Goal: Use online tool/utility: Utilize a website feature to perform a specific function

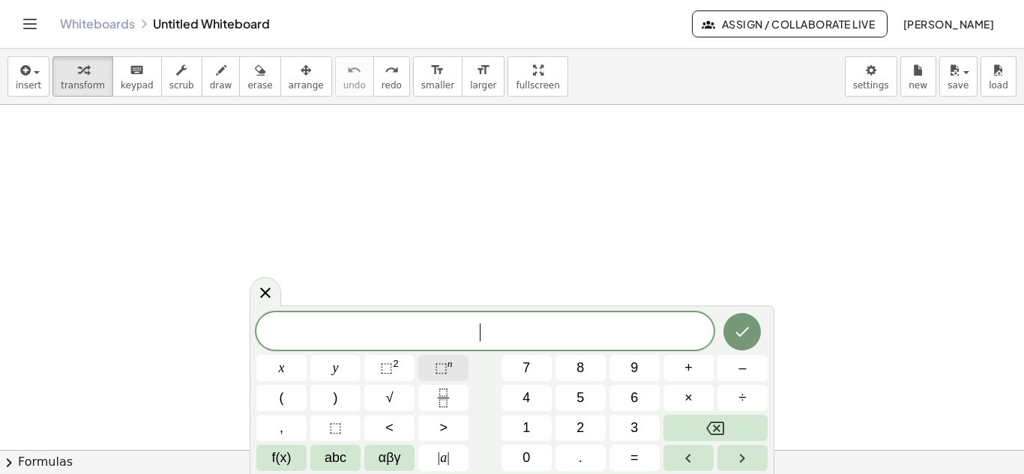
scroll to position [294, 0]
click at [290, 385] on button "(" at bounding box center [281, 398] width 50 height 26
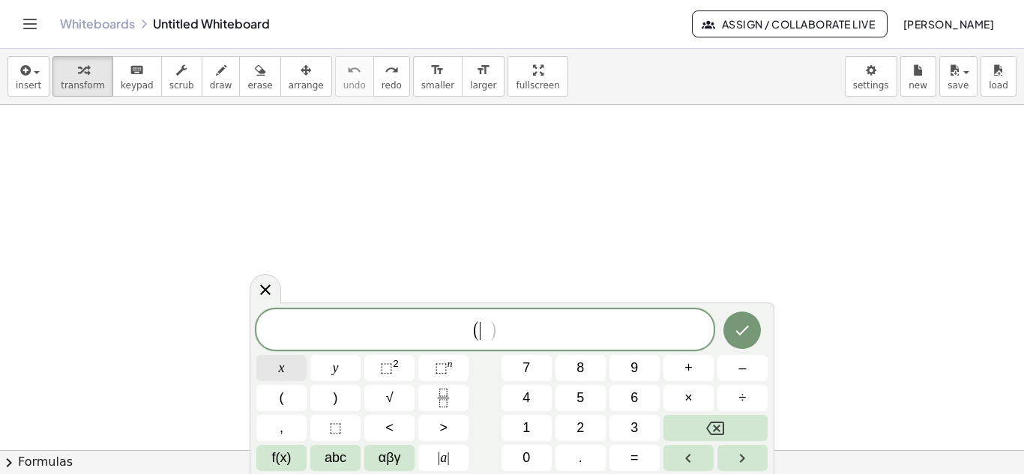
click at [280, 363] on span "x" at bounding box center [282, 368] width 6 height 20
click at [401, 365] on button "⬚ 2" at bounding box center [389, 368] width 50 height 26
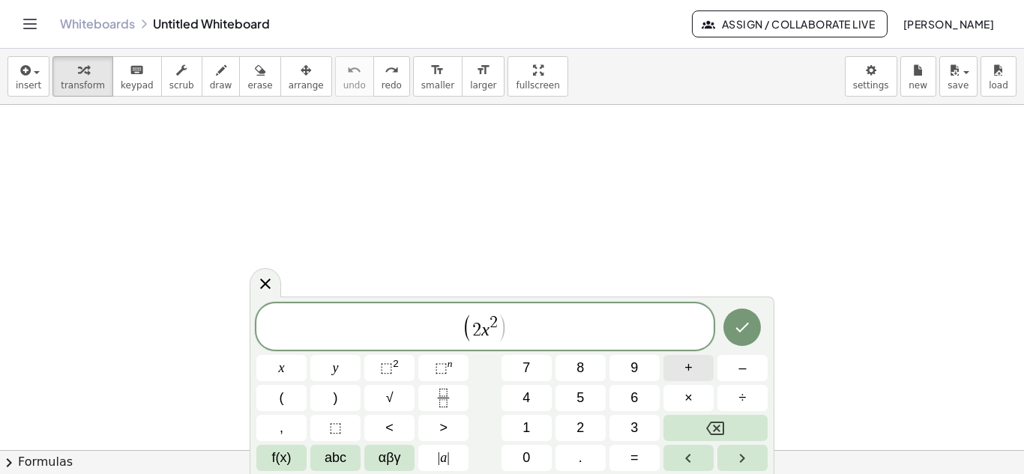
click at [682, 376] on button "+" at bounding box center [688, 368] width 50 height 26
click at [594, 402] on button "5" at bounding box center [580, 398] width 50 height 26
click at [336, 370] on span "y" at bounding box center [336, 368] width 6 height 20
click at [342, 400] on button ")" at bounding box center [335, 398] width 50 height 26
click at [295, 399] on button "(" at bounding box center [281, 398] width 50 height 26
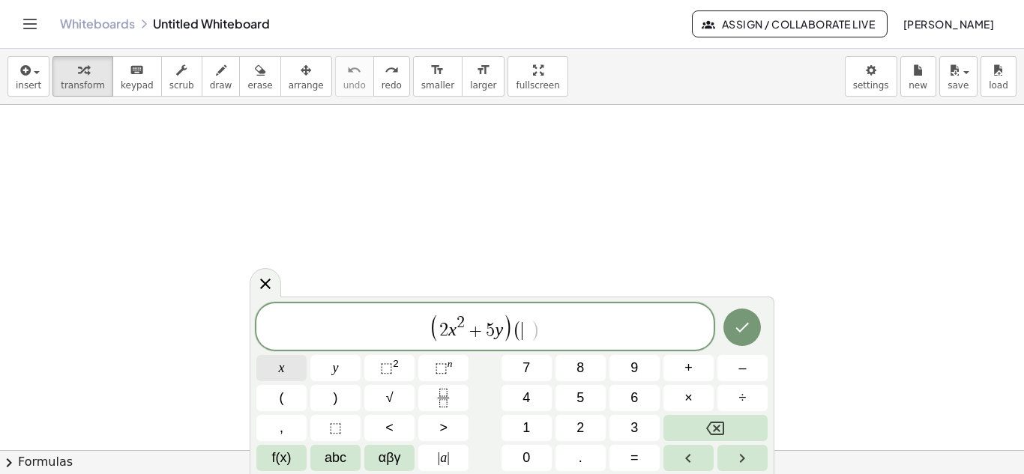
click at [288, 363] on button "x" at bounding box center [281, 368] width 50 height 26
click at [452, 376] on div "( 2 x 2 + 5 y ) ( x ​ ) x y ⬚ 2 ⬚ n 7 8 9 + – ( ) √ 4 5 6 × ÷ , ⬚ < > 1 2 3 f(x…" at bounding box center [511, 388] width 511 height 168
click at [382, 361] on span "⬚" at bounding box center [386, 368] width 13 height 15
click at [474, 335] on span "+" at bounding box center [472, 331] width 22 height 18
click at [525, 333] on span "x" at bounding box center [522, 328] width 16 height 25
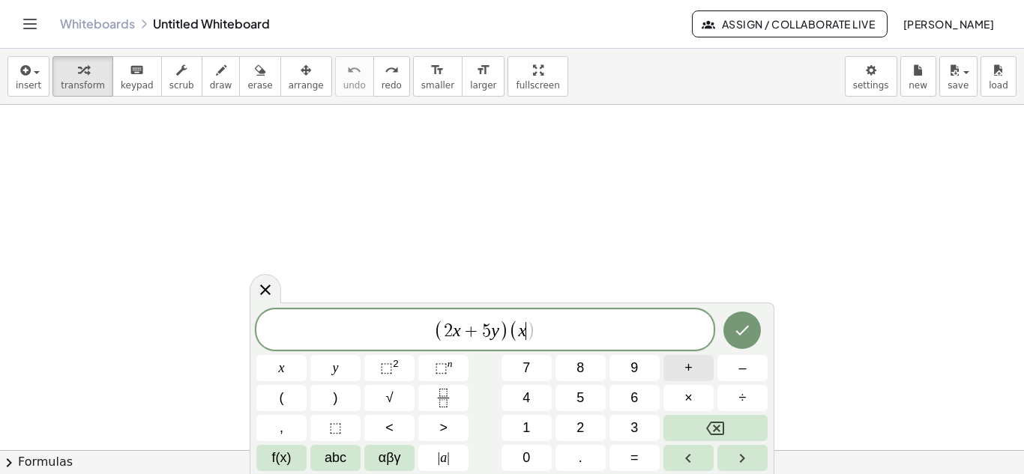
click at [698, 373] on button "+" at bounding box center [688, 368] width 50 height 26
click at [627, 423] on button "3" at bounding box center [634, 428] width 50 height 26
click at [337, 358] on button "y" at bounding box center [335, 368] width 50 height 26
click at [567, 335] on span "( 2 x + 5 y ) ( x + 3 y ​ )" at bounding box center [484, 331] width 457 height 25
click at [337, 389] on span ")" at bounding box center [336, 398] width 4 height 20
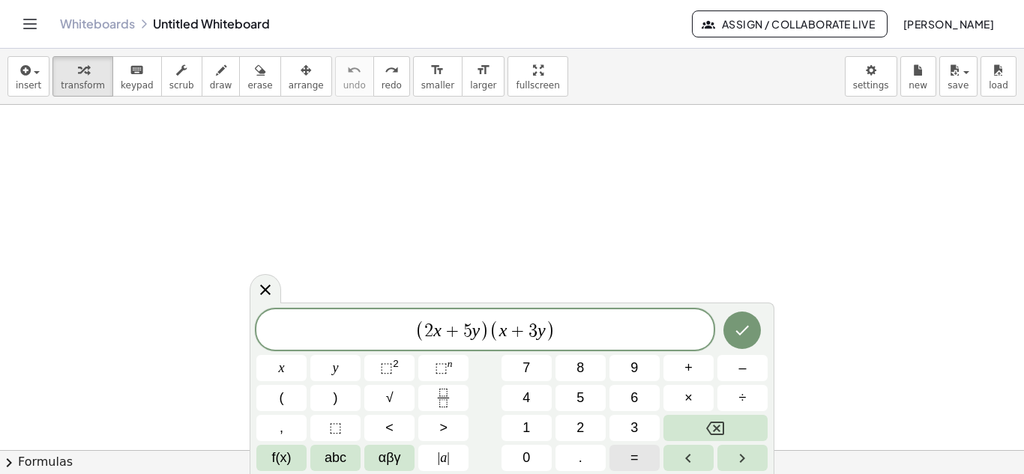
click at [642, 448] on button "=" at bounding box center [634, 458] width 50 height 26
click at [693, 427] on button "Backspace" at bounding box center [715, 428] width 104 height 26
click at [730, 330] on button "Done" at bounding box center [741, 330] width 37 height 37
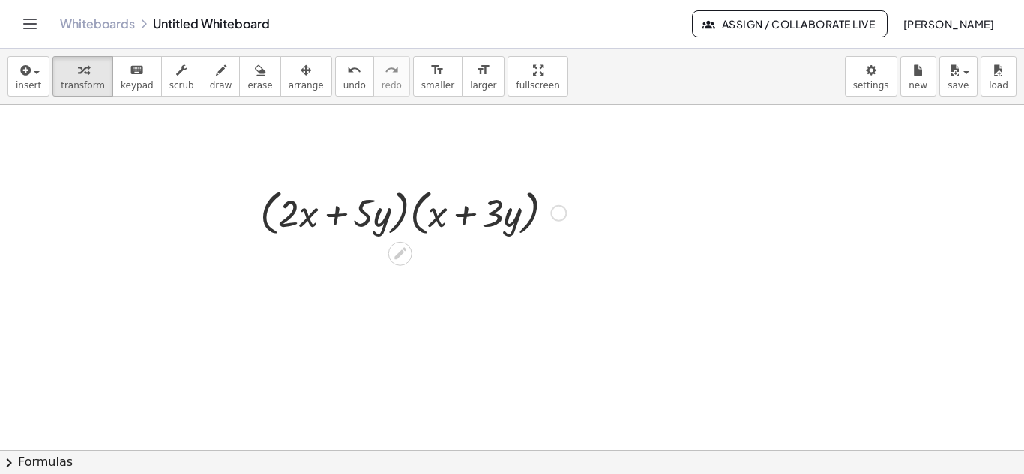
click at [405, 214] on div at bounding box center [413, 212] width 321 height 57
click at [403, 211] on div at bounding box center [413, 212] width 321 height 57
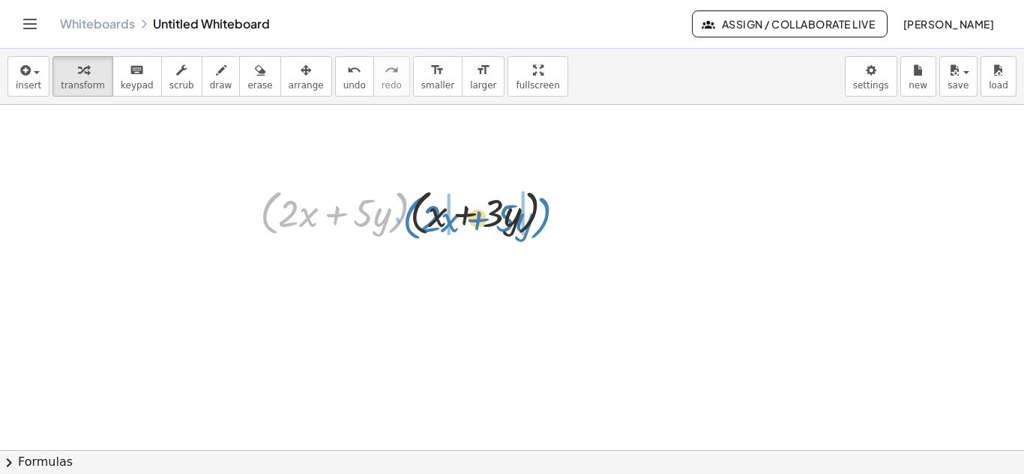
drag, startPoint x: 273, startPoint y: 204, endPoint x: 415, endPoint y: 209, distance: 142.5
click at [415, 209] on div at bounding box center [413, 212] width 321 height 57
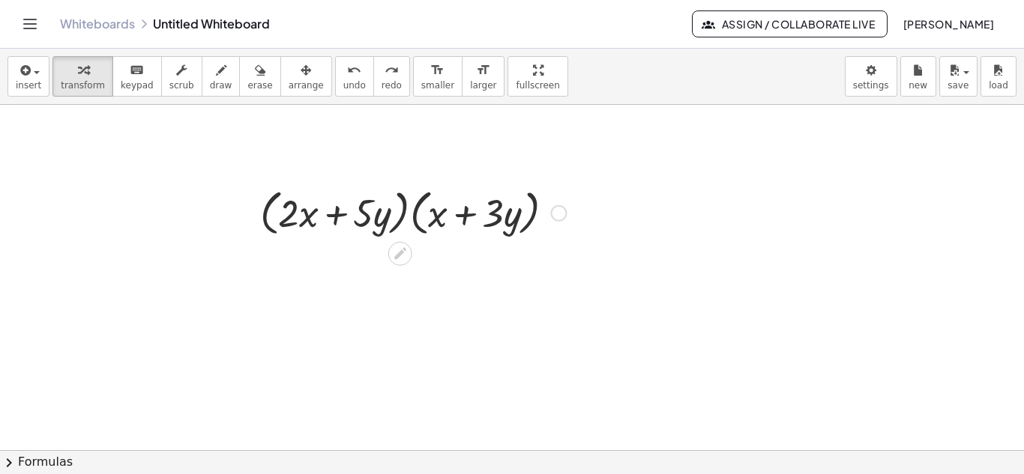
click at [404, 214] on div at bounding box center [413, 212] width 321 height 57
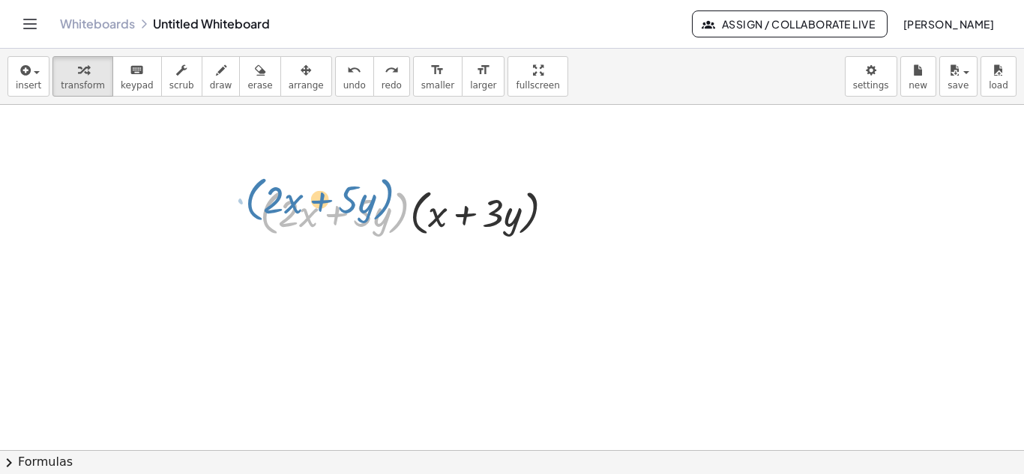
drag, startPoint x: 277, startPoint y: 210, endPoint x: 271, endPoint y: 193, distance: 18.3
click at [271, 193] on div at bounding box center [413, 212] width 321 height 57
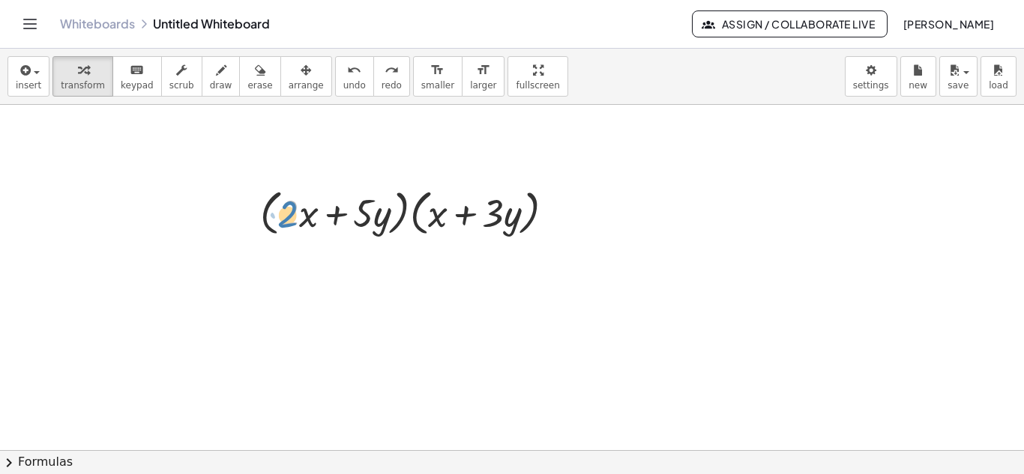
click at [290, 218] on div at bounding box center [413, 212] width 321 height 57
click at [297, 223] on div at bounding box center [413, 212] width 321 height 57
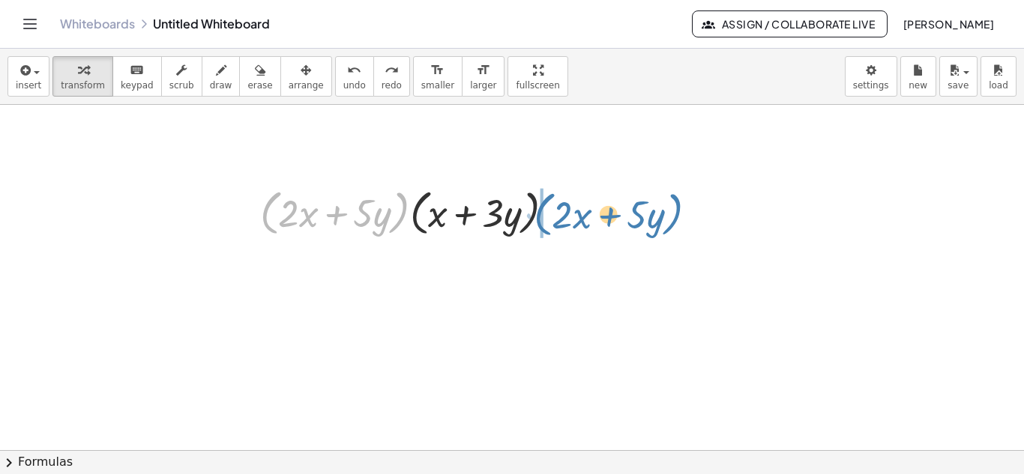
drag, startPoint x: 270, startPoint y: 211, endPoint x: 543, endPoint y: 212, distance: 272.9
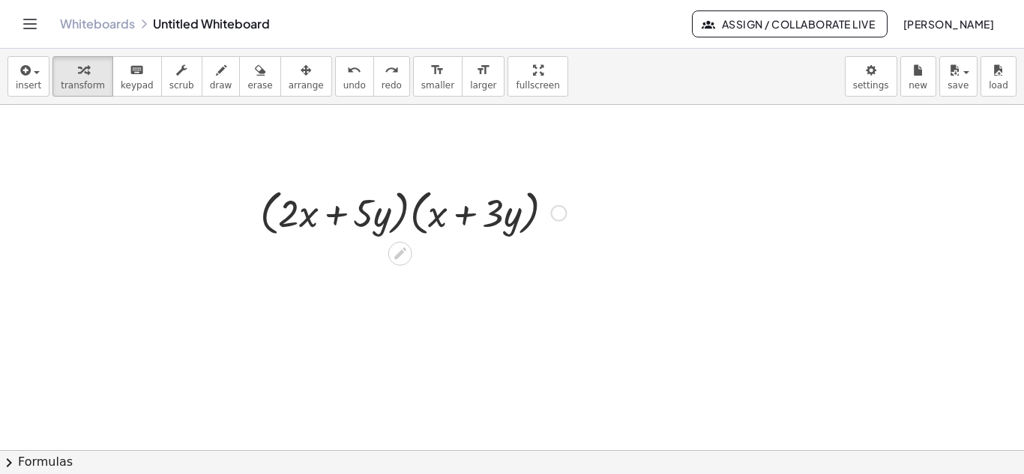
click at [400, 220] on div at bounding box center [413, 212] width 321 height 57
drag, startPoint x: 402, startPoint y: 248, endPoint x: 401, endPoint y: 341, distance: 93.0
click at [401, 341] on div "· ( + · 2 · x + · 5 · y ) · ( + x + · 3 · y )" at bounding box center [512, 156] width 1024 height 691
click at [400, 256] on icon at bounding box center [400, 254] width 12 height 12
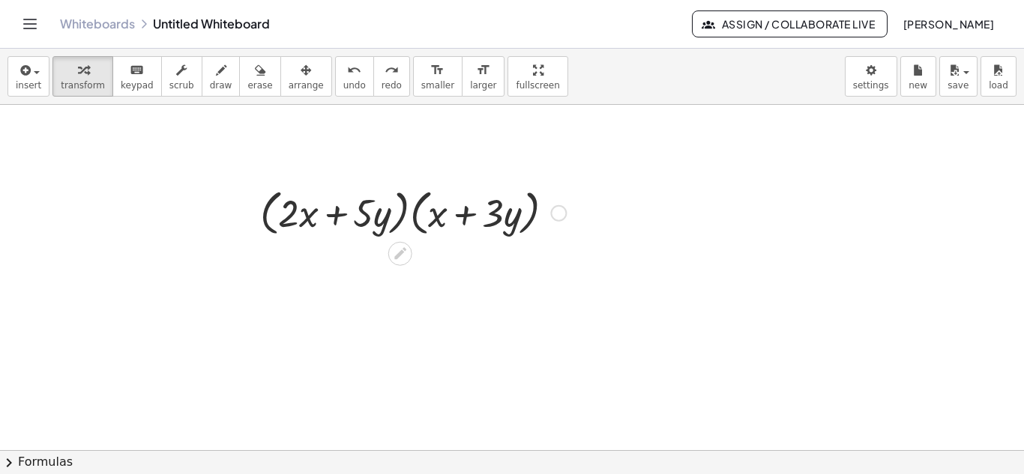
click at [400, 256] on icon at bounding box center [400, 254] width 12 height 12
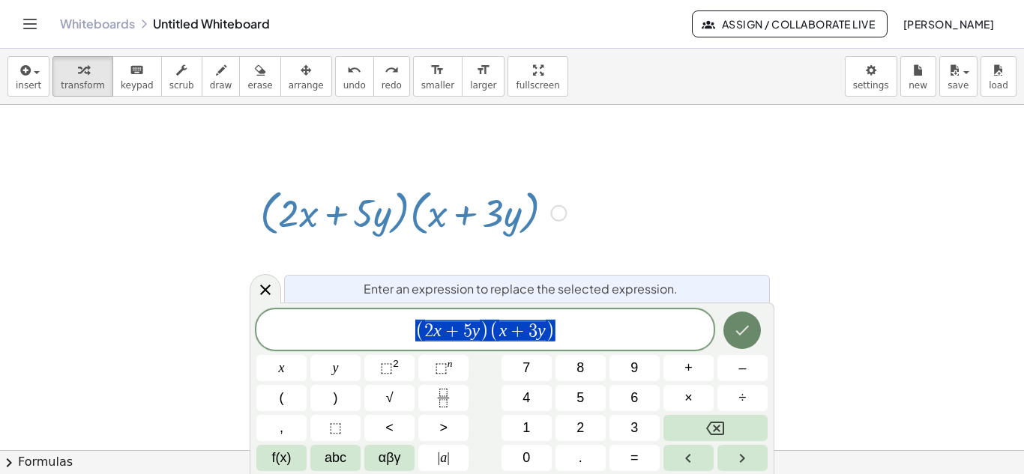
click at [744, 322] on icon "Done" at bounding box center [742, 331] width 18 height 18
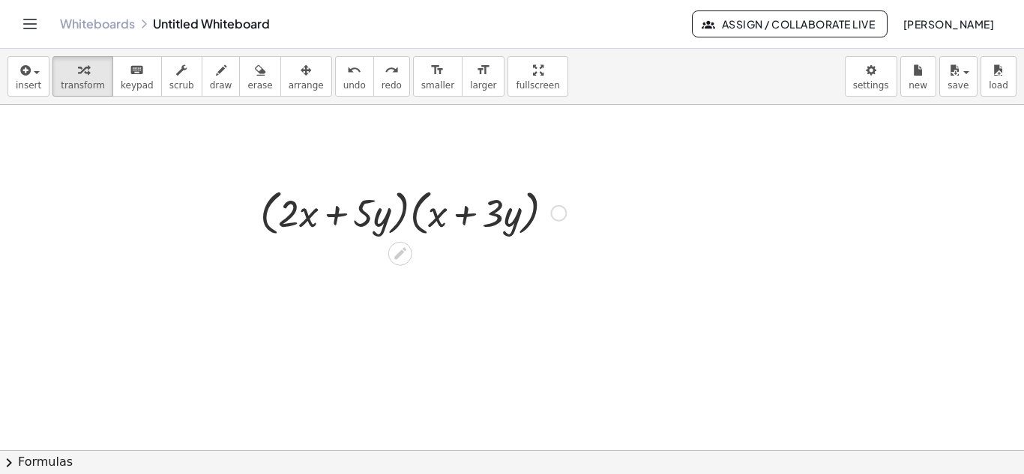
click at [397, 199] on div at bounding box center [413, 212] width 321 height 57
click at [401, 202] on div at bounding box center [413, 212] width 321 height 57
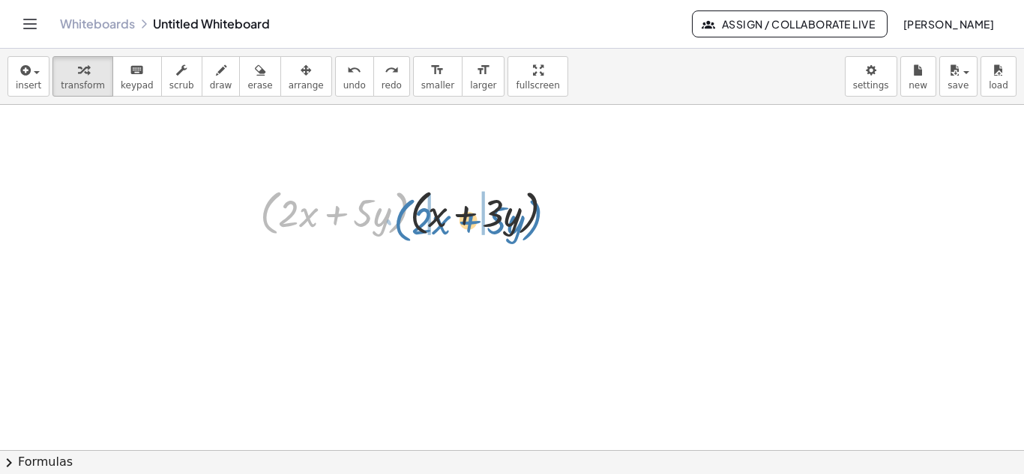
drag, startPoint x: 269, startPoint y: 223, endPoint x: 403, endPoint y: 230, distance: 133.6
click at [403, 230] on div at bounding box center [413, 212] width 321 height 57
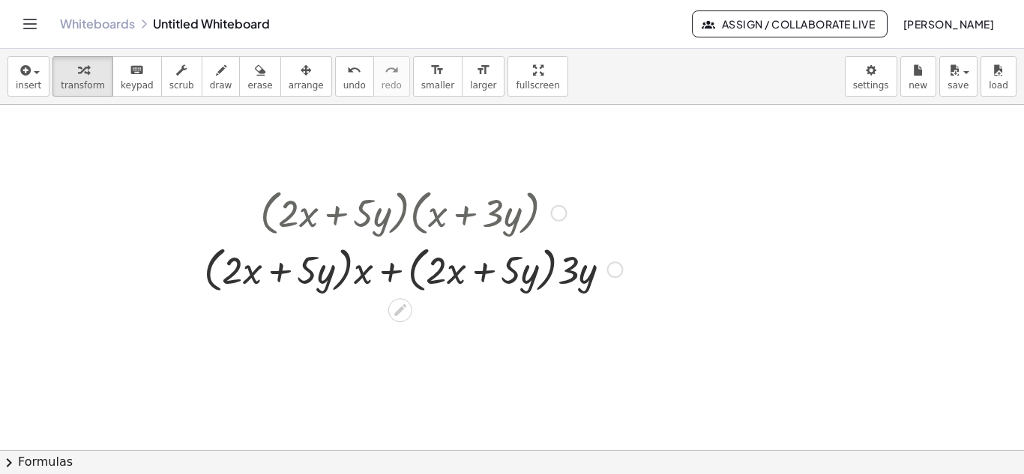
click at [346, 268] on div at bounding box center [413, 269] width 434 height 57
drag, startPoint x: 362, startPoint y: 280, endPoint x: 255, endPoint y: 271, distance: 107.6
click at [255, 271] on div at bounding box center [413, 269] width 434 height 57
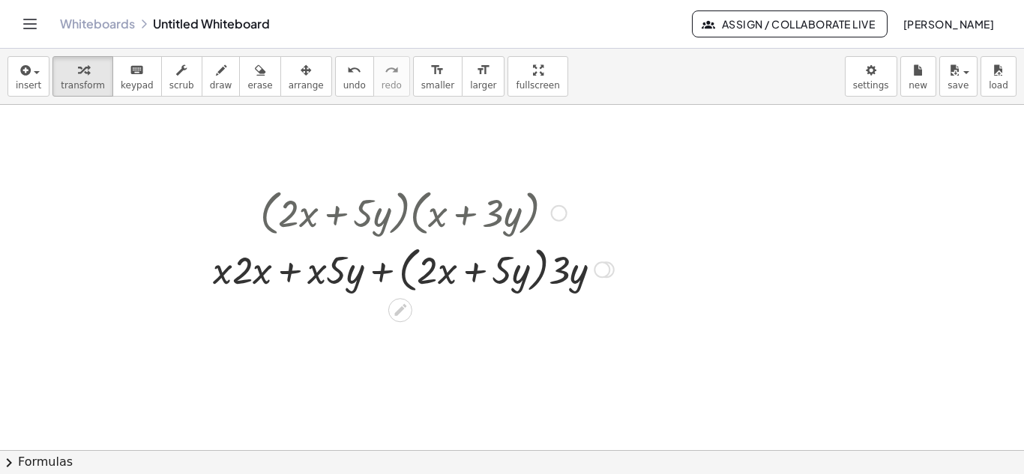
click at [241, 277] on div at bounding box center [413, 269] width 416 height 57
drag, startPoint x: 225, startPoint y: 277, endPoint x: 259, endPoint y: 278, distance: 34.5
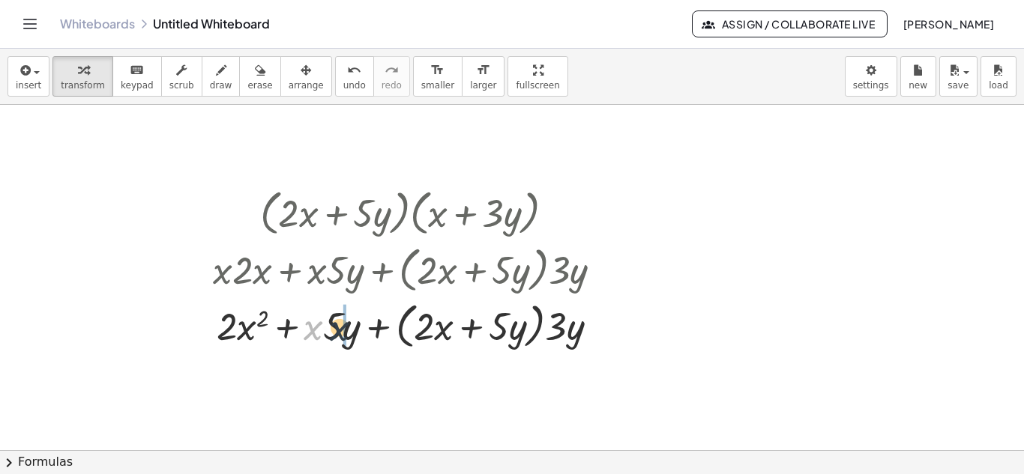
drag, startPoint x: 314, startPoint y: 327, endPoint x: 350, endPoint y: 328, distance: 36.0
click at [350, 328] on div at bounding box center [413, 325] width 416 height 57
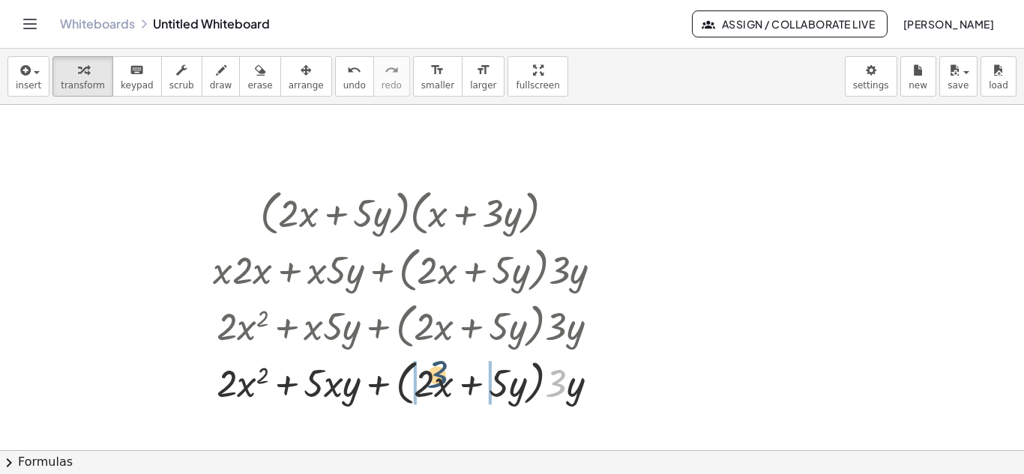
drag, startPoint x: 566, startPoint y: 385, endPoint x: 423, endPoint y: 382, distance: 143.2
click at [423, 382] on div at bounding box center [413, 382] width 416 height 57
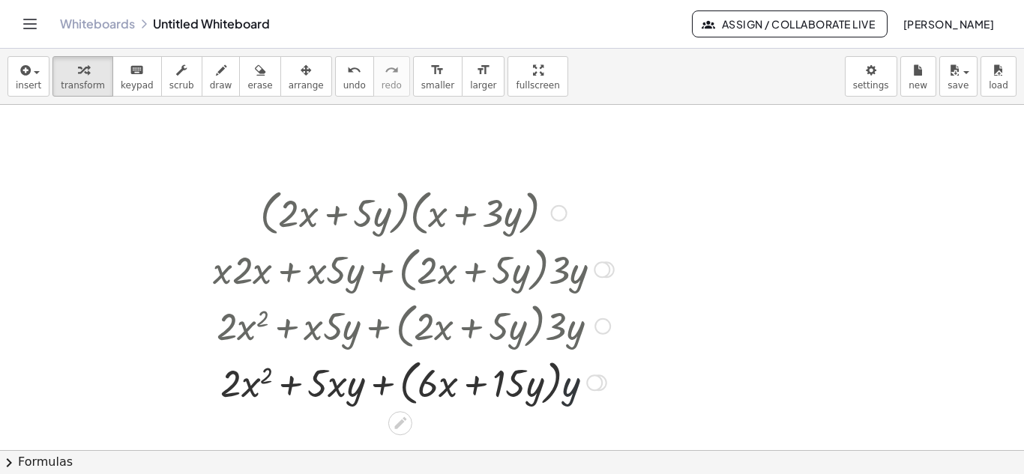
drag, startPoint x: 568, startPoint y: 393, endPoint x: 482, endPoint y: 392, distance: 86.2
click at [482, 392] on div at bounding box center [413, 382] width 416 height 57
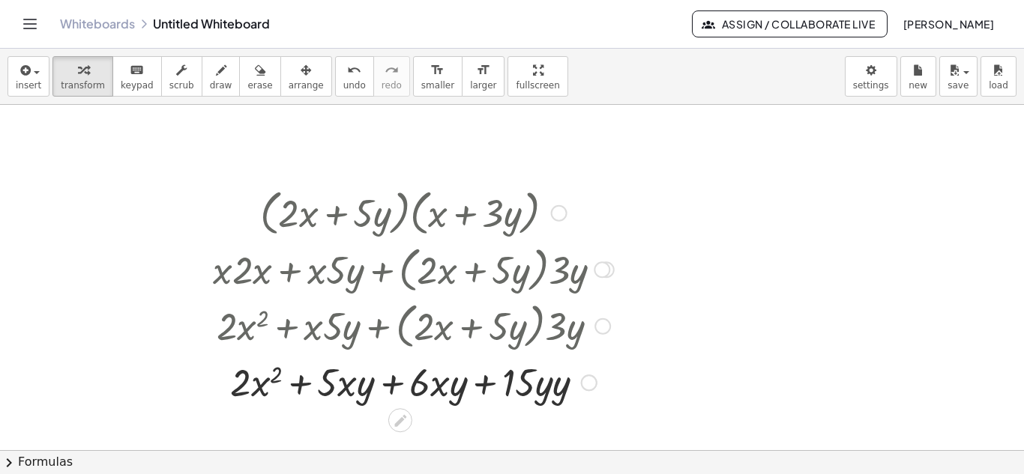
click at [534, 394] on div at bounding box center [413, 381] width 416 height 51
click at [543, 394] on div at bounding box center [413, 381] width 416 height 51
click at [403, 388] on div at bounding box center [413, 381] width 416 height 51
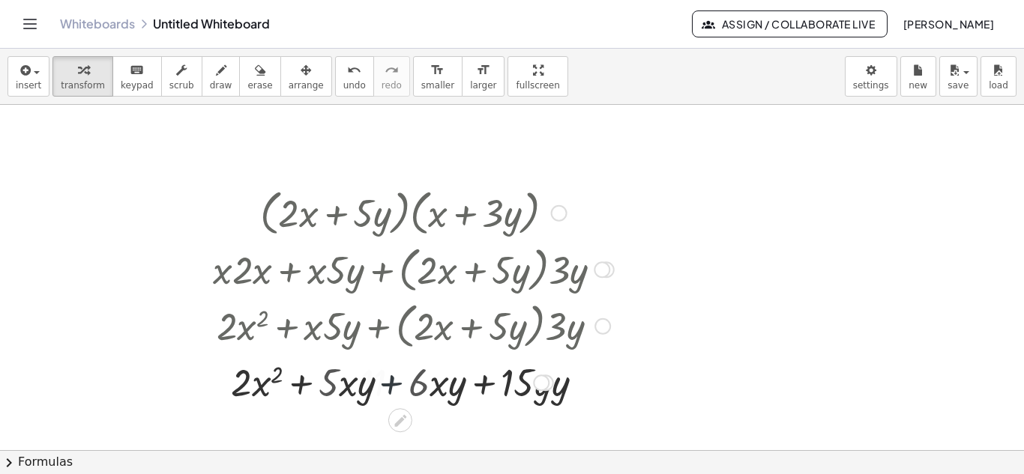
click at [403, 388] on div at bounding box center [413, 381] width 416 height 51
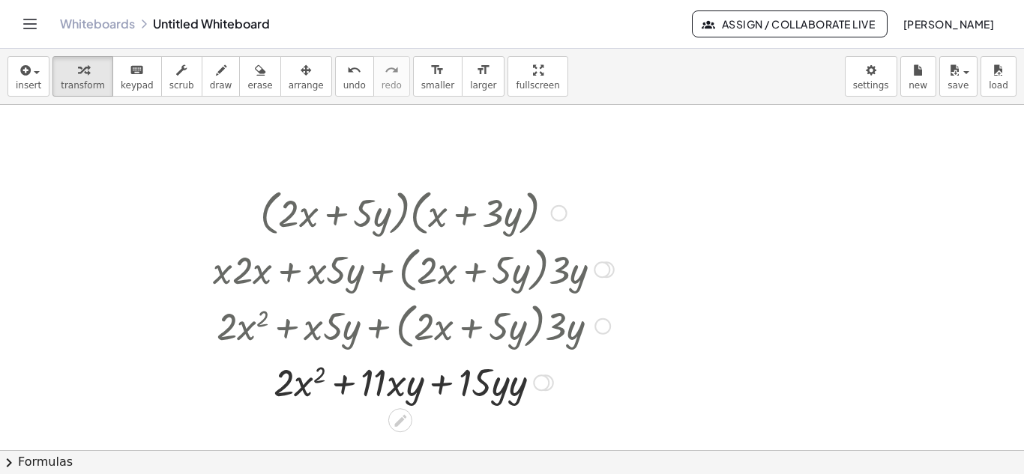
click at [498, 388] on div at bounding box center [413, 381] width 416 height 51
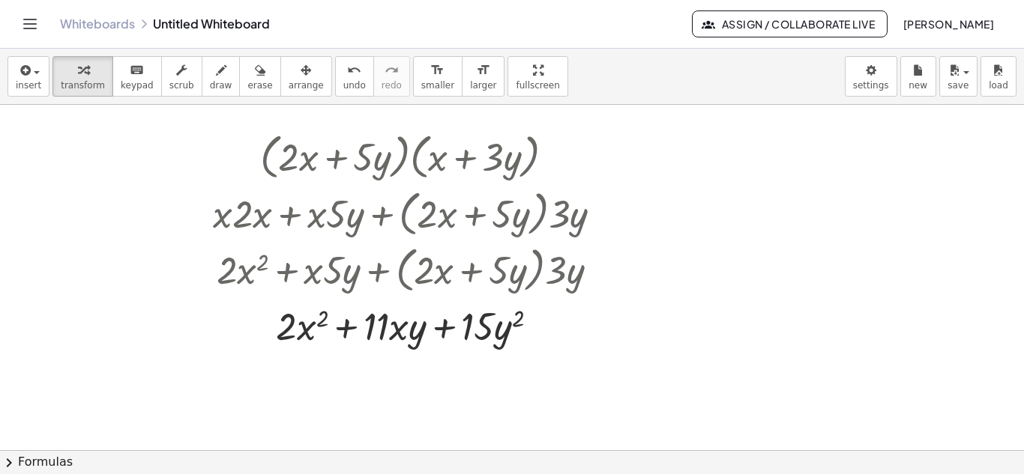
scroll to position [348, 0]
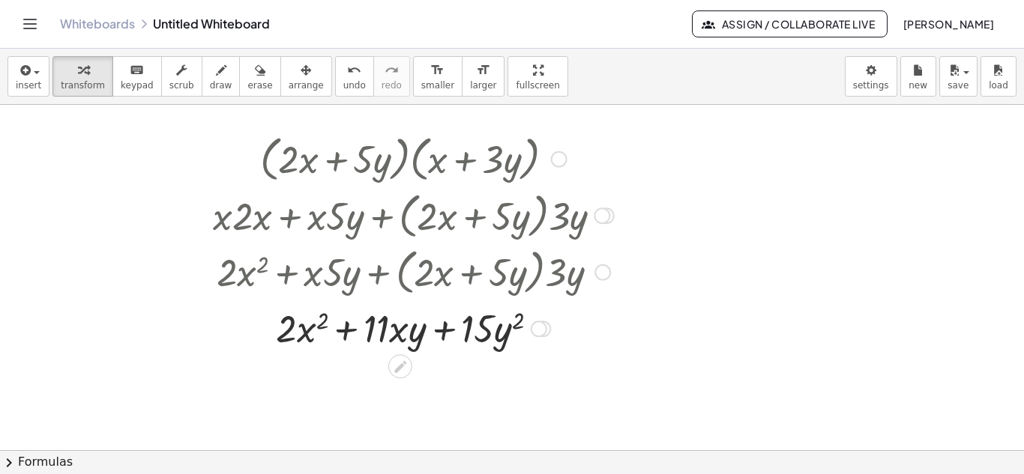
drag, startPoint x: 603, startPoint y: 262, endPoint x: 604, endPoint y: 270, distance: 7.5
click at [400, 273] on div "+ · 2 · x 2 + · x · 5 · y + · ( + · 2 · x + · 5 · y ) · 3 · y" at bounding box center [400, 273] width 0 height 0
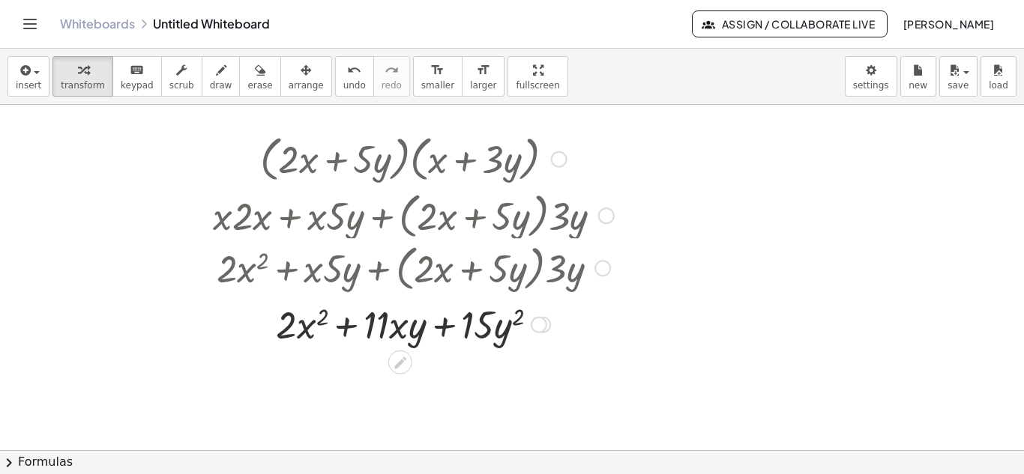
drag, startPoint x: 604, startPoint y: 270, endPoint x: 603, endPoint y: 332, distance: 62.2
click at [400, 160] on div "· ( + · 2 · x + · 5 · y ) · ( + x + · 3 · y ) + · ( + · 2 · x + · 5 · y ) · x +…" at bounding box center [400, 160] width 0 height 0
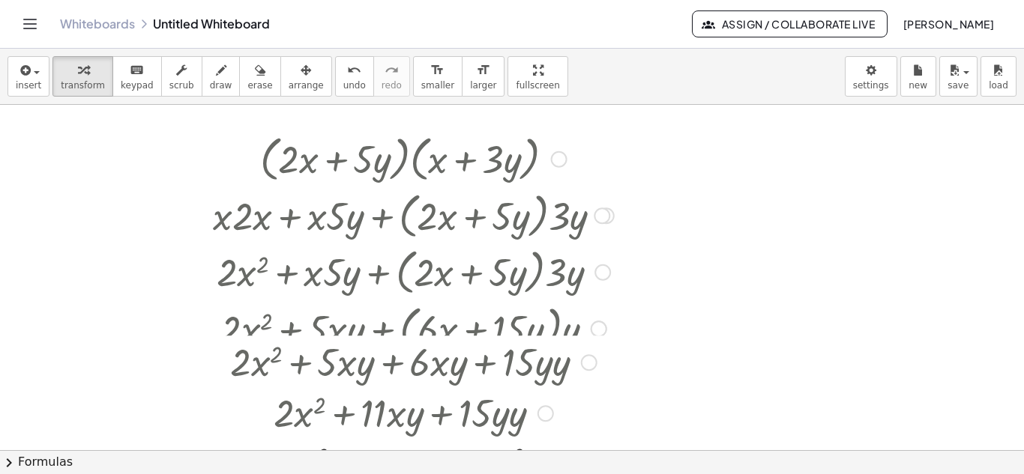
drag, startPoint x: 543, startPoint y: 330, endPoint x: 543, endPoint y: 477, distance: 147.7
click at [543, 474] on html "Graspable Math Activities Get Started Activity Bank Assigned Work Classes White…" at bounding box center [512, 237] width 1024 height 474
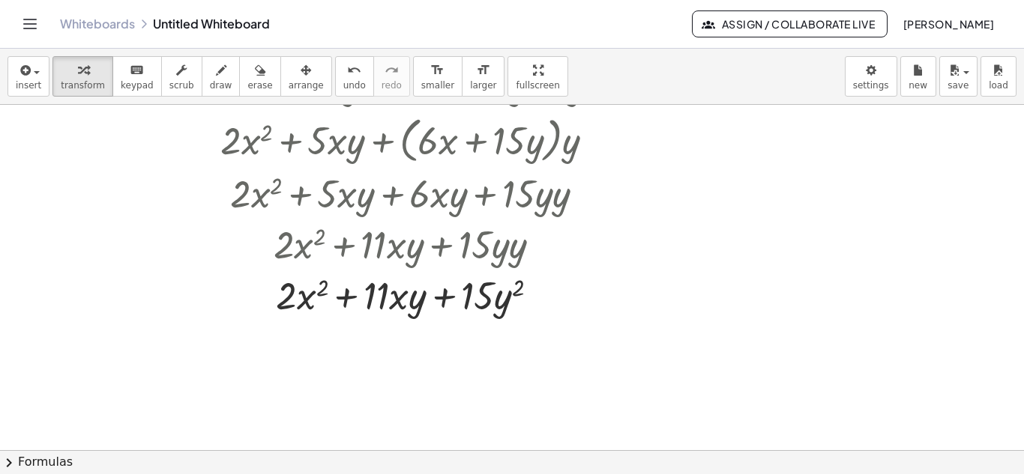
scroll to position [538, 0]
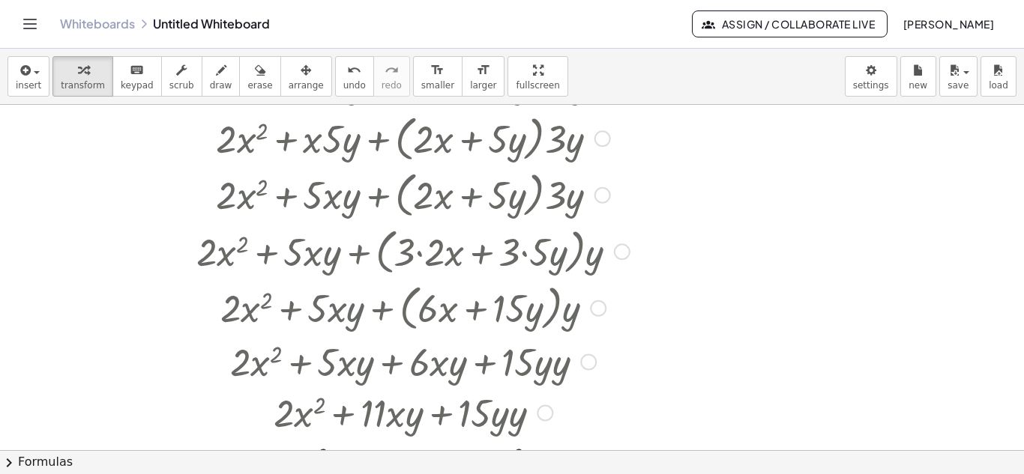
drag, startPoint x: 544, startPoint y: 301, endPoint x: 546, endPoint y: 510, distance: 208.4
click at [546, 474] on html "Graspable Math Activities Get Started Activity Bank Assigned Work Classes White…" at bounding box center [512, 237] width 1024 height 474
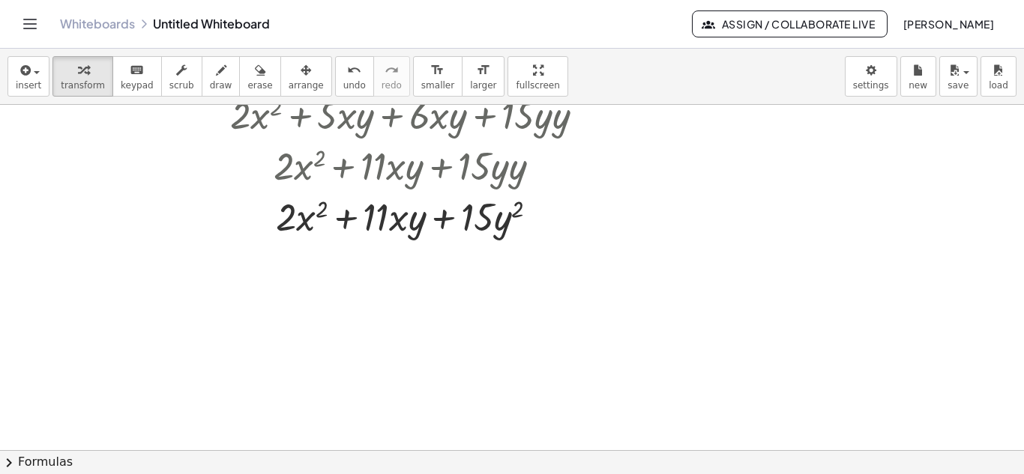
scroll to position [788, 0]
drag, startPoint x: 540, startPoint y: 218, endPoint x: 540, endPoint y: 289, distance: 70.5
click at [540, 289] on div "· ( + · 2 · x + · 5 · y ) · ( + x + · 3 · y ) + · ( + · 2 · x + · 5 · y ) · x +…" at bounding box center [512, 8] width 1024 height 1382
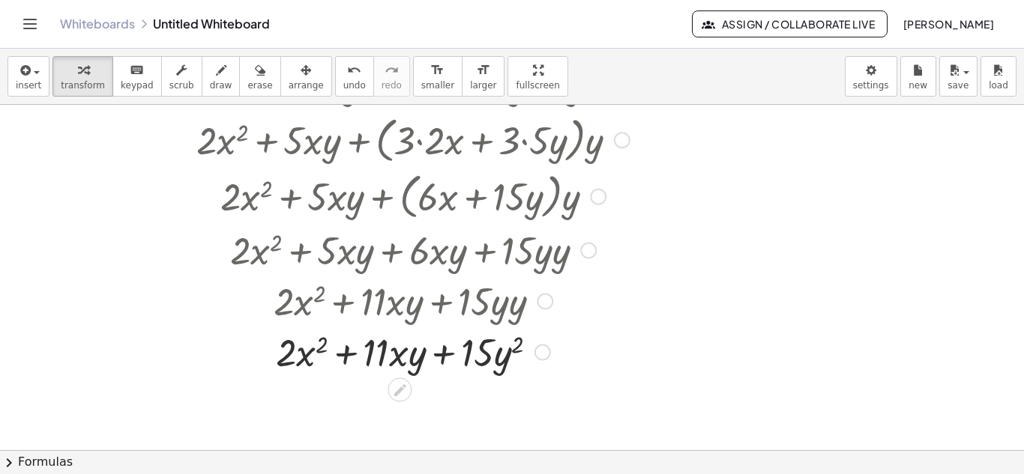
scroll to position [648, 0]
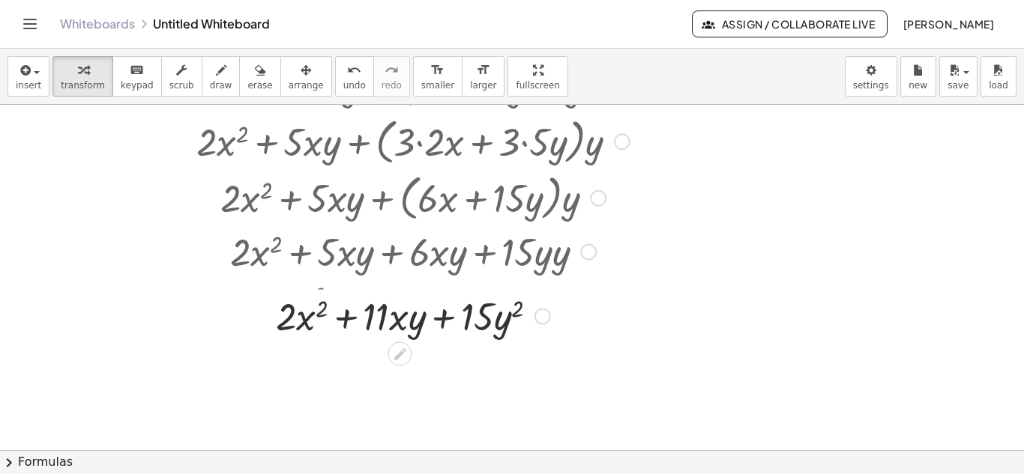
drag, startPoint x: 546, startPoint y: 356, endPoint x: 547, endPoint y: 305, distance: 51.0
click at [547, 309] on div at bounding box center [542, 317] width 16 height 16
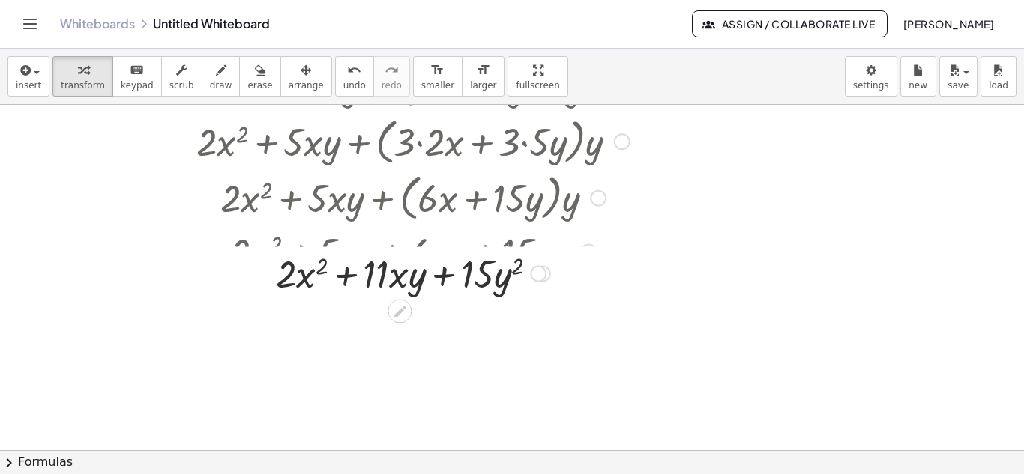
drag, startPoint x: 541, startPoint y: 303, endPoint x: 544, endPoint y: 268, distance: 35.4
click at [544, 268] on div at bounding box center [538, 274] width 16 height 16
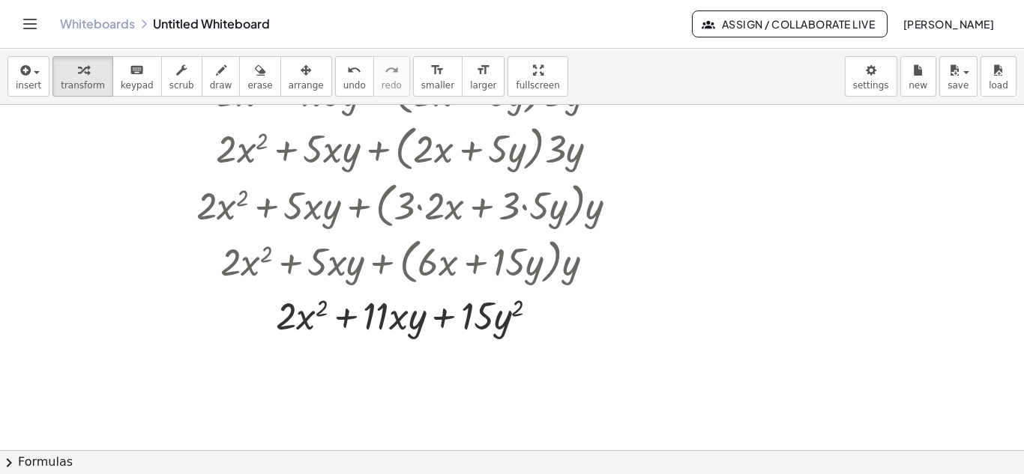
scroll to position [584, 0]
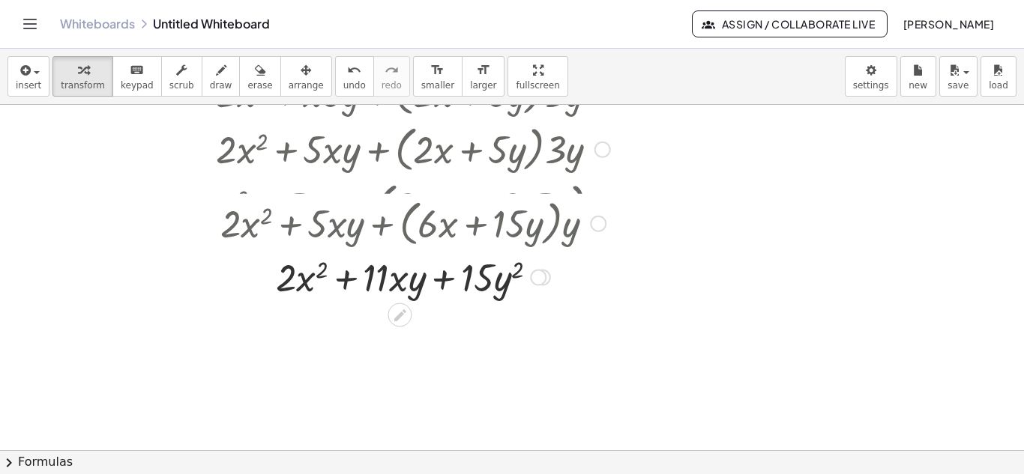
drag, startPoint x: 603, startPoint y: 264, endPoint x: 603, endPoint y: 214, distance: 49.5
click at [603, 216] on div at bounding box center [598, 224] width 16 height 16
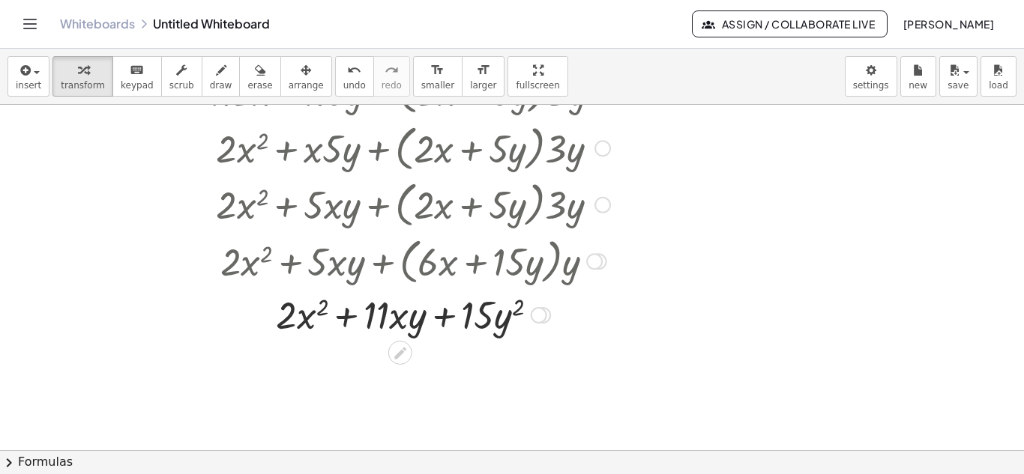
scroll to position [489, 0]
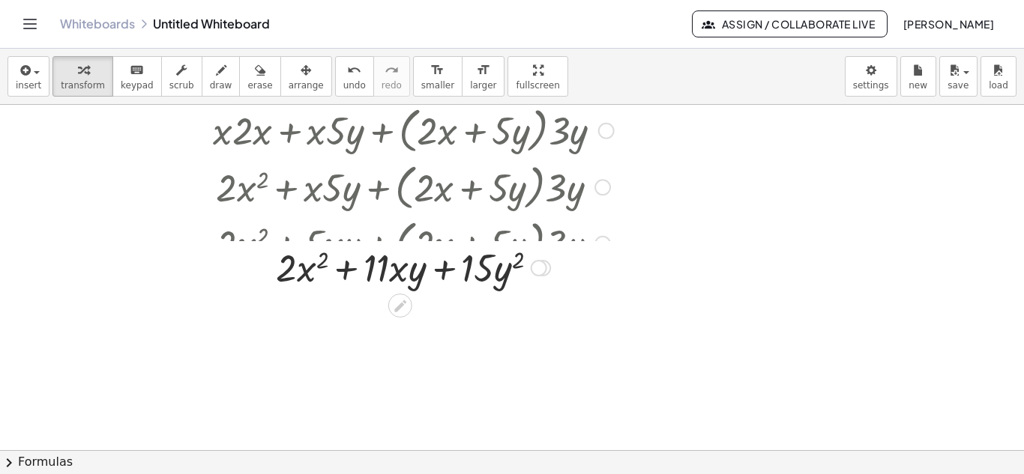
drag, startPoint x: 539, startPoint y: 352, endPoint x: 535, endPoint y: 247, distance: 104.3
click at [400, 268] on div "+ · 2 + · y + · y · x · x [DATE] 2" at bounding box center [400, 268] width 0 height 0
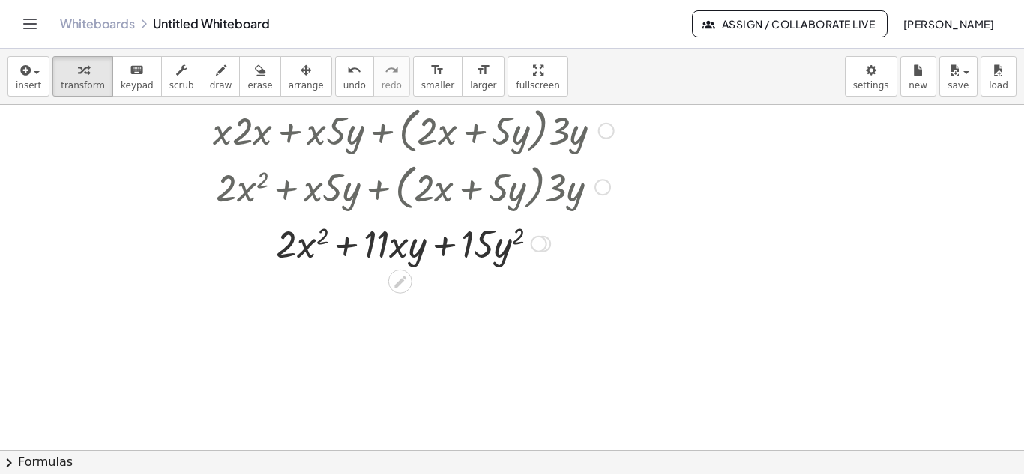
scroll to position [433, 0]
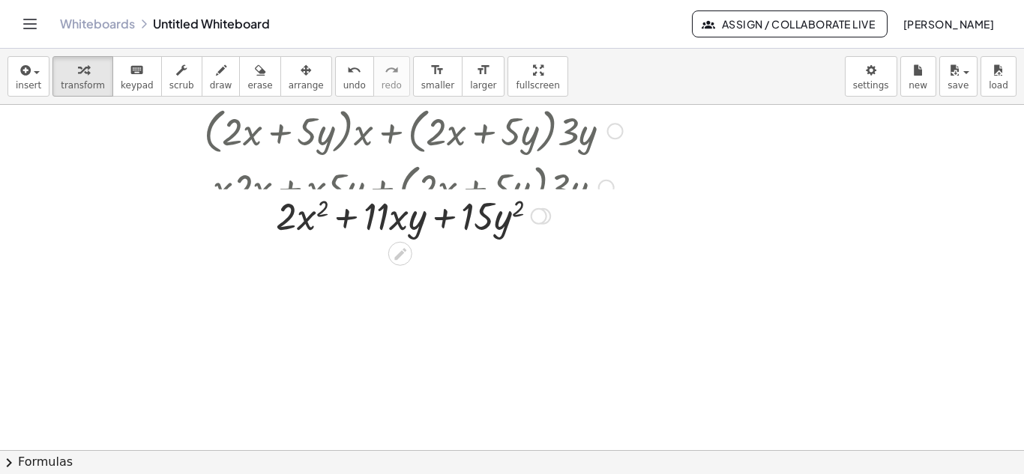
drag, startPoint x: 533, startPoint y: 301, endPoint x: 529, endPoint y: 184, distance: 117.7
click at [400, 217] on div "+ · 2 + · y + · y · x · x [DATE] 2" at bounding box center [400, 217] width 0 height 0
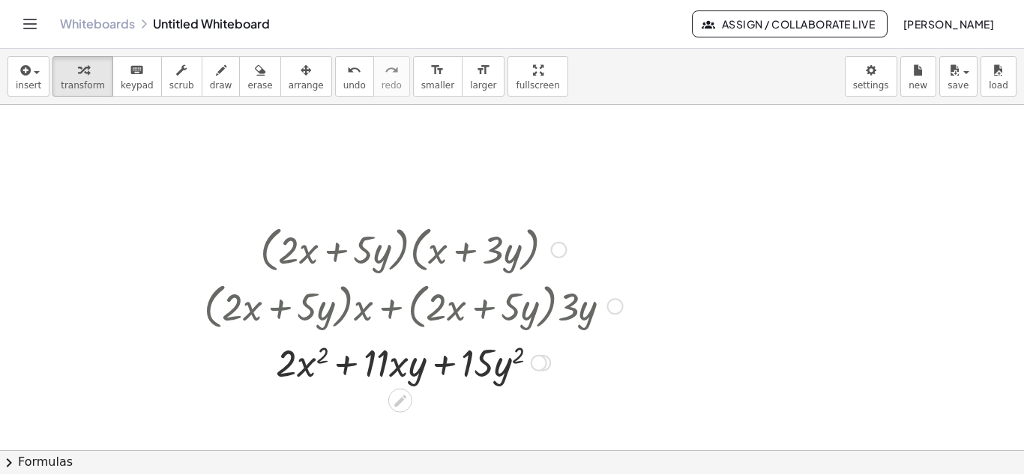
scroll to position [254, 0]
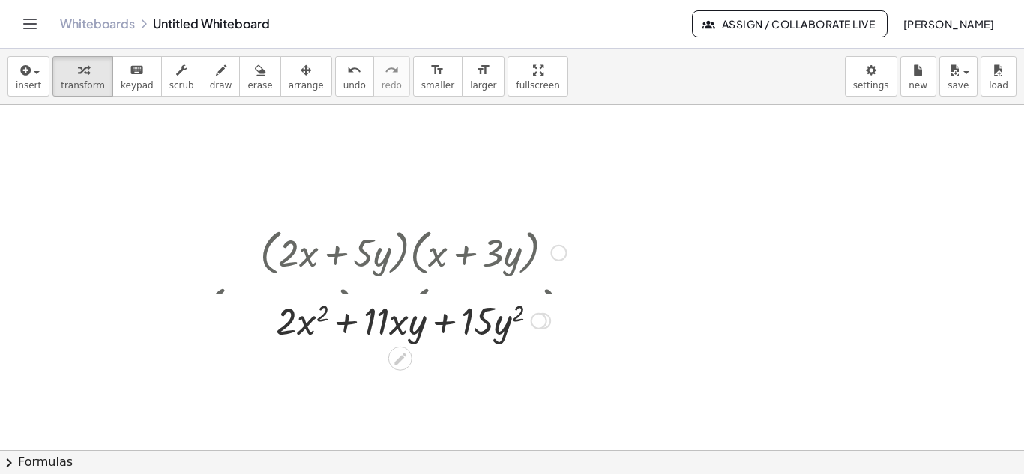
drag, startPoint x: 545, startPoint y: 370, endPoint x: 545, endPoint y: 318, distance: 51.7
click at [545, 318] on div at bounding box center [539, 321] width 16 height 16
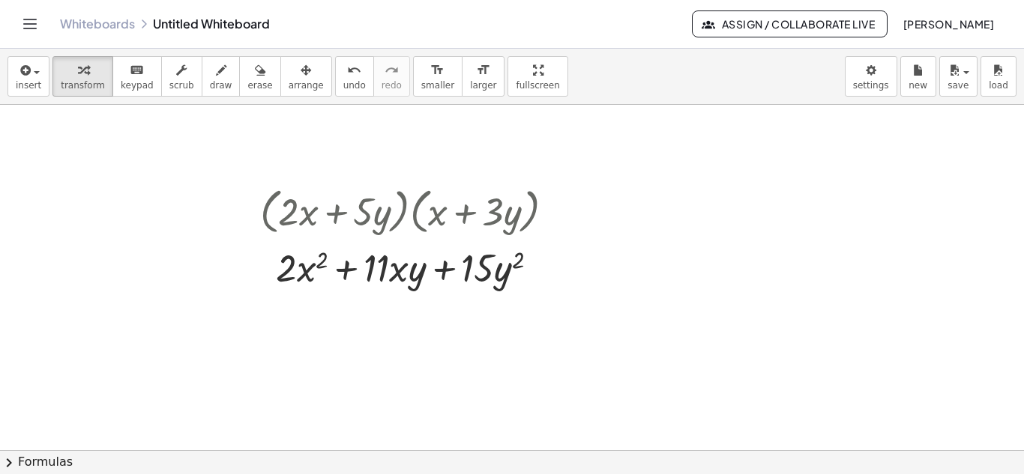
scroll to position [295, 0]
click at [216, 66] on icon "button" at bounding box center [221, 70] width 10 height 18
drag, startPoint x: 304, startPoint y: 313, endPoint x: 288, endPoint y: 339, distance: 30.4
click at [288, 339] on div at bounding box center [512, 328] width 1024 height 1037
drag, startPoint x: 282, startPoint y: 316, endPoint x: 317, endPoint y: 326, distance: 36.6
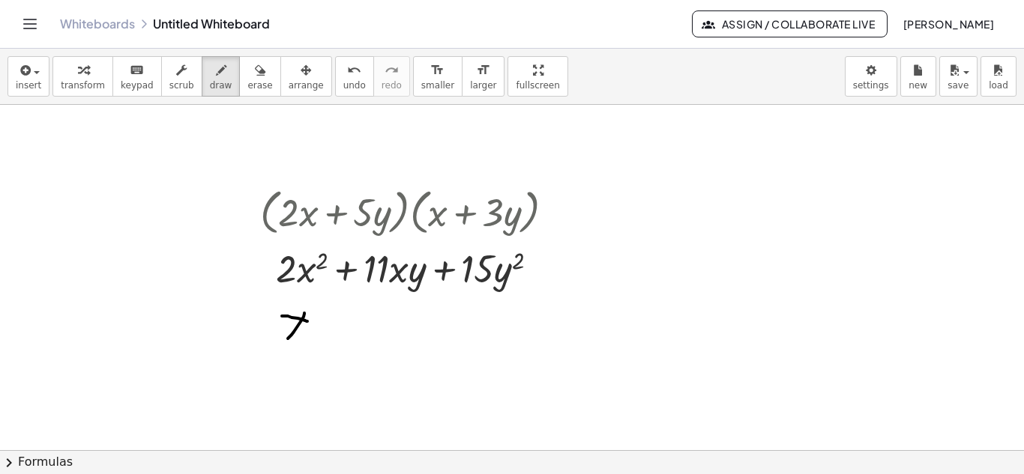
click at [317, 326] on div at bounding box center [512, 328] width 1024 height 1037
drag, startPoint x: 258, startPoint y: 355, endPoint x: 277, endPoint y: 379, distance: 31.5
click at [277, 379] on div at bounding box center [512, 328] width 1024 height 1037
drag, startPoint x: 312, startPoint y: 364, endPoint x: 297, endPoint y: 379, distance: 20.7
click at [297, 379] on div at bounding box center [512, 328] width 1024 height 1037
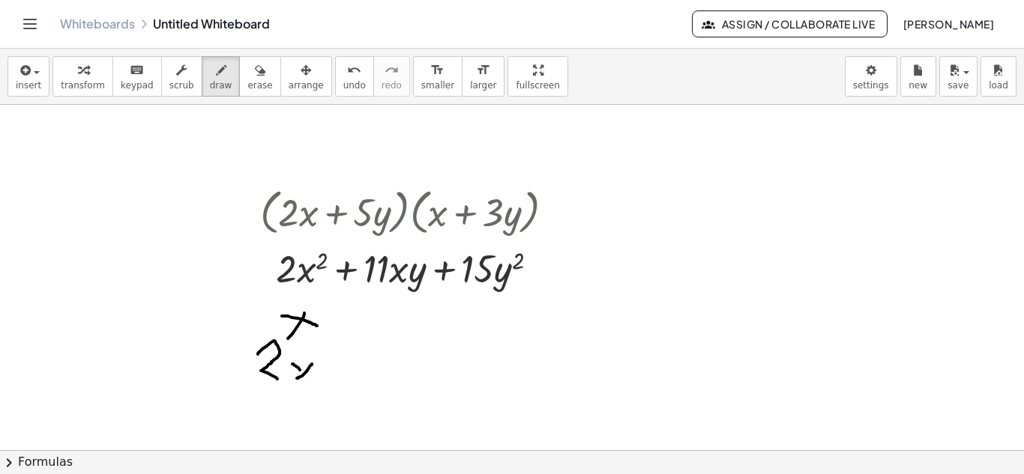
drag, startPoint x: 292, startPoint y: 364, endPoint x: 316, endPoint y: 385, distance: 31.3
click at [316, 385] on div at bounding box center [512, 328] width 1024 height 1037
click at [239, 94] on button "erase" at bounding box center [259, 76] width 41 height 40
drag, startPoint x: 307, startPoint y: 321, endPoint x: 301, endPoint y: 342, distance: 21.8
click at [301, 342] on div at bounding box center [512, 328] width 1024 height 1037
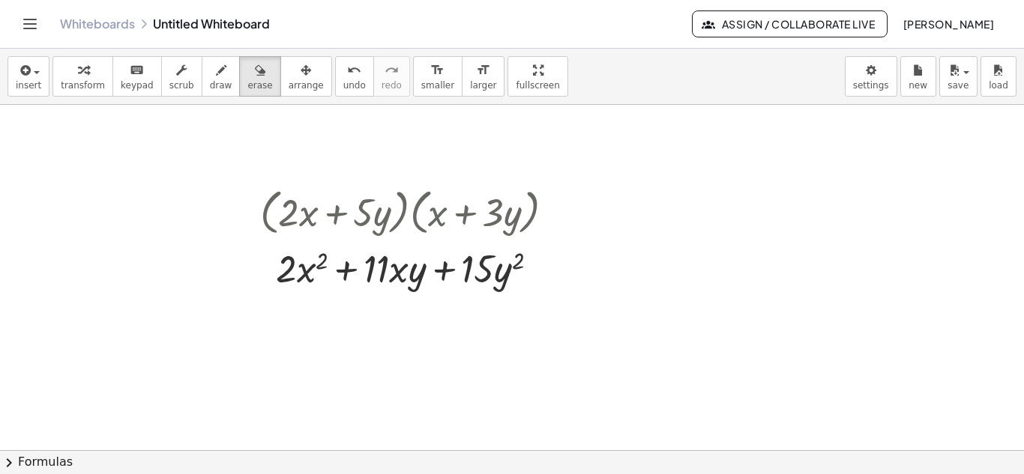
click at [195, 97] on div "insert select one: Math Expression Function Text Youtube Video Graphing Geometr…" at bounding box center [512, 77] width 1024 height 56
click at [202, 91] on button "draw" at bounding box center [221, 76] width 39 height 40
drag, startPoint x: 301, startPoint y: 313, endPoint x: 304, endPoint y: 338, distance: 24.8
click at [304, 338] on div at bounding box center [512, 328] width 1024 height 1037
drag, startPoint x: 289, startPoint y: 364, endPoint x: 319, endPoint y: 378, distance: 32.5
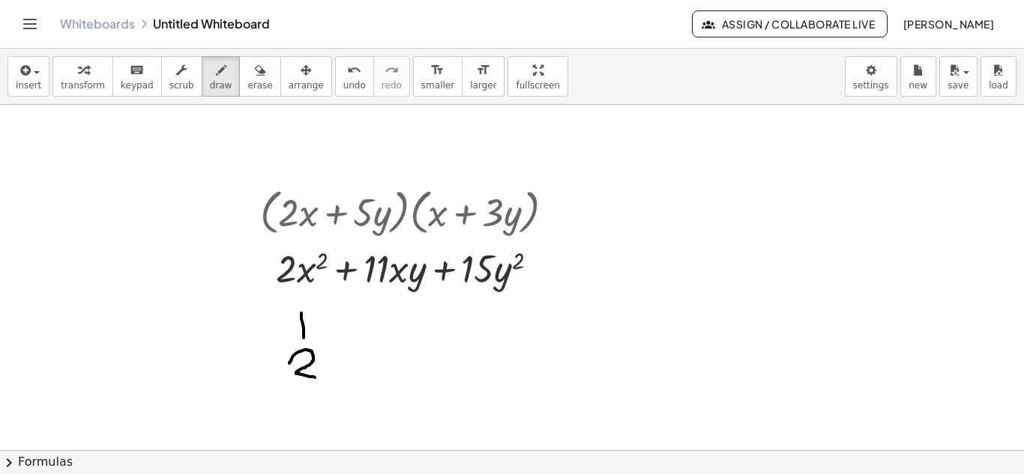
click at [319, 378] on div at bounding box center [512, 328] width 1024 height 1037
drag, startPoint x: 471, startPoint y: 312, endPoint x: 471, endPoint y: 334, distance: 22.5
click at [471, 334] on div at bounding box center [512, 328] width 1024 height 1037
drag, startPoint x: 479, startPoint y: 313, endPoint x: 480, endPoint y: 334, distance: 20.3
click at [480, 334] on div at bounding box center [512, 328] width 1024 height 1037
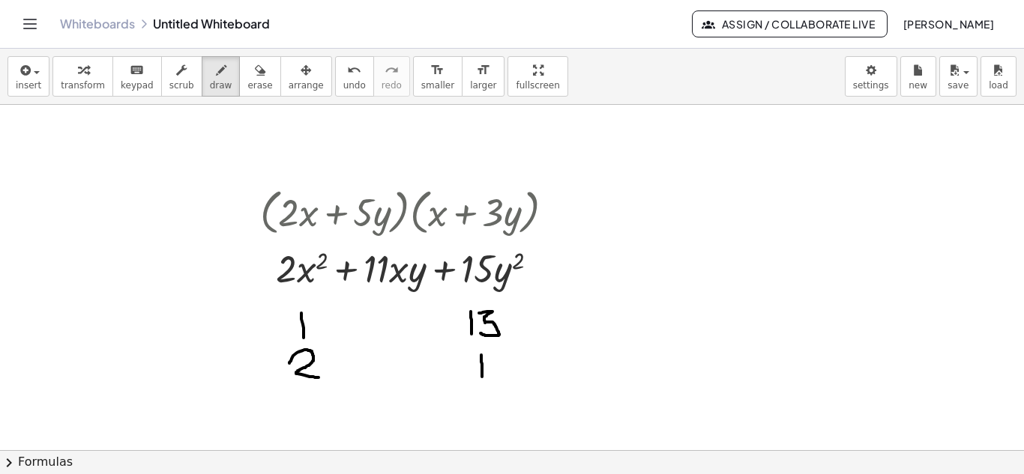
drag, startPoint x: 481, startPoint y: 355, endPoint x: 482, endPoint y: 379, distance: 23.2
click at [482, 379] on div at bounding box center [512, 328] width 1024 height 1037
click at [247, 83] on span "erase" at bounding box center [259, 85] width 25 height 10
drag, startPoint x: 489, startPoint y: 313, endPoint x: 498, endPoint y: 392, distance: 80.1
click at [498, 392] on div at bounding box center [512, 328] width 1024 height 1037
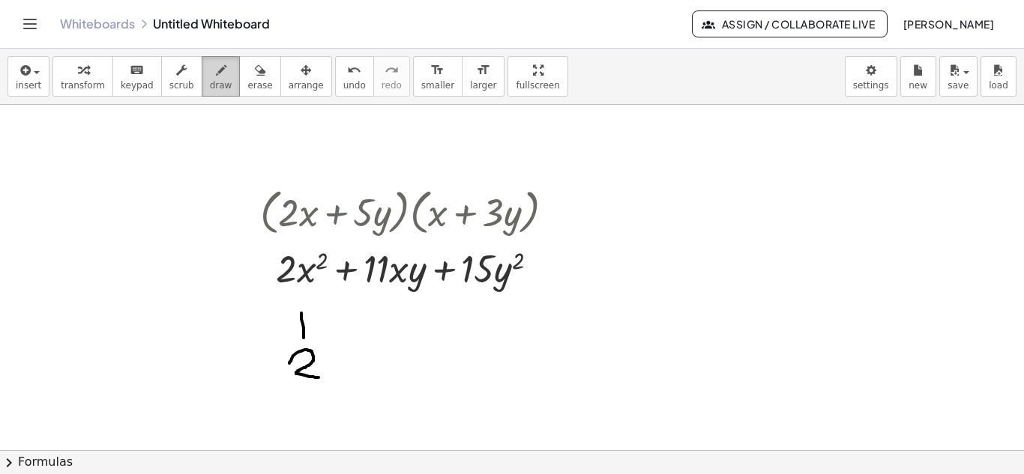
click at [210, 88] on span "draw" at bounding box center [221, 85] width 22 height 10
drag, startPoint x: 479, startPoint y: 305, endPoint x: 480, endPoint y: 337, distance: 31.5
click at [480, 337] on div at bounding box center [512, 328] width 1024 height 1037
drag, startPoint x: 481, startPoint y: 346, endPoint x: 479, endPoint y: 376, distance: 30.1
click at [479, 376] on div at bounding box center [512, 328] width 1024 height 1037
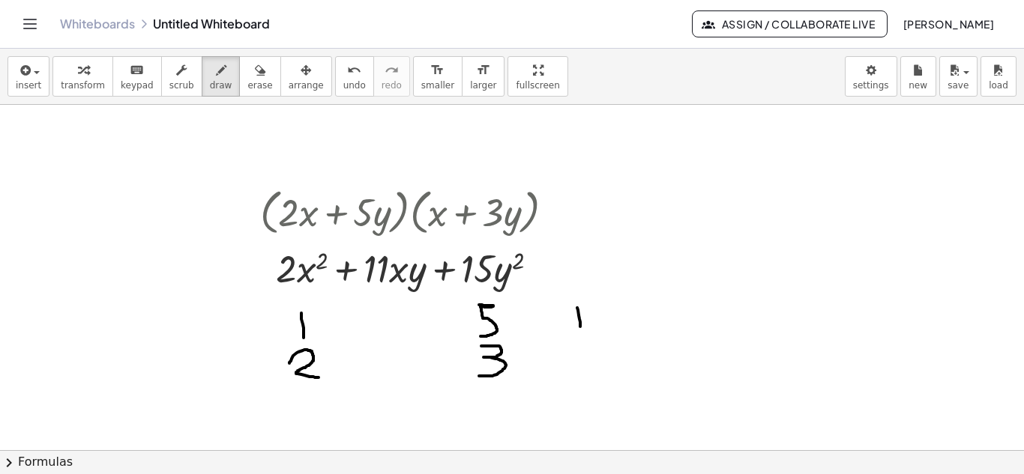
drag, startPoint x: 577, startPoint y: 308, endPoint x: 580, endPoint y: 328, distance: 19.7
click at [580, 328] on div at bounding box center [512, 328] width 1024 height 1037
click at [589, 305] on div at bounding box center [512, 328] width 1024 height 1037
drag, startPoint x: 599, startPoint y: 343, endPoint x: 600, endPoint y: 365, distance: 22.5
click at [600, 365] on div at bounding box center [512, 328] width 1024 height 1037
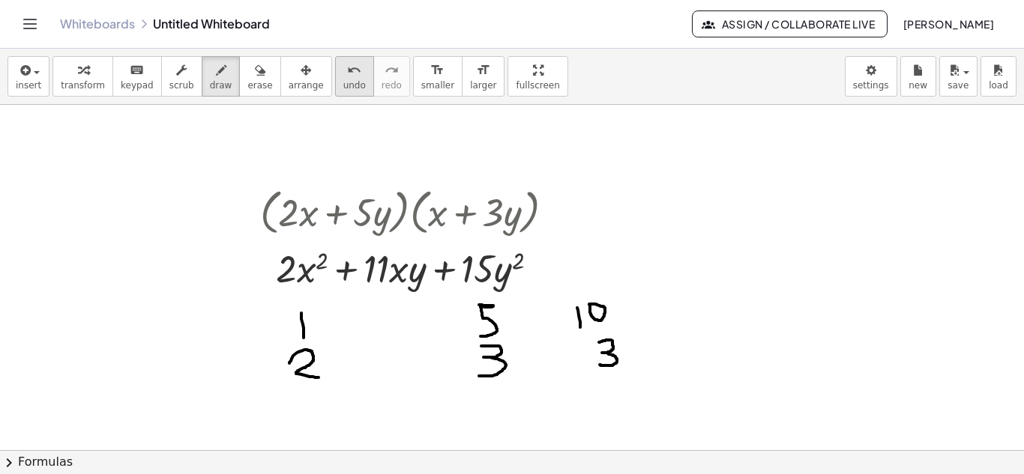
click at [343, 82] on span "undo" at bounding box center [354, 85] width 22 height 10
click at [343, 83] on span "undo" at bounding box center [354, 85] width 22 height 10
click at [343, 86] on span "undo" at bounding box center [354, 85] width 22 height 10
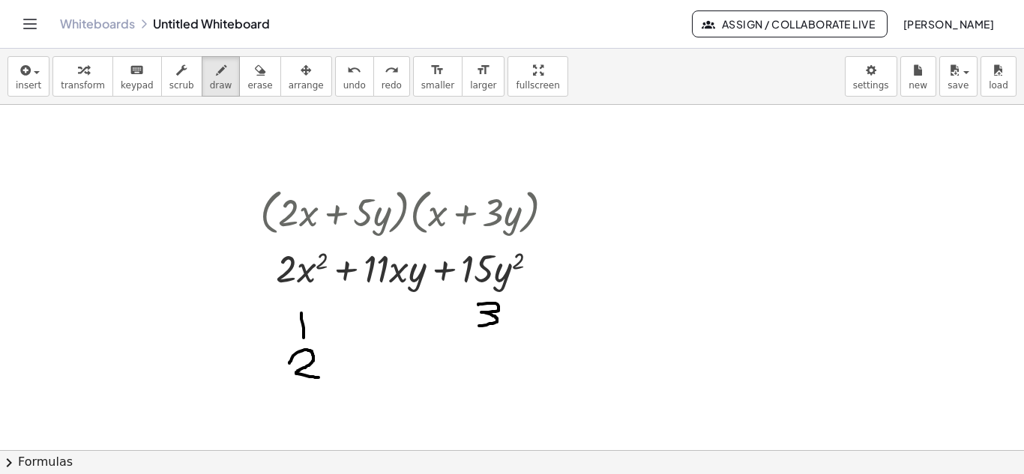
drag, startPoint x: 478, startPoint y: 305, endPoint x: 479, endPoint y: 326, distance: 21.0
click at [479, 326] on div at bounding box center [512, 328] width 1024 height 1037
drag, startPoint x: 484, startPoint y: 349, endPoint x: 481, endPoint y: 382, distance: 33.9
click at [481, 382] on div at bounding box center [512, 328] width 1024 height 1037
drag, startPoint x: 598, startPoint y: 302, endPoint x: 595, endPoint y: 316, distance: 14.6
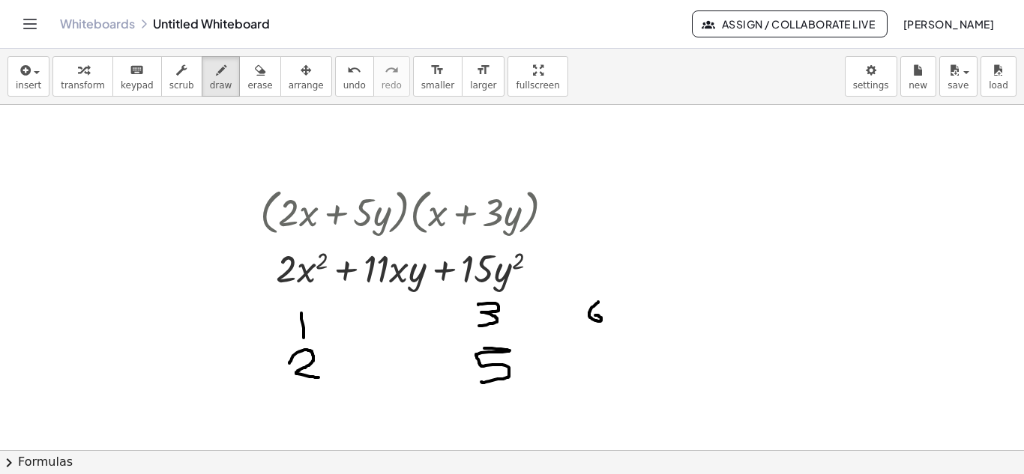
click at [595, 316] on div at bounding box center [512, 328] width 1024 height 1037
drag, startPoint x: 594, startPoint y: 340, endPoint x: 590, endPoint y: 365, distance: 25.1
click at [590, 365] on div at bounding box center [512, 328] width 1024 height 1037
drag, startPoint x: 564, startPoint y: 365, endPoint x: 620, endPoint y: 375, distance: 57.1
click at [620, 375] on div at bounding box center [512, 328] width 1024 height 1037
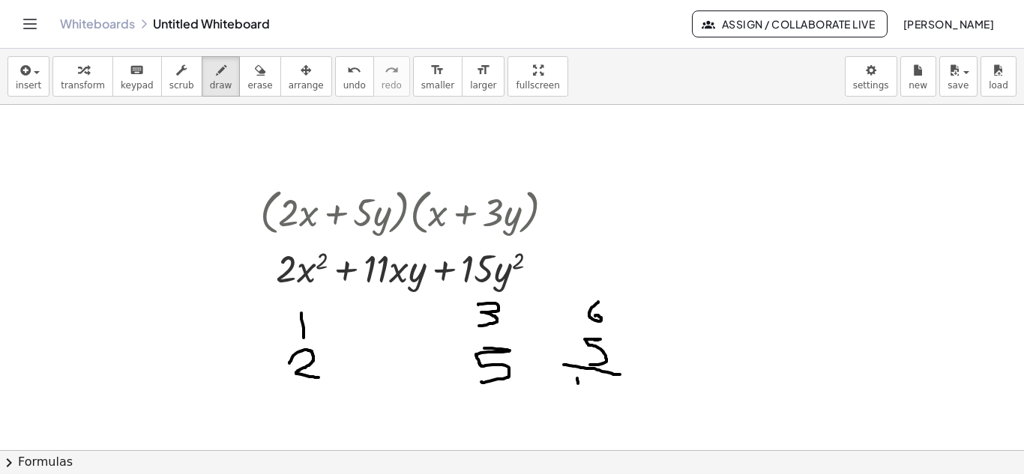
drag, startPoint x: 577, startPoint y: 379, endPoint x: 579, endPoint y: 392, distance: 13.6
click at [579, 392] on div at bounding box center [512, 328] width 1024 height 1037
drag, startPoint x: 601, startPoint y: 383, endPoint x: 602, endPoint y: 417, distance: 33.7
click at [602, 417] on div at bounding box center [512, 328] width 1024 height 1037
drag, startPoint x: 674, startPoint y: 184, endPoint x: 680, endPoint y: 219, distance: 35.7
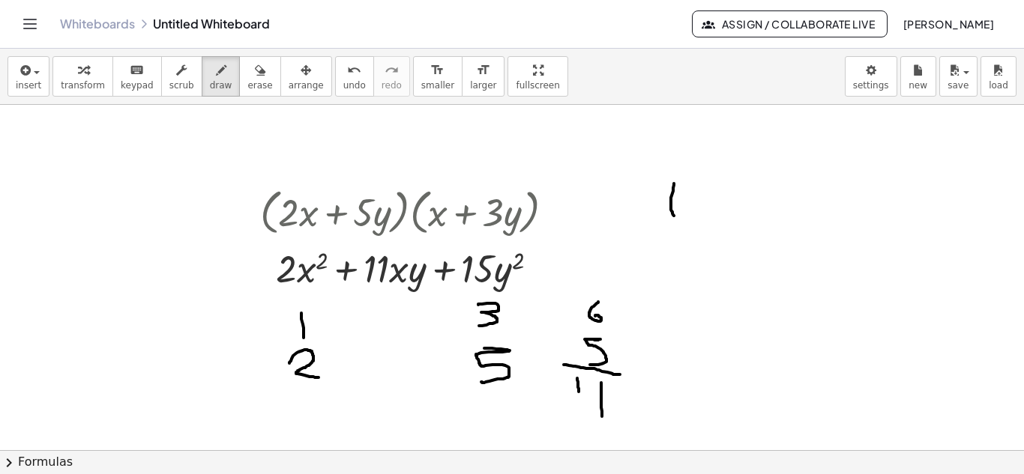
click at [680, 219] on div at bounding box center [512, 328] width 1024 height 1037
drag, startPoint x: 681, startPoint y: 195, endPoint x: 703, endPoint y: 208, distance: 25.6
click at [703, 208] on div at bounding box center [512, 328] width 1024 height 1037
drag, startPoint x: 721, startPoint y: 196, endPoint x: 714, endPoint y: 208, distance: 13.1
click at [714, 208] on div at bounding box center [512, 328] width 1024 height 1037
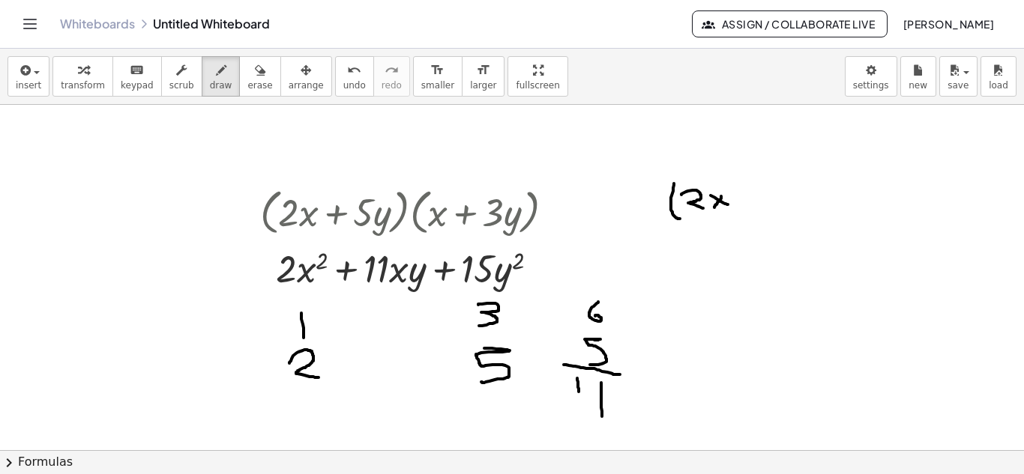
drag, startPoint x: 711, startPoint y: 196, endPoint x: 732, endPoint y: 207, distance: 24.5
click at [732, 207] on div at bounding box center [512, 328] width 1024 height 1037
drag, startPoint x: 787, startPoint y: 180, endPoint x: 777, endPoint y: 205, distance: 26.9
click at [777, 205] on div at bounding box center [512, 328] width 1024 height 1037
drag, startPoint x: 835, startPoint y: 181, endPoint x: 852, endPoint y: 212, distance: 35.2
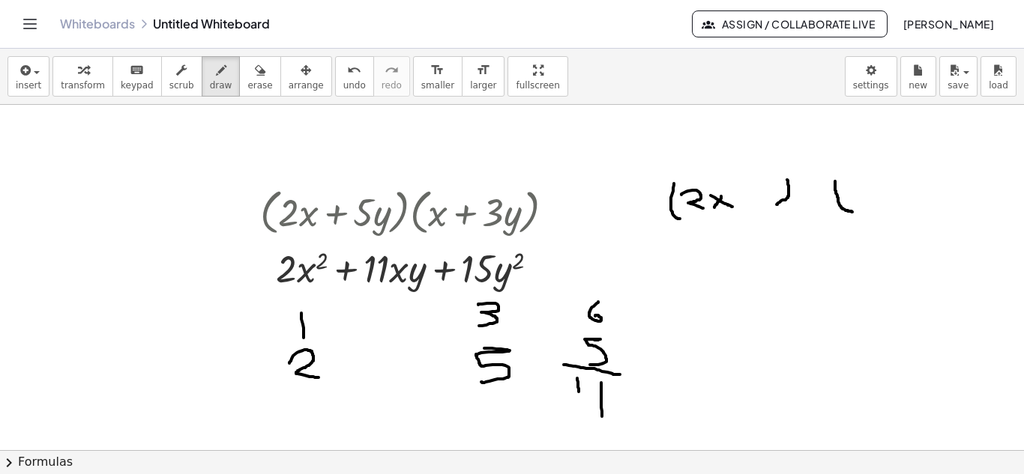
click at [852, 212] on div at bounding box center [512, 328] width 1024 height 1037
drag, startPoint x: 864, startPoint y: 185, endPoint x: 855, endPoint y: 197, distance: 14.6
click at [855, 197] on div at bounding box center [512, 328] width 1024 height 1037
drag, startPoint x: 850, startPoint y: 181, endPoint x: 872, endPoint y: 198, distance: 27.3
click at [872, 198] on div at bounding box center [512, 328] width 1024 height 1037
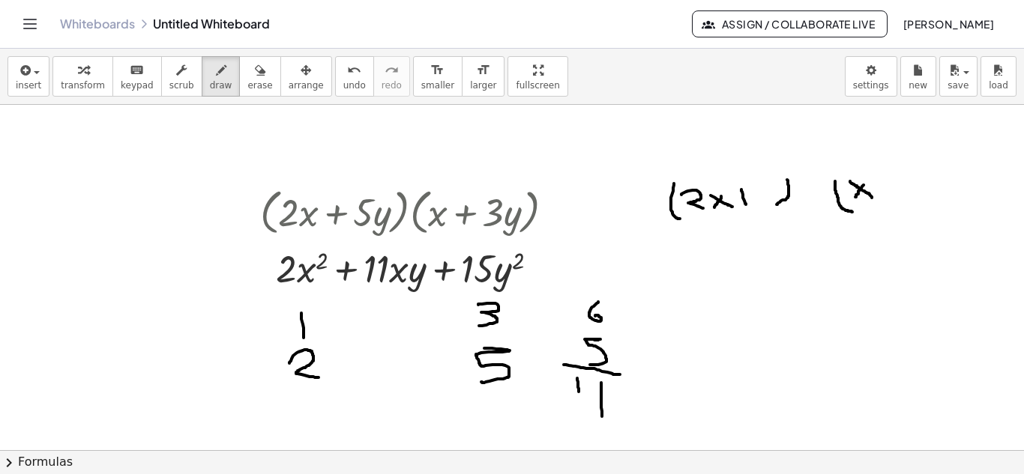
drag, startPoint x: 741, startPoint y: 190, endPoint x: 746, endPoint y: 205, distance: 15.7
click at [746, 205] on div at bounding box center [512, 328] width 1024 height 1037
drag, startPoint x: 737, startPoint y: 199, endPoint x: 749, endPoint y: 195, distance: 12.8
click at [749, 195] on div at bounding box center [512, 328] width 1024 height 1037
drag, startPoint x: 889, startPoint y: 177, endPoint x: 889, endPoint y: 195, distance: 18.0
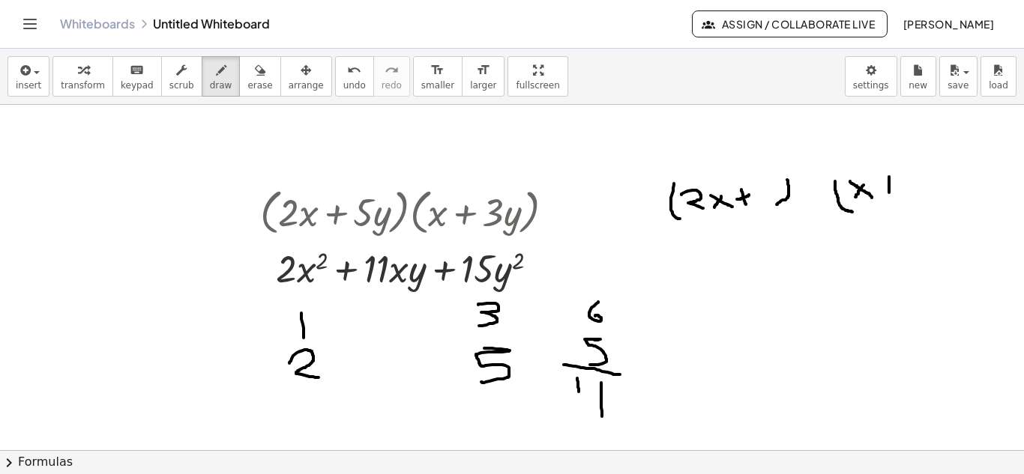
click at [889, 195] on div at bounding box center [512, 328] width 1024 height 1037
drag, startPoint x: 883, startPoint y: 183, endPoint x: 900, endPoint y: 183, distance: 17.2
click at [900, 183] on div at bounding box center [512, 328] width 1024 height 1037
drag, startPoint x: 757, startPoint y: 182, endPoint x: 754, endPoint y: 205, distance: 22.7
click at [754, 205] on div at bounding box center [512, 328] width 1024 height 1037
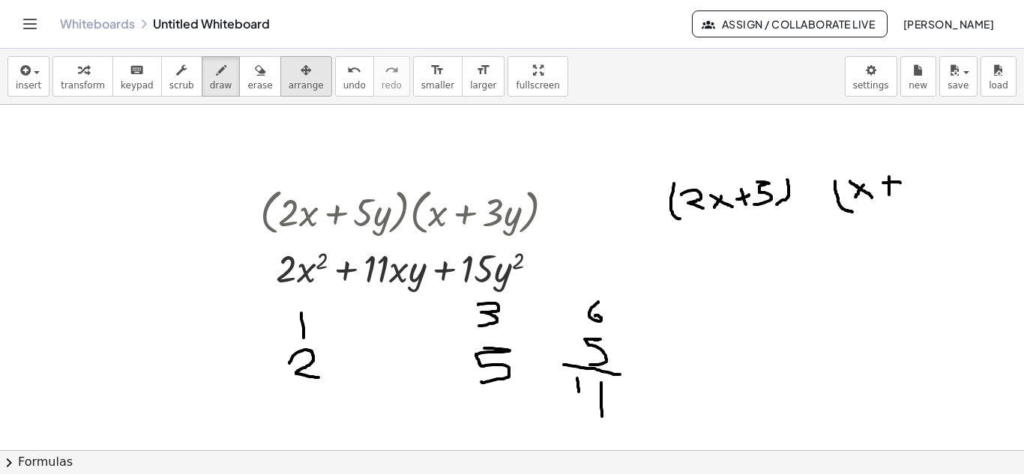
click at [301, 77] on icon "button" at bounding box center [306, 70] width 10 height 18
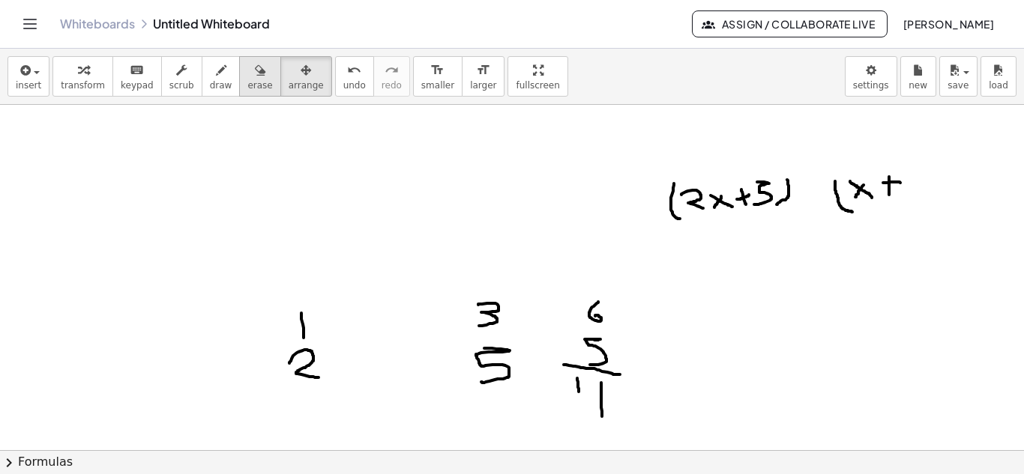
click at [255, 76] on icon "button" at bounding box center [260, 70] width 10 height 18
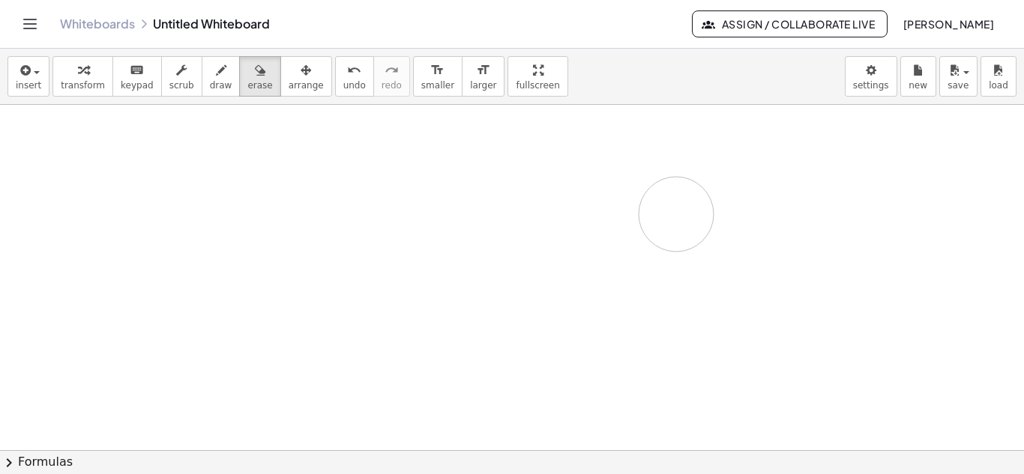
drag, startPoint x: 307, startPoint y: 325, endPoint x: 676, endPoint y: 214, distance: 385.1
click at [676, 214] on div at bounding box center [512, 328] width 1024 height 1037
click at [210, 85] on span "draw" at bounding box center [221, 85] width 22 height 10
click at [125, 80] on span "keypad" at bounding box center [137, 85] width 33 height 10
click at [226, 167] on div at bounding box center [512, 328] width 1024 height 1037
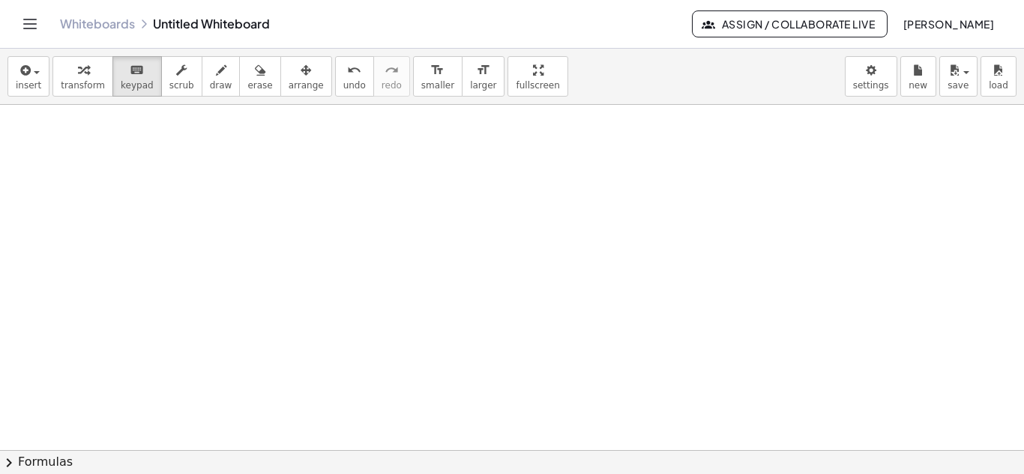
click at [226, 167] on div at bounding box center [512, 328] width 1024 height 1037
click at [243, 227] on div at bounding box center [512, 328] width 1024 height 1037
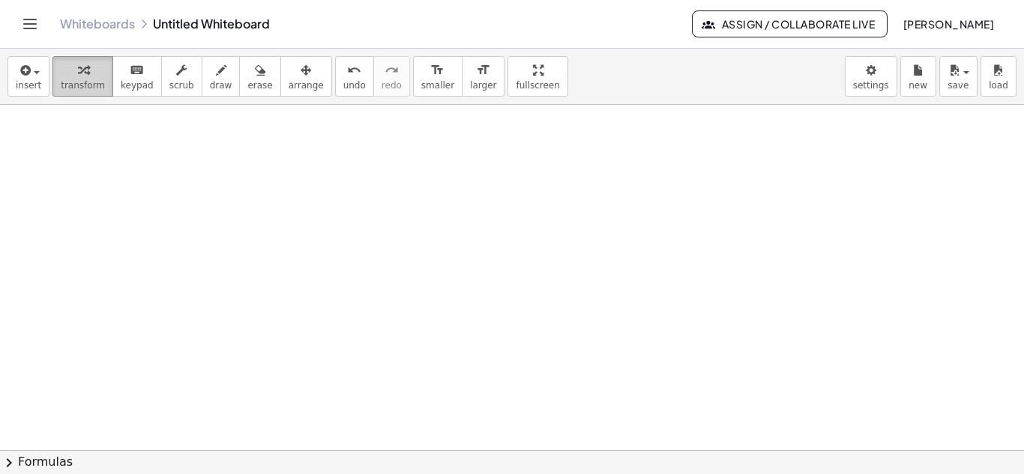
click at [62, 56] on button "transform" at bounding box center [82, 76] width 61 height 40
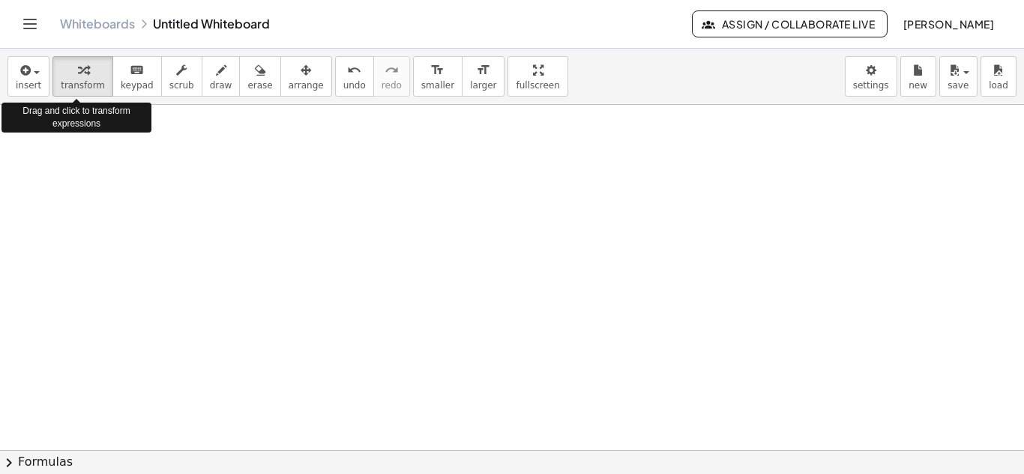
click at [225, 176] on div at bounding box center [512, 328] width 1024 height 1037
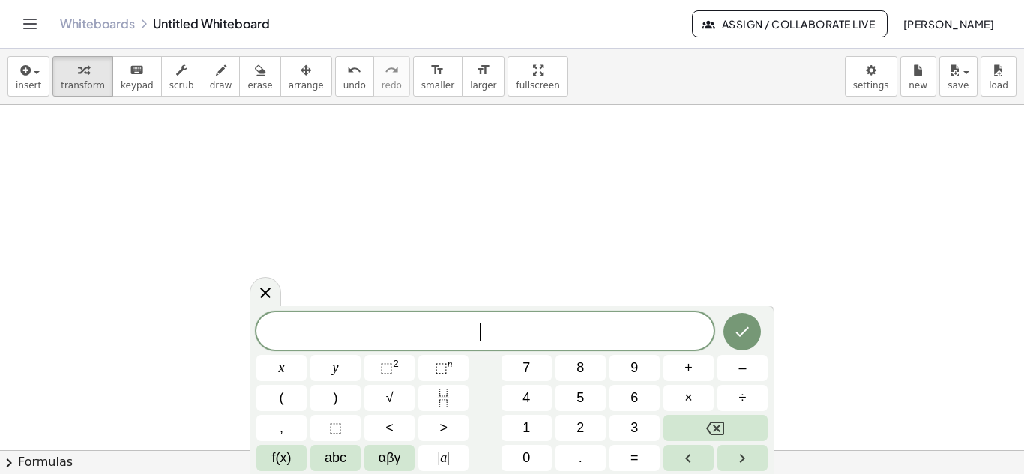
click at [225, 176] on div at bounding box center [512, 328] width 1024 height 1037
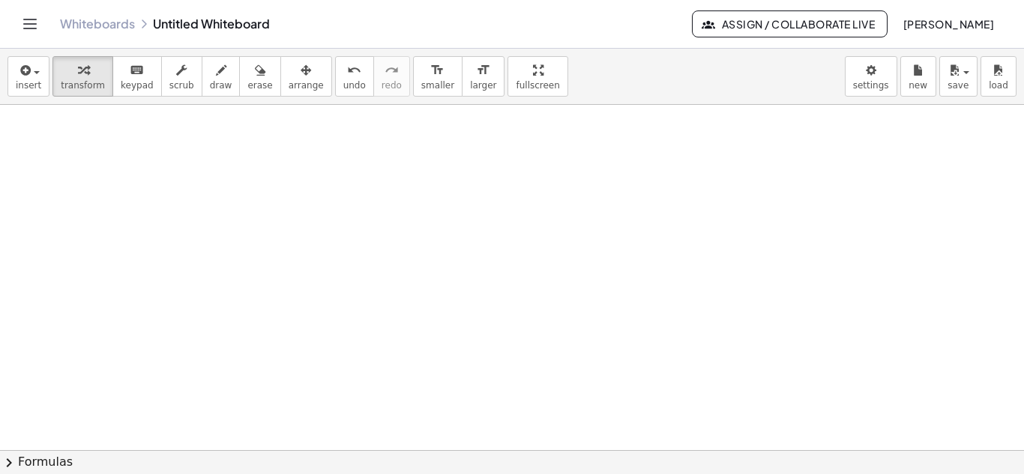
click at [295, 229] on div at bounding box center [512, 328] width 1024 height 1037
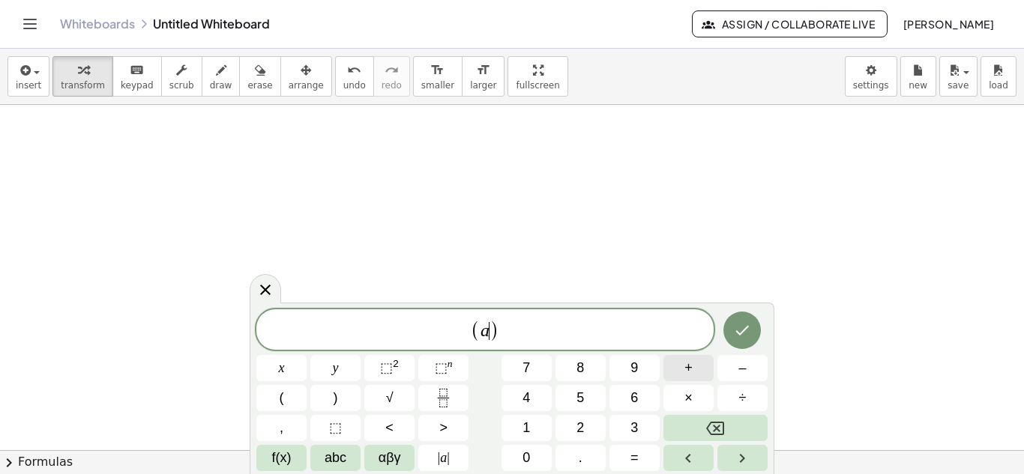
click at [679, 376] on button "+" at bounding box center [688, 368] width 50 height 26
click at [402, 376] on button "⬚ 2" at bounding box center [389, 368] width 50 height 26
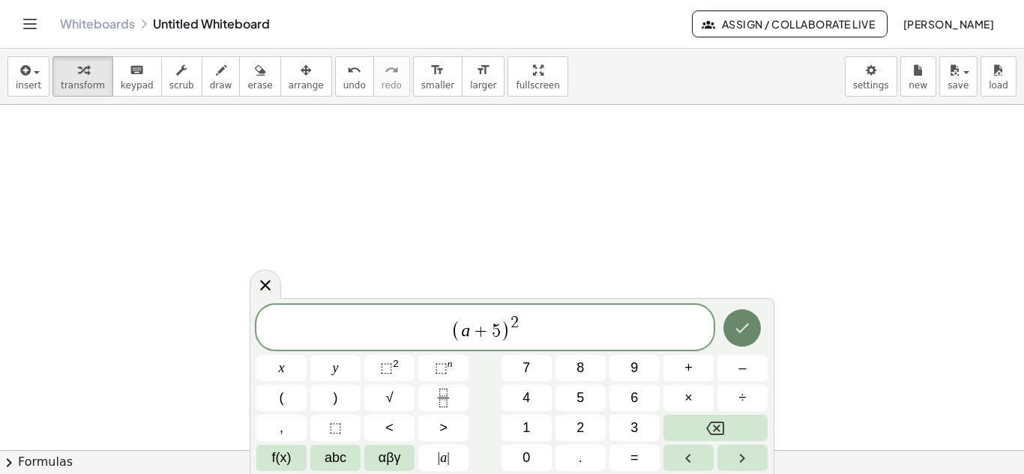
click at [750, 325] on icon "Done" at bounding box center [742, 328] width 18 height 18
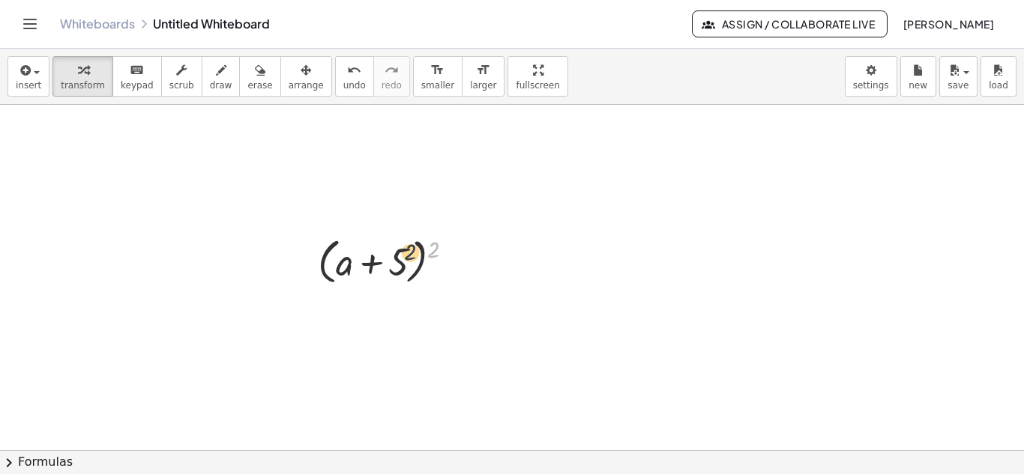
drag, startPoint x: 433, startPoint y: 248, endPoint x: 401, endPoint y: 252, distance: 31.7
click at [401, 252] on div at bounding box center [391, 260] width 163 height 57
drag, startPoint x: 436, startPoint y: 250, endPoint x: 358, endPoint y: 247, distance: 77.2
click at [358, 247] on div at bounding box center [391, 260] width 163 height 57
click at [403, 263] on div at bounding box center [391, 260] width 163 height 57
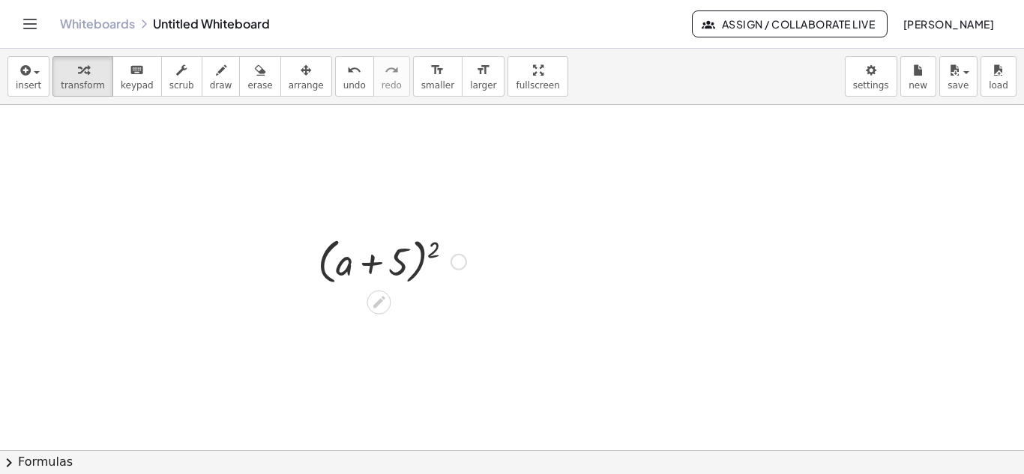
click at [403, 263] on div at bounding box center [391, 260] width 163 height 57
click at [422, 267] on div at bounding box center [391, 260] width 163 height 57
click at [436, 246] on div at bounding box center [391, 260] width 163 height 57
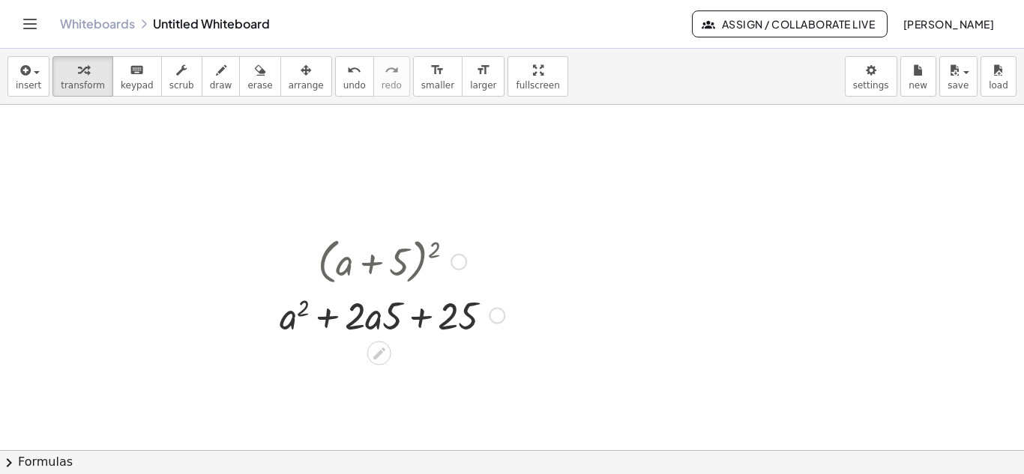
click at [392, 318] on div at bounding box center [392, 314] width 240 height 51
drag, startPoint x: 392, startPoint y: 318, endPoint x: 355, endPoint y: 317, distance: 37.5
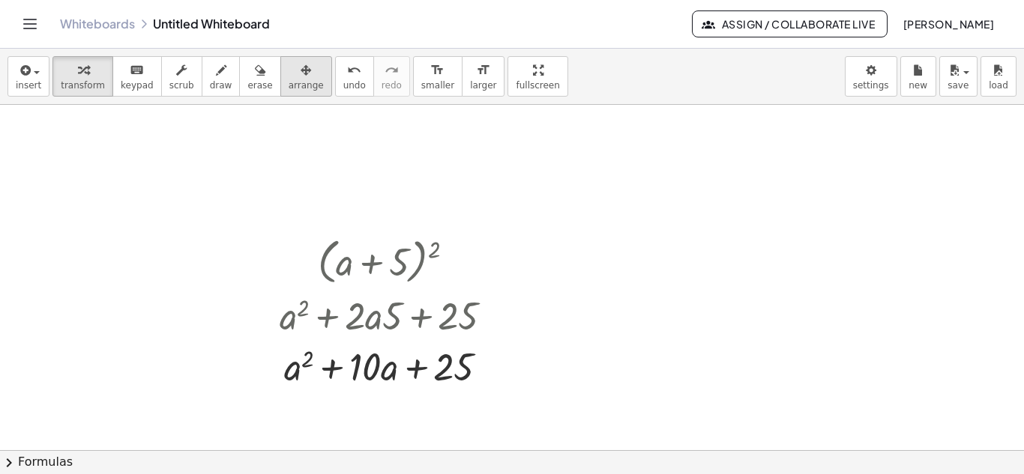
click at [291, 92] on button "arrange" at bounding box center [306, 76] width 52 height 40
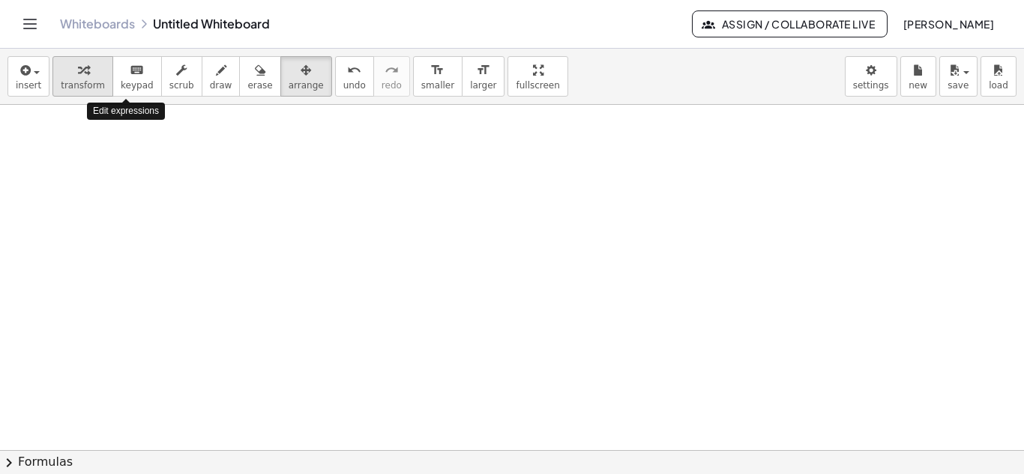
click at [86, 76] on div "button" at bounding box center [83, 70] width 44 height 18
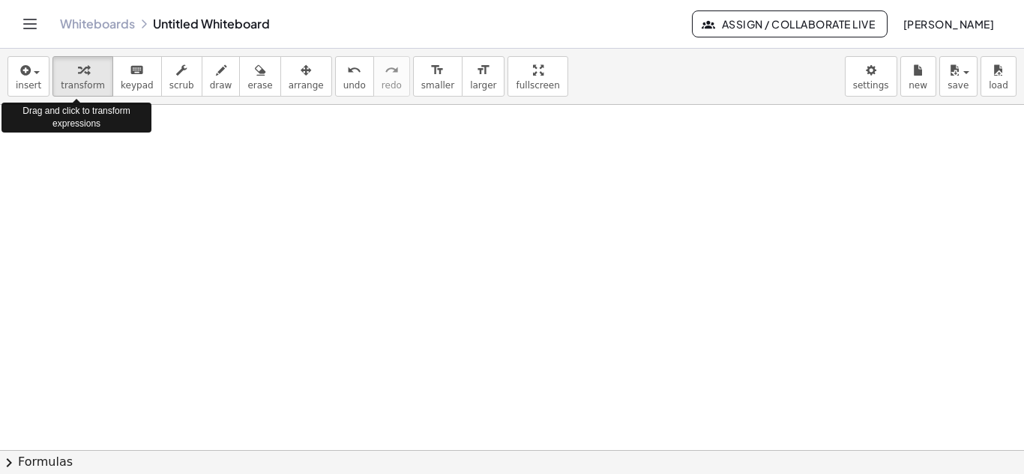
click at [259, 180] on div at bounding box center [512, 328] width 1024 height 1037
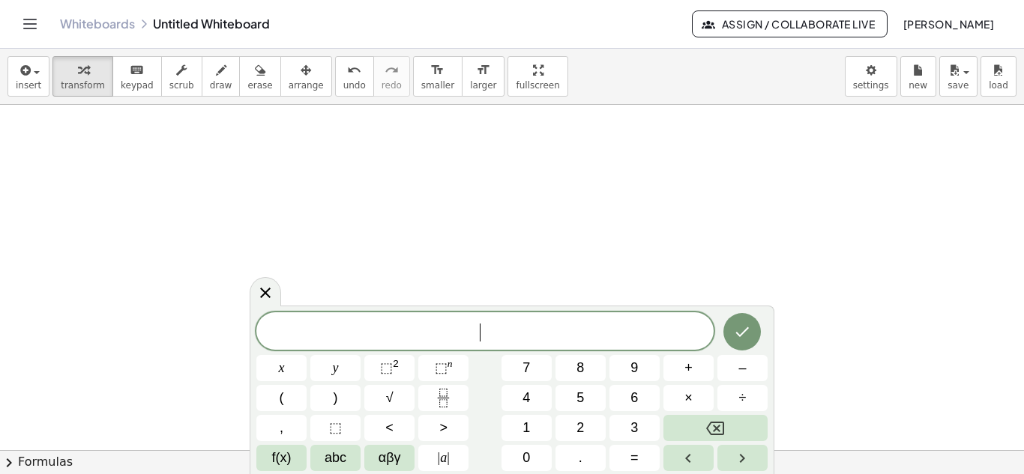
click at [259, 180] on div at bounding box center [512, 328] width 1024 height 1037
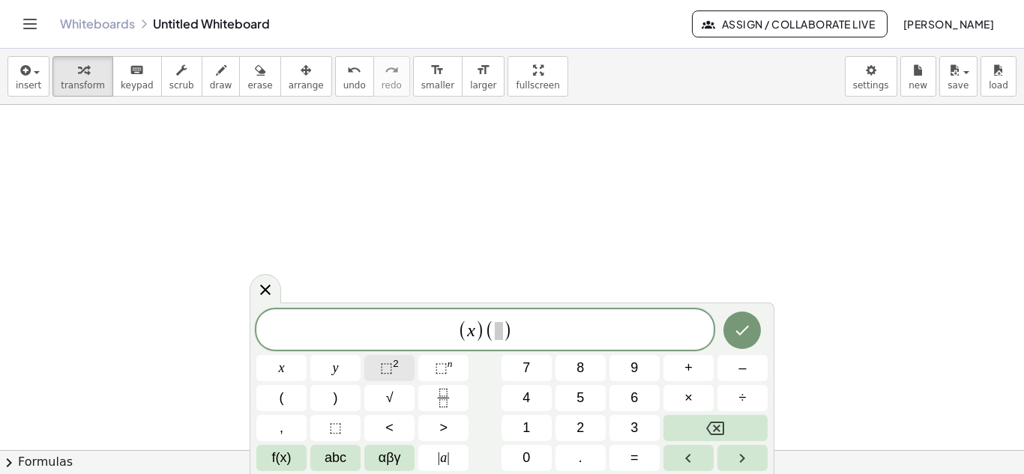
click at [398, 364] on span "⬚ 2" at bounding box center [389, 368] width 19 height 20
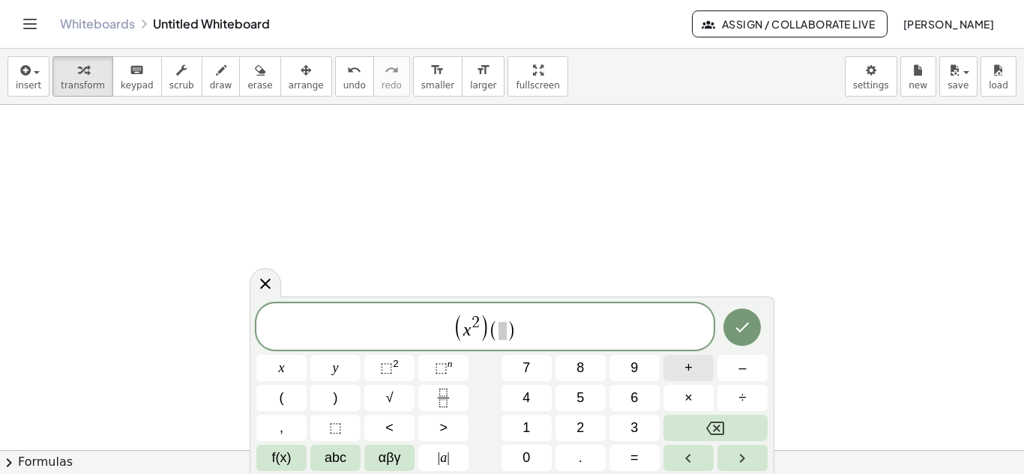
click at [695, 358] on button "+" at bounding box center [688, 368] width 50 height 26
click at [582, 399] on span "5" at bounding box center [579, 398] width 7 height 20
click at [631, 420] on span "3" at bounding box center [633, 428] width 7 height 20
click at [693, 395] on button "×" at bounding box center [688, 398] width 50 height 26
click at [464, 322] on span "x 2 + 3" at bounding box center [471, 328] width 46 height 24
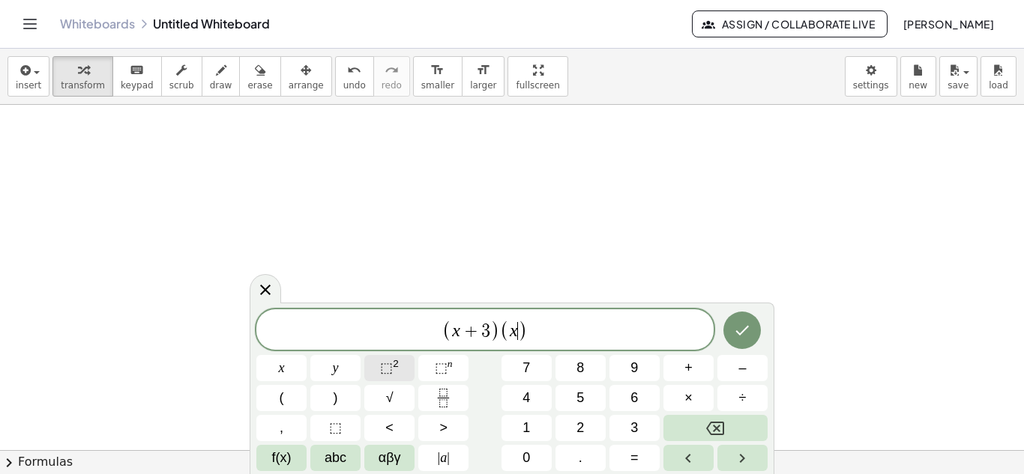
click at [393, 365] on sup "2" at bounding box center [396, 363] width 6 height 11
click at [731, 373] on button "–" at bounding box center [742, 368] width 50 height 26
click at [538, 398] on button "4" at bounding box center [526, 398] width 50 height 26
click at [742, 331] on icon "Done" at bounding box center [742, 331] width 18 height 18
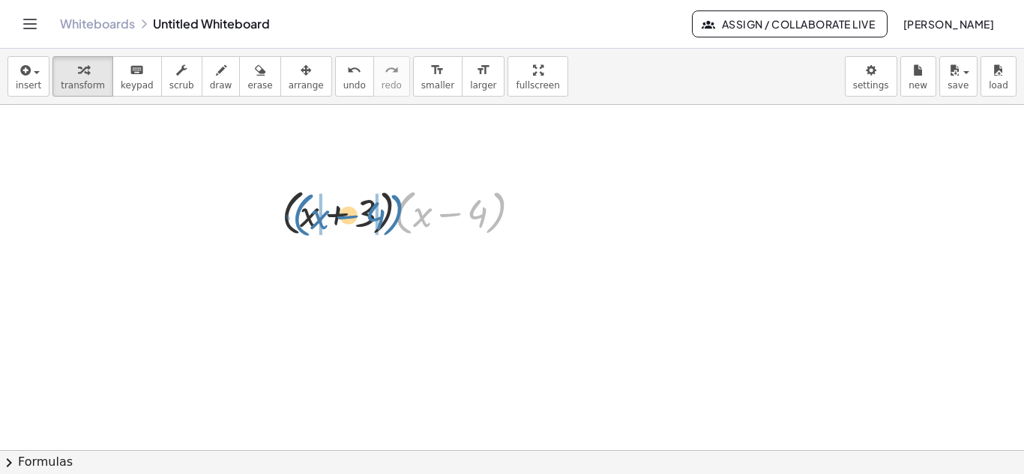
drag, startPoint x: 400, startPoint y: 206, endPoint x: 286, endPoint y: 206, distance: 113.9
click at [286, 206] on div at bounding box center [407, 212] width 266 height 57
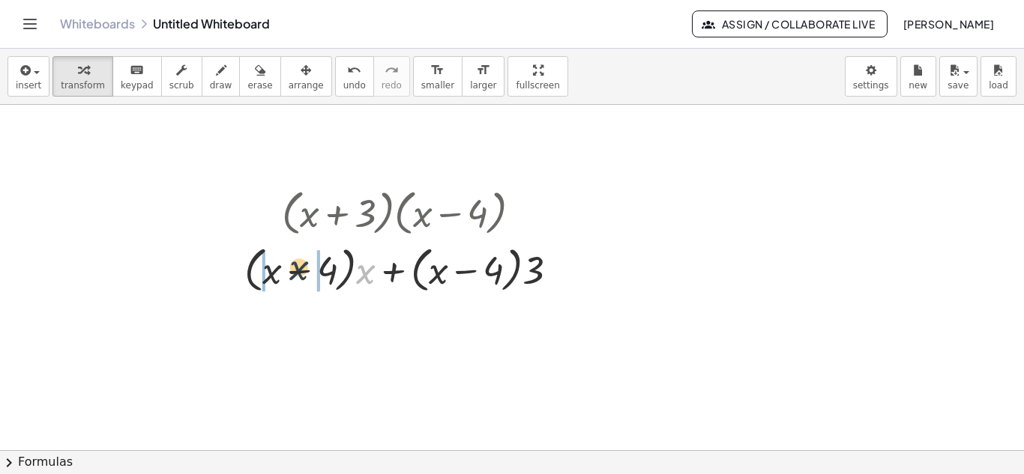
drag, startPoint x: 370, startPoint y: 274, endPoint x: 265, endPoint y: 269, distance: 105.1
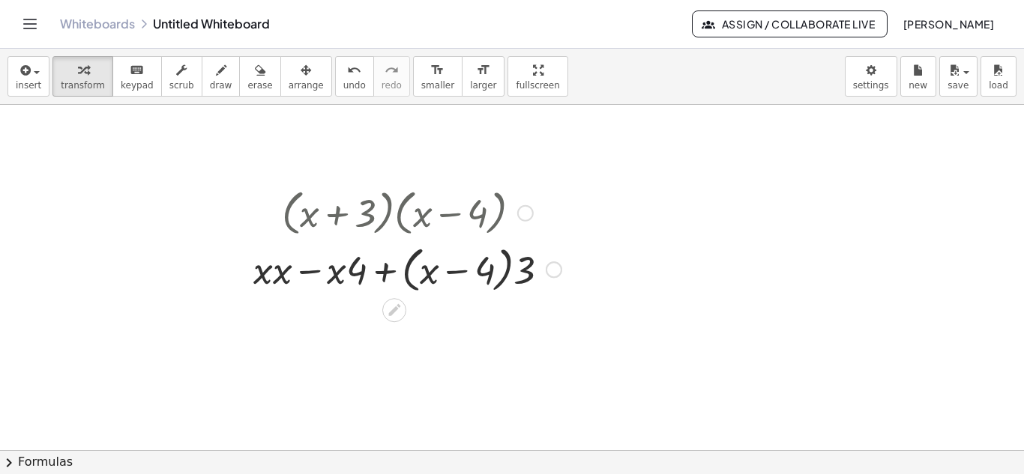
click at [286, 276] on div at bounding box center [407, 269] width 323 height 57
click at [286, 276] on div at bounding box center [408, 269] width 316 height 57
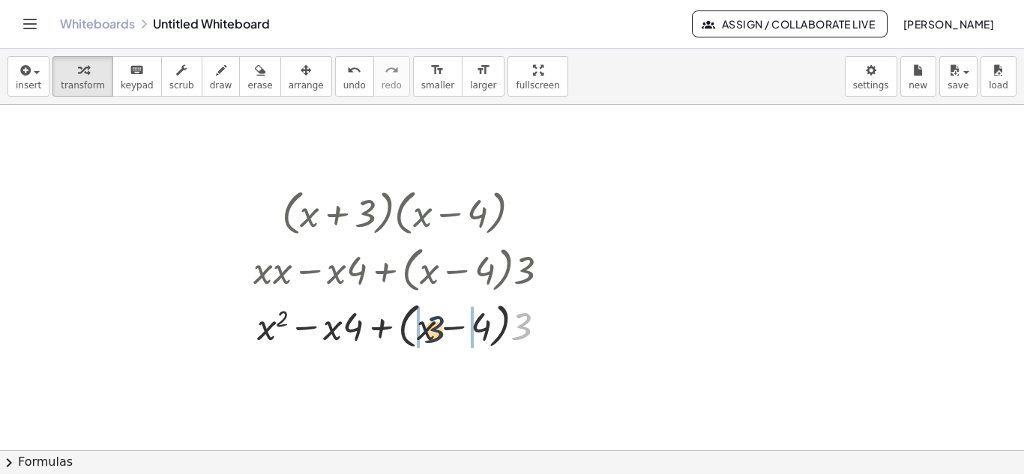
drag, startPoint x: 513, startPoint y: 328, endPoint x: 400, endPoint y: 329, distance: 112.4
drag, startPoint x: 519, startPoint y: 334, endPoint x: 476, endPoint y: 328, distance: 43.9
click at [476, 328] on div at bounding box center [407, 325] width 323 height 57
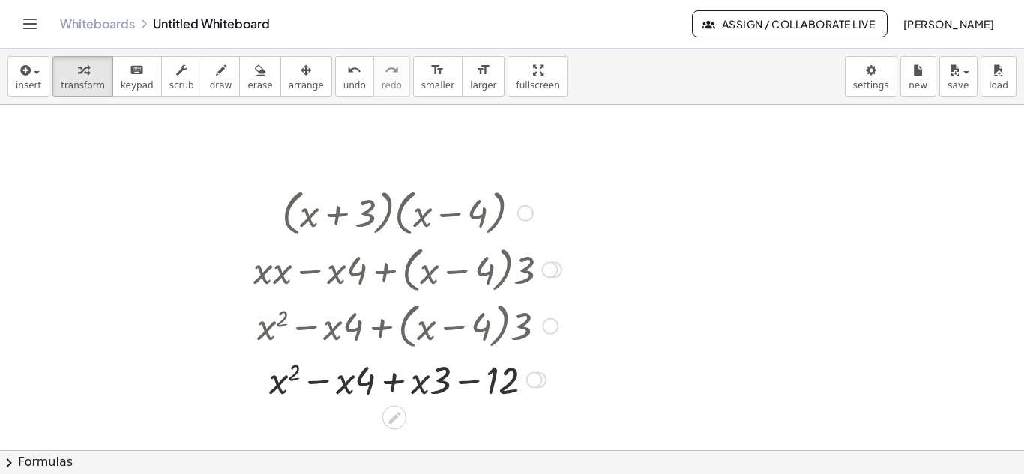
click at [438, 377] on div at bounding box center [407, 379] width 323 height 51
click at [389, 383] on div at bounding box center [407, 379] width 323 height 51
click at [442, 380] on div at bounding box center [407, 379] width 323 height 51
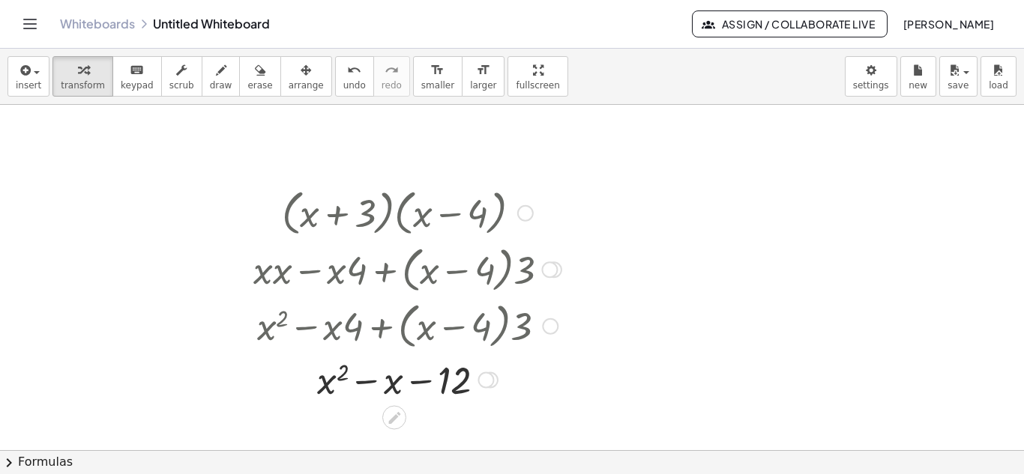
click at [432, 379] on div at bounding box center [407, 379] width 323 height 51
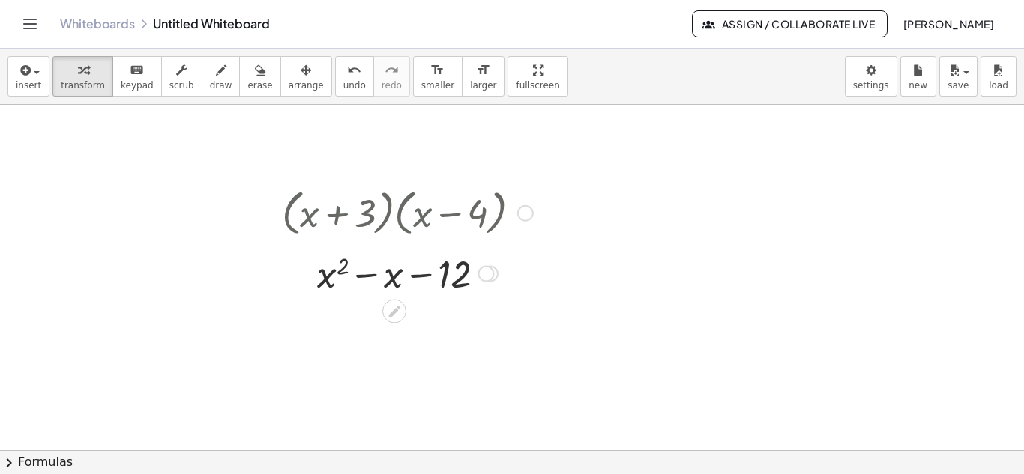
drag, startPoint x: 486, startPoint y: 385, endPoint x: 498, endPoint y: 271, distance: 113.7
click at [394, 274] on div "+ x 2 − − 12 x" at bounding box center [394, 274] width 0 height 0
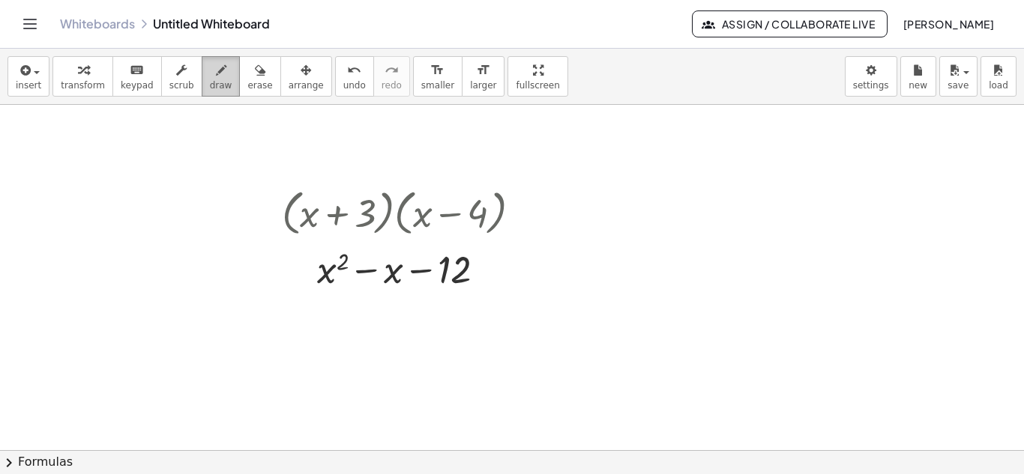
click at [210, 76] on div "button" at bounding box center [221, 70] width 22 height 18
click at [329, 317] on div at bounding box center [512, 328] width 1024 height 1037
drag, startPoint x: 330, startPoint y: 342, endPoint x: 331, endPoint y: 370, distance: 28.5
click at [331, 370] on div at bounding box center [512, 328] width 1024 height 1037
drag, startPoint x: 327, startPoint y: 323, endPoint x: 325, endPoint y: 304, distance: 18.8
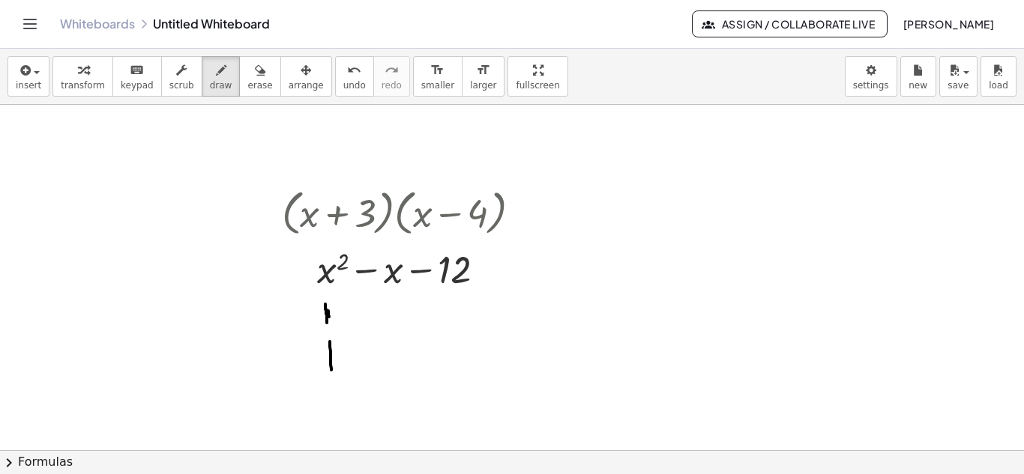
click at [325, 304] on div at bounding box center [512, 328] width 1024 height 1037
drag, startPoint x: 445, startPoint y: 302, endPoint x: 458, endPoint y: 325, distance: 26.9
click at [458, 325] on div at bounding box center [512, 328] width 1024 height 1037
drag, startPoint x: 449, startPoint y: 336, endPoint x: 445, endPoint y: 355, distance: 19.8
click at [445, 355] on div at bounding box center [512, 328] width 1024 height 1037
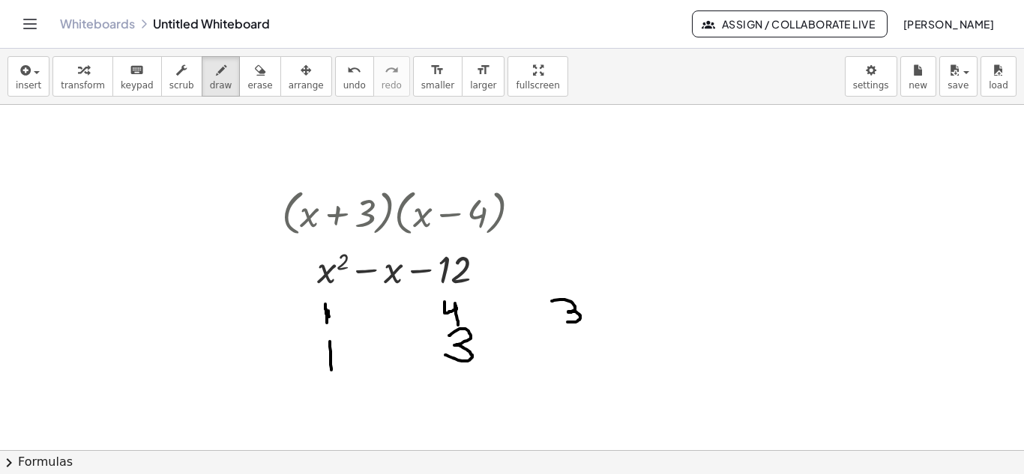
drag, startPoint x: 552, startPoint y: 301, endPoint x: 567, endPoint y: 322, distance: 26.2
click at [567, 322] on div at bounding box center [512, 328] width 1024 height 1037
drag, startPoint x: 559, startPoint y: 339, endPoint x: 573, endPoint y: 366, distance: 30.5
click at [573, 366] on div at bounding box center [512, 328] width 1024 height 1037
drag, startPoint x: 536, startPoint y: 353, endPoint x: 548, endPoint y: 354, distance: 12.0
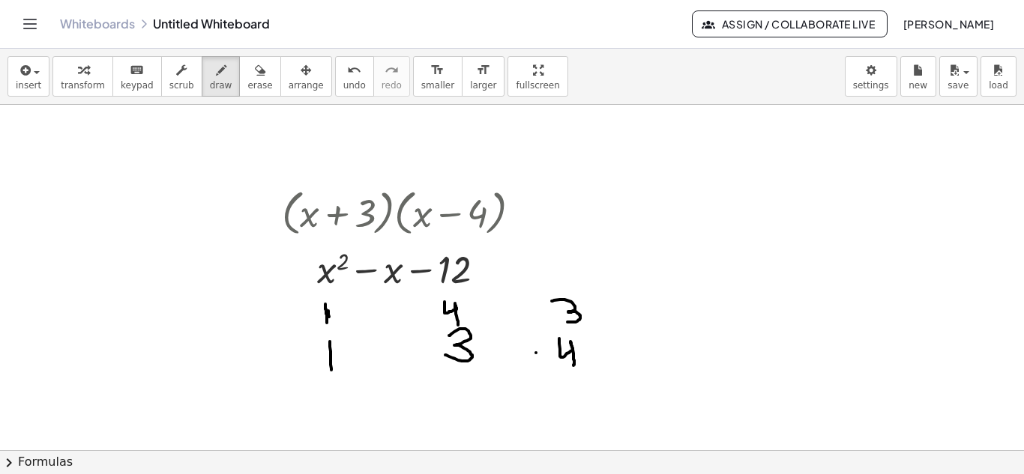
click at [548, 354] on div at bounding box center [512, 328] width 1024 height 1037
drag, startPoint x: 535, startPoint y: 369, endPoint x: 608, endPoint y: 375, distance: 73.0
click at [608, 375] on div at bounding box center [512, 328] width 1024 height 1037
drag, startPoint x: 544, startPoint y: 398, endPoint x: 555, endPoint y: 398, distance: 10.5
click at [555, 398] on div at bounding box center [512, 328] width 1024 height 1037
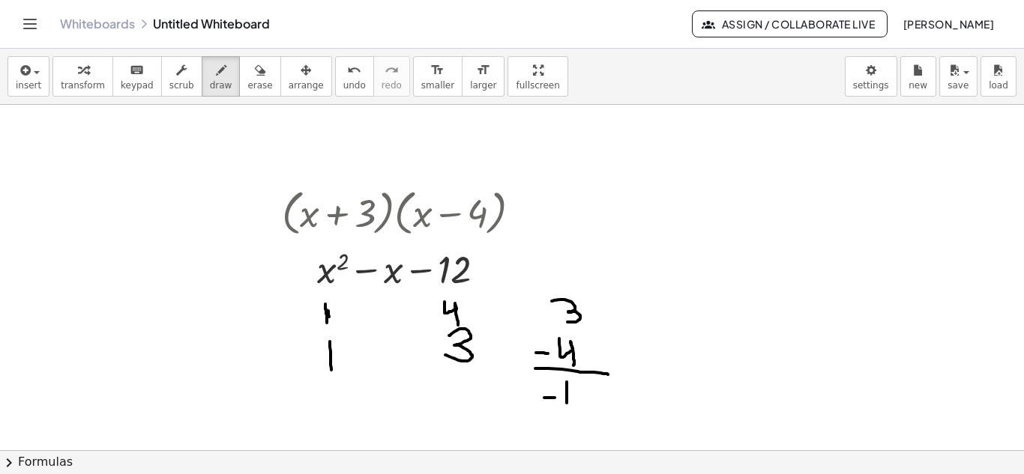
drag, startPoint x: 567, startPoint y: 382, endPoint x: 567, endPoint y: 403, distance: 21.0
click at [567, 403] on div at bounding box center [512, 328] width 1024 height 1037
click at [400, 276] on div at bounding box center [512, 328] width 1024 height 1037
click at [343, 80] on span "undo" at bounding box center [354, 85] width 22 height 10
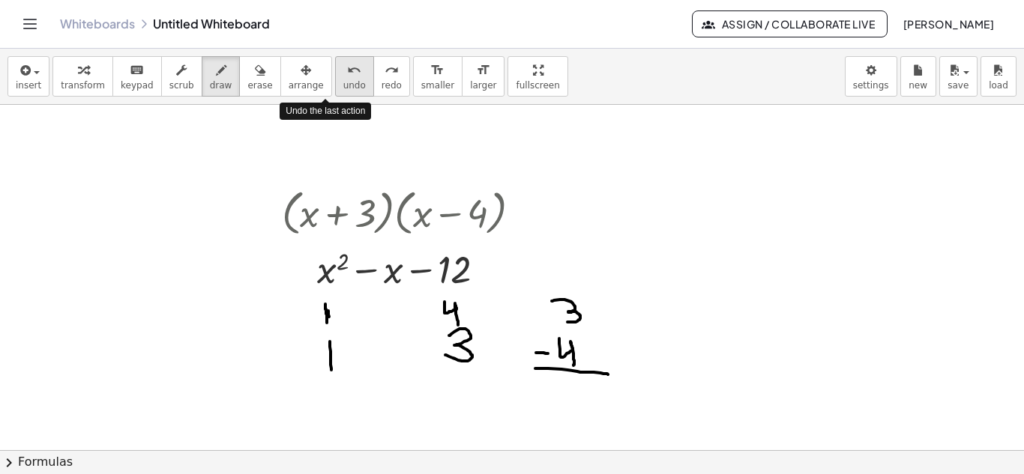
click at [343, 80] on span "undo" at bounding box center [354, 85] width 22 height 10
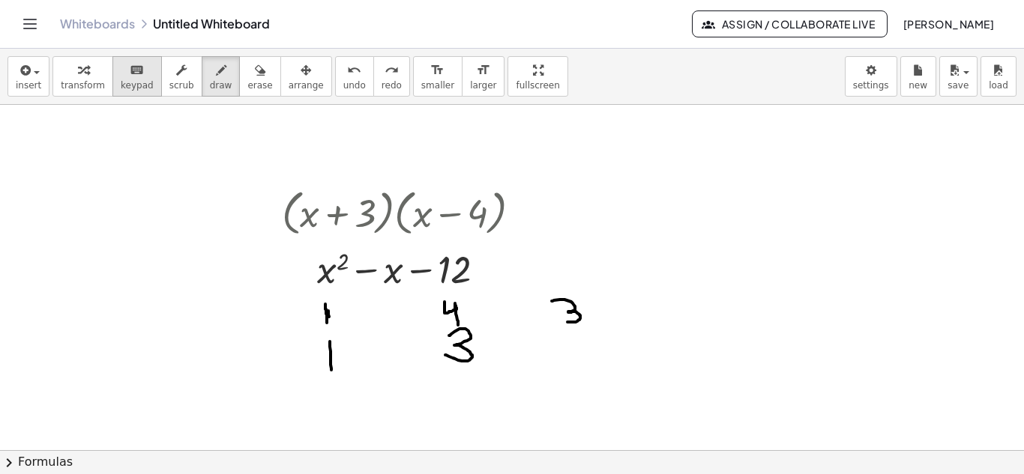
click at [130, 76] on icon "keyboard" at bounding box center [137, 70] width 14 height 18
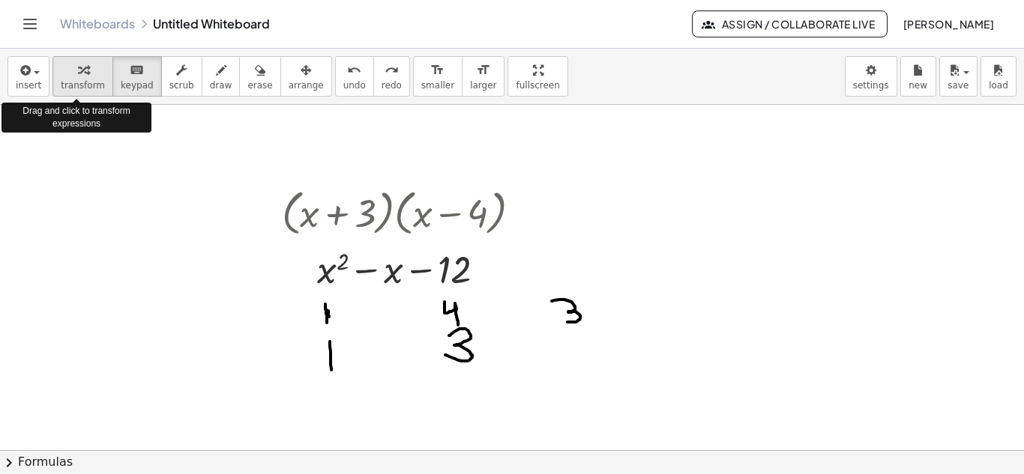
click at [89, 73] on div "button" at bounding box center [83, 70] width 44 height 18
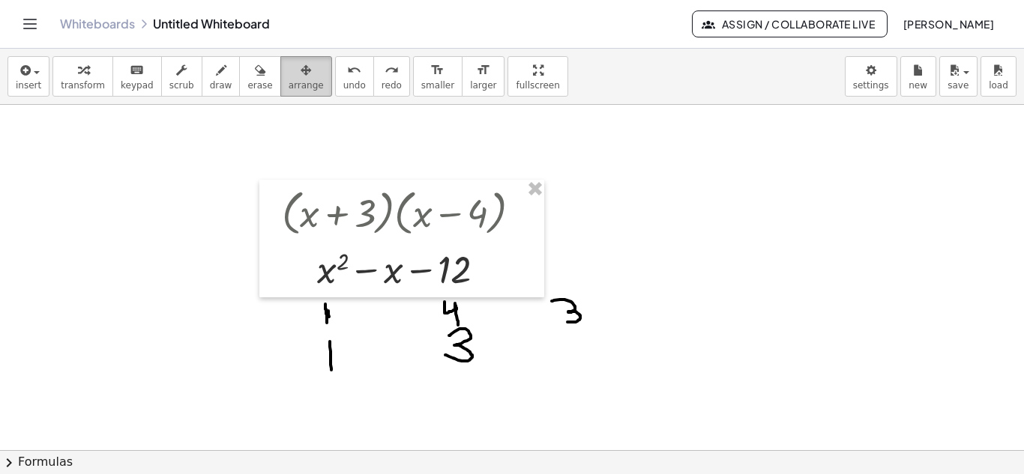
click at [289, 80] on span "arrange" at bounding box center [306, 85] width 35 height 10
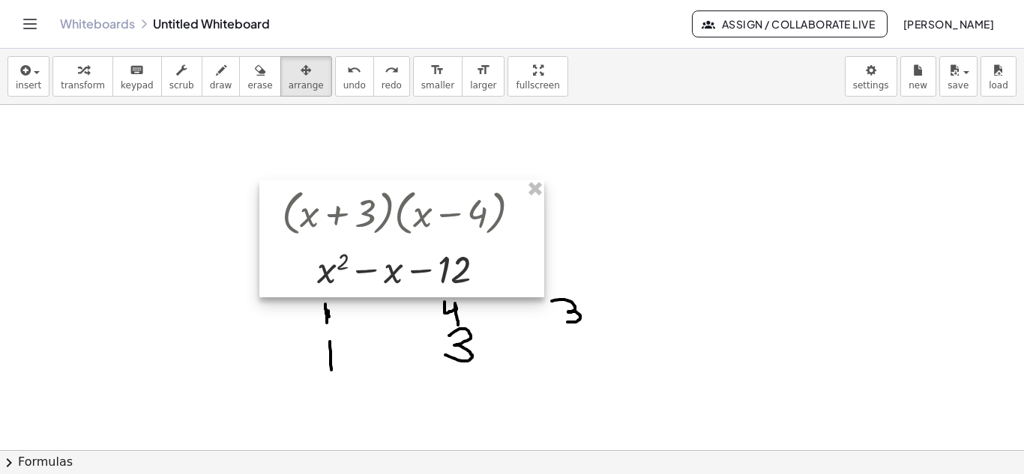
click at [538, 202] on div at bounding box center [401, 239] width 285 height 118
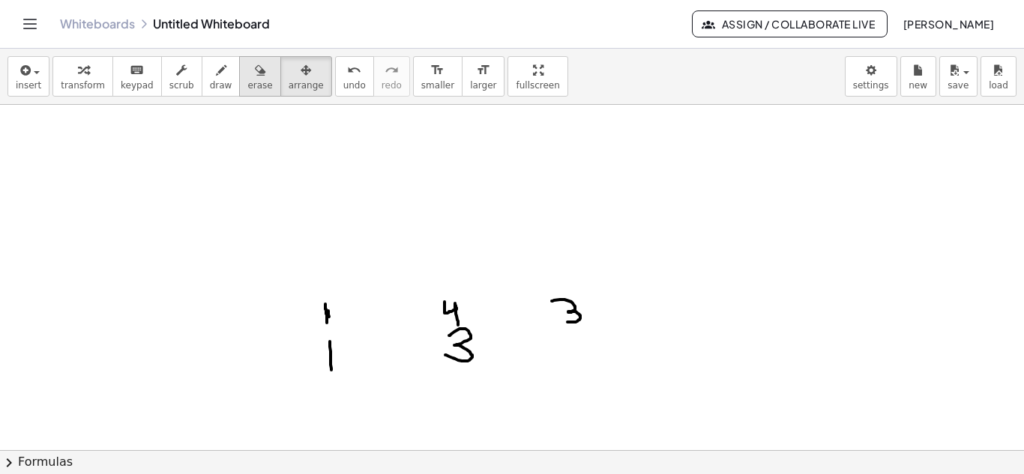
click at [253, 85] on button "erase" at bounding box center [259, 76] width 41 height 40
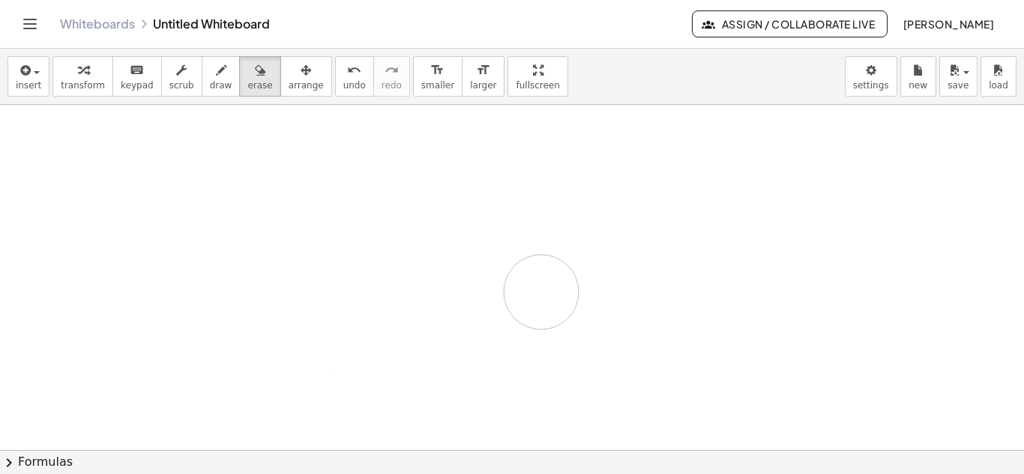
drag, startPoint x: 386, startPoint y: 333, endPoint x: 528, endPoint y: 289, distance: 148.9
click at [528, 289] on div at bounding box center [512, 328] width 1024 height 1037
click at [210, 83] on span "draw" at bounding box center [221, 85] width 22 height 10
drag, startPoint x: 316, startPoint y: 145, endPoint x: 361, endPoint y: 169, distance: 51.3
click at [361, 169] on div at bounding box center [512, 328] width 1024 height 1037
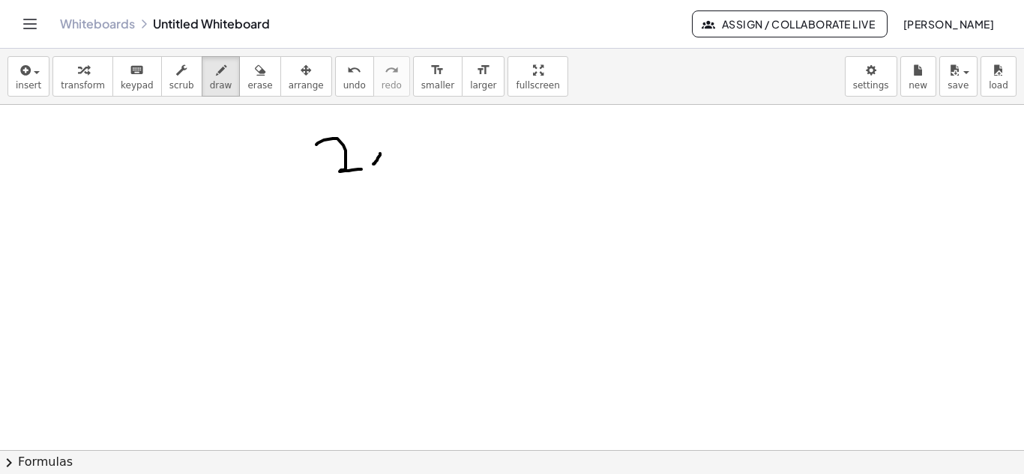
drag, startPoint x: 380, startPoint y: 154, endPoint x: 373, endPoint y: 157, distance: 7.7
click at [373, 157] on div at bounding box center [512, 328] width 1024 height 1037
drag, startPoint x: 372, startPoint y: 156, endPoint x: 380, endPoint y: 159, distance: 8.8
click at [380, 159] on div at bounding box center [512, 328] width 1024 height 1037
drag, startPoint x: 400, startPoint y: 139, endPoint x: 405, endPoint y: 162, distance: 22.9
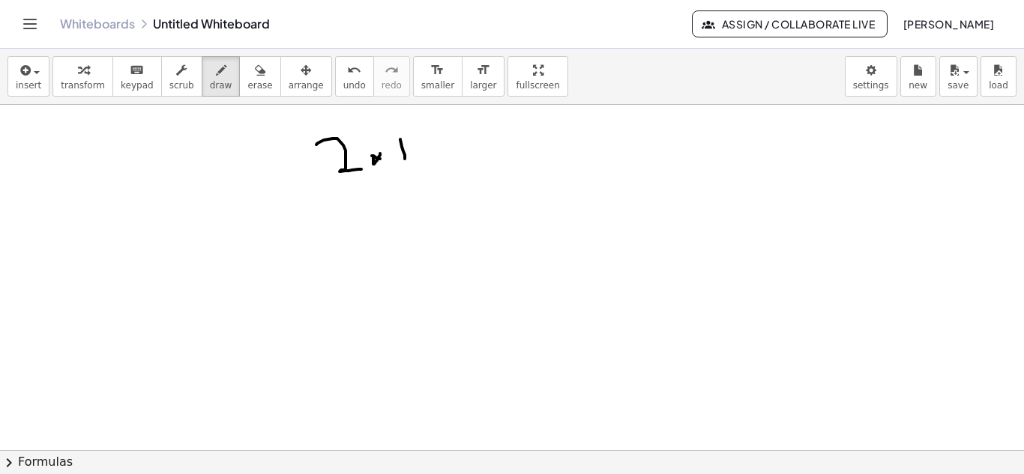
click at [405, 162] on div at bounding box center [512, 328] width 1024 height 1037
drag, startPoint x: 396, startPoint y: 141, endPoint x: 424, endPoint y: 140, distance: 28.5
click at [424, 140] on div at bounding box center [512, 328] width 1024 height 1037
drag, startPoint x: 464, startPoint y: 128, endPoint x: 462, endPoint y: 160, distance: 31.6
click at [462, 160] on div at bounding box center [512, 328] width 1024 height 1037
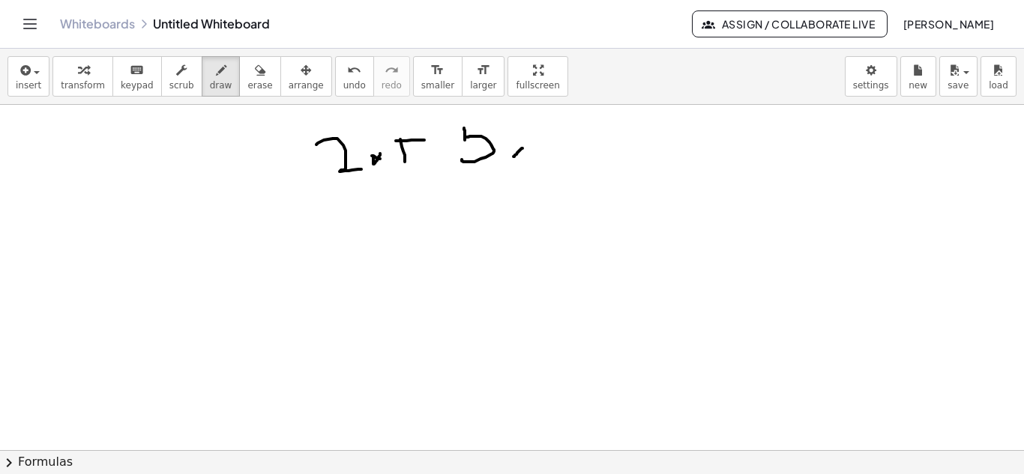
drag, startPoint x: 522, startPoint y: 148, endPoint x: 510, endPoint y: 160, distance: 17.0
click at [510, 160] on div at bounding box center [512, 328] width 1024 height 1037
drag, startPoint x: 507, startPoint y: 136, endPoint x: 524, endPoint y: 163, distance: 32.3
click at [524, 163] on div at bounding box center [512, 328] width 1024 height 1037
drag, startPoint x: 543, startPoint y: 139, endPoint x: 546, endPoint y: 147, distance: 8.1
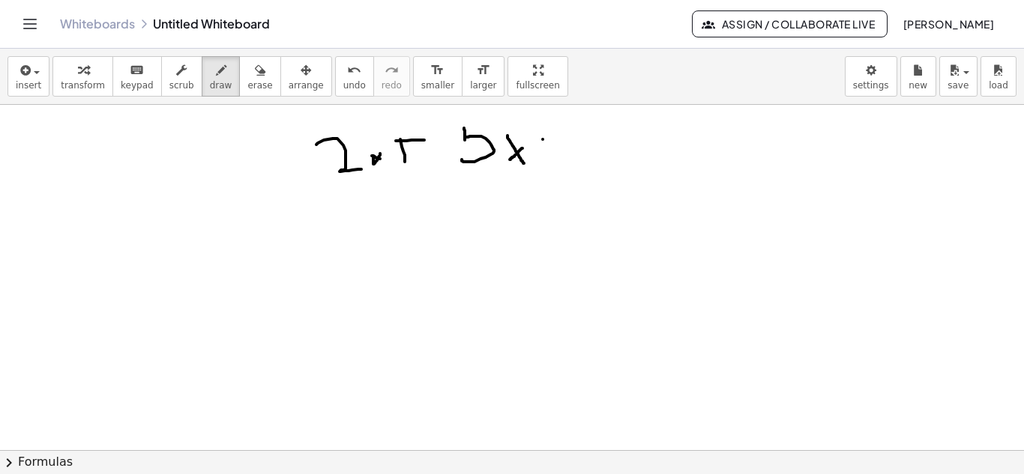
click at [546, 147] on div at bounding box center [512, 328] width 1024 height 1037
drag, startPoint x: 535, startPoint y: 141, endPoint x: 552, endPoint y: 141, distance: 17.2
click at [552, 141] on div at bounding box center [512, 328] width 1024 height 1037
drag, startPoint x: 582, startPoint y: 131, endPoint x: 569, endPoint y: 148, distance: 21.4
click at [569, 148] on div at bounding box center [512, 328] width 1024 height 1037
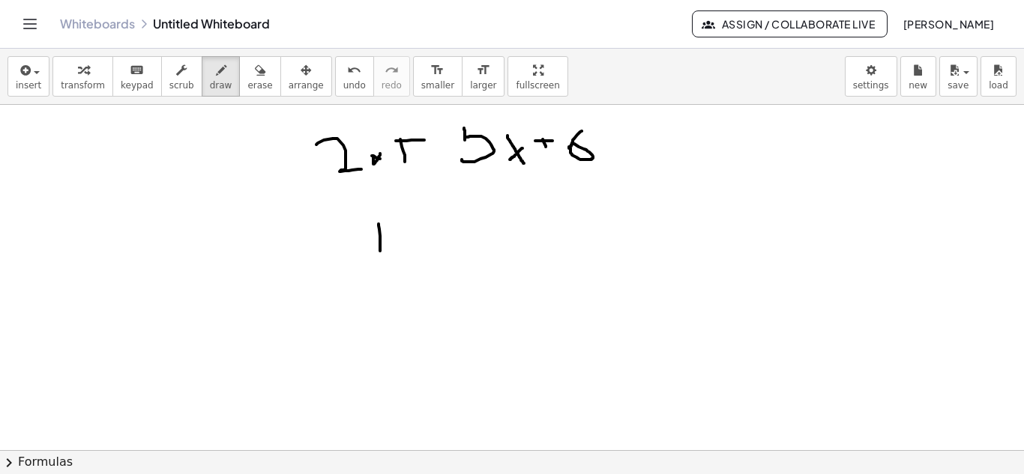
drag, startPoint x: 379, startPoint y: 224, endPoint x: 380, endPoint y: 252, distance: 27.8
click at [380, 252] on div at bounding box center [512, 328] width 1024 height 1037
drag, startPoint x: 367, startPoint y: 278, endPoint x: 395, endPoint y: 302, distance: 36.7
click at [395, 302] on div at bounding box center [512, 328] width 1024 height 1037
drag, startPoint x: 540, startPoint y: 211, endPoint x: 545, endPoint y: 232, distance: 21.5
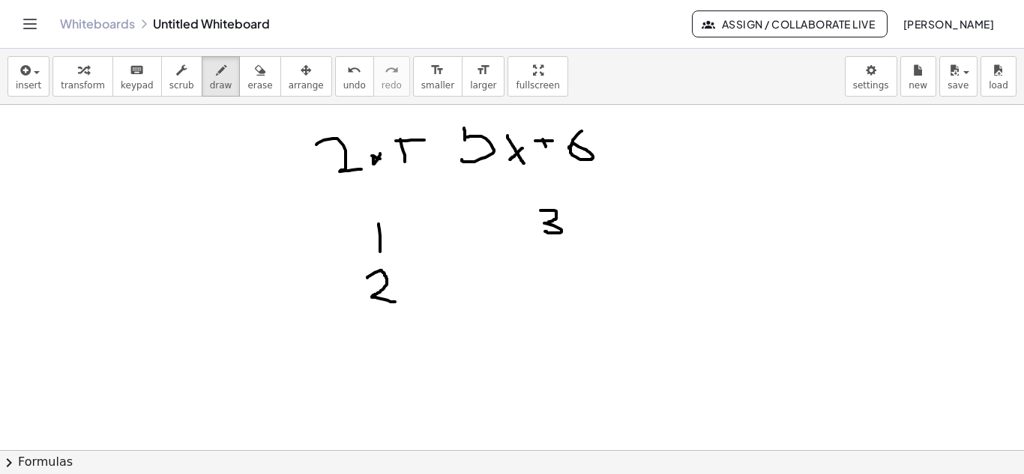
click at [545, 232] on div at bounding box center [512, 328] width 1024 height 1037
drag, startPoint x: 542, startPoint y: 262, endPoint x: 568, endPoint y: 286, distance: 35.0
click at [568, 286] on div at bounding box center [512, 328] width 1024 height 1037
drag, startPoint x: 660, startPoint y: 208, endPoint x: 664, endPoint y: 220, distance: 12.8
click at [664, 220] on div at bounding box center [512, 328] width 1024 height 1037
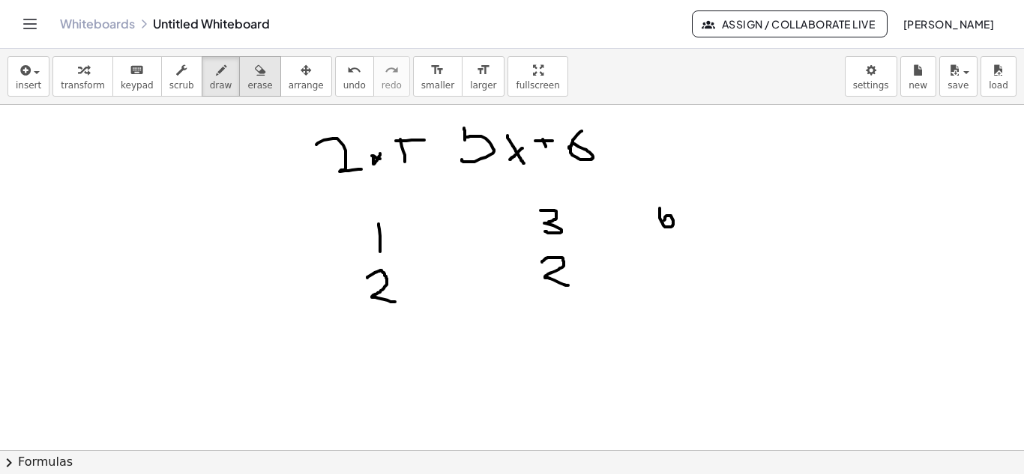
click at [239, 76] on button "erase" at bounding box center [259, 76] width 41 height 40
drag, startPoint x: 649, startPoint y: 203, endPoint x: 672, endPoint y: 197, distance: 23.3
click at [672, 197] on div at bounding box center [512, 328] width 1024 height 1037
click at [210, 85] on span "draw" at bounding box center [221, 85] width 22 height 10
drag, startPoint x: 364, startPoint y: 146, endPoint x: 392, endPoint y: 171, distance: 37.2
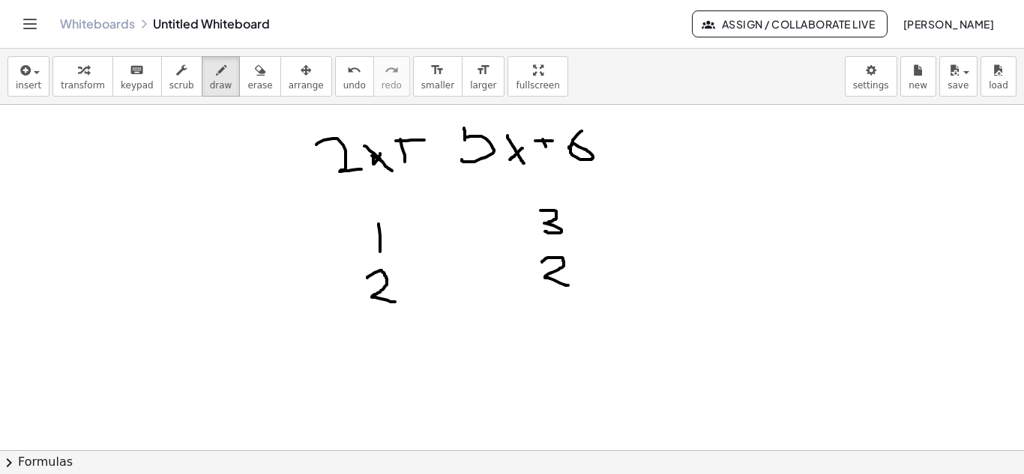
click at [392, 171] on div at bounding box center [512, 328] width 1024 height 1037
drag, startPoint x: 386, startPoint y: 143, endPoint x: 370, endPoint y: 169, distance: 30.0
click at [370, 169] on div at bounding box center [512, 328] width 1024 height 1037
drag, startPoint x: 403, startPoint y: 142, endPoint x: 400, endPoint y: 127, distance: 15.3
click at [400, 127] on div at bounding box center [512, 328] width 1024 height 1037
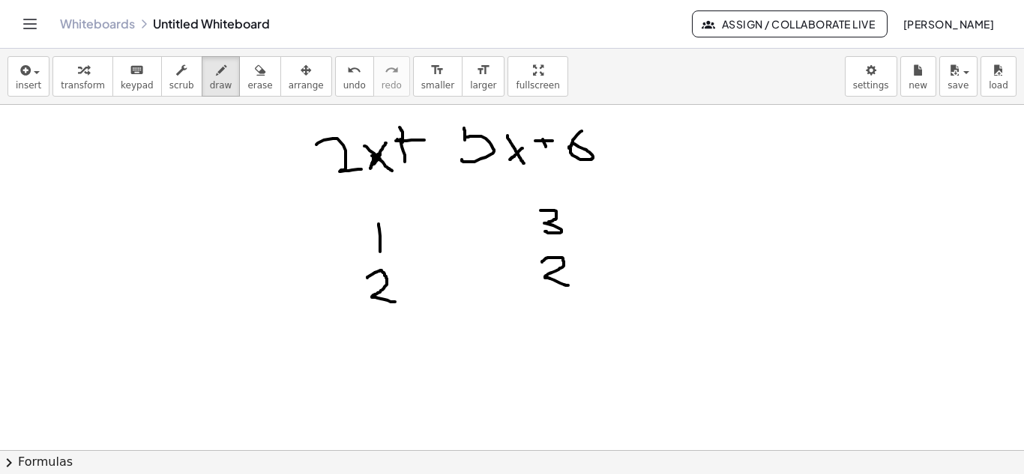
click at [397, 139] on div at bounding box center [512, 328] width 1024 height 1037
drag, startPoint x: 465, startPoint y: 121, endPoint x: 482, endPoint y: 118, distance: 17.5
click at [482, 118] on div at bounding box center [512, 328] width 1024 height 1037
click at [255, 79] on icon "button" at bounding box center [260, 70] width 10 height 18
drag, startPoint x: 559, startPoint y: 224, endPoint x: 568, endPoint y: 256, distance: 32.7
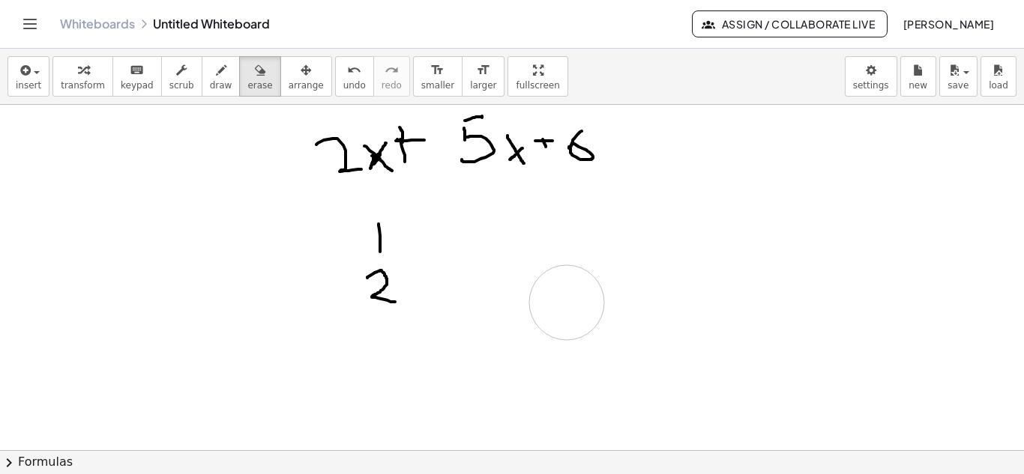
click at [568, 256] on div at bounding box center [512, 328] width 1024 height 1037
click at [210, 85] on span "draw" at bounding box center [221, 85] width 22 height 10
click at [549, 196] on div at bounding box center [512, 328] width 1024 height 1037
drag, startPoint x: 549, startPoint y: 196, endPoint x: 546, endPoint y: 217, distance: 21.2
click at [546, 217] on div at bounding box center [512, 328] width 1024 height 1037
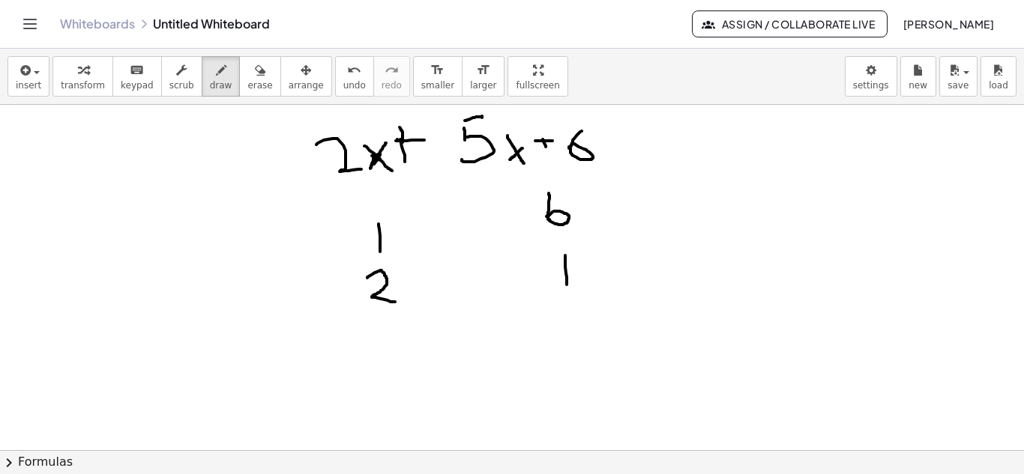
drag, startPoint x: 565, startPoint y: 256, endPoint x: 567, endPoint y: 288, distance: 32.3
click at [567, 288] on div at bounding box center [512, 328] width 1024 height 1037
click at [250, 76] on button "erase" at bounding box center [259, 76] width 41 height 40
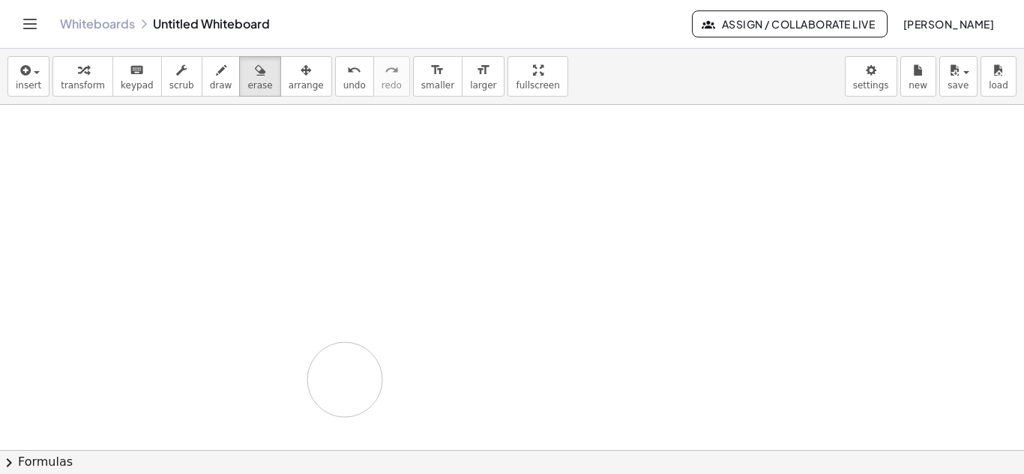
drag, startPoint x: 335, startPoint y: 178, endPoint x: 392, endPoint y: 299, distance: 133.5
click at [392, 299] on div at bounding box center [512, 328] width 1024 height 1037
click at [141, 95] on button "keyboard keypad" at bounding box center [136, 76] width 49 height 40
click at [238, 162] on div at bounding box center [512, 328] width 1024 height 1037
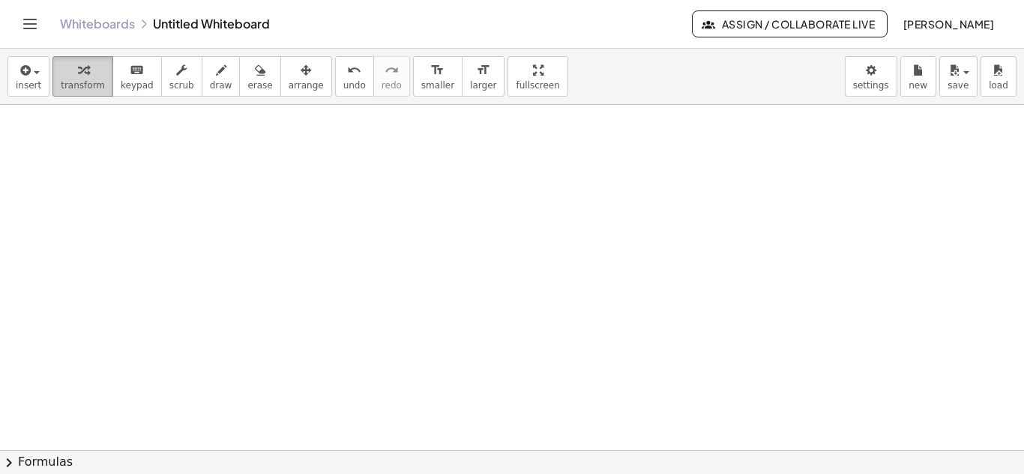
click at [78, 77] on icon "button" at bounding box center [83, 70] width 10 height 18
click at [237, 175] on div at bounding box center [512, 328] width 1024 height 1037
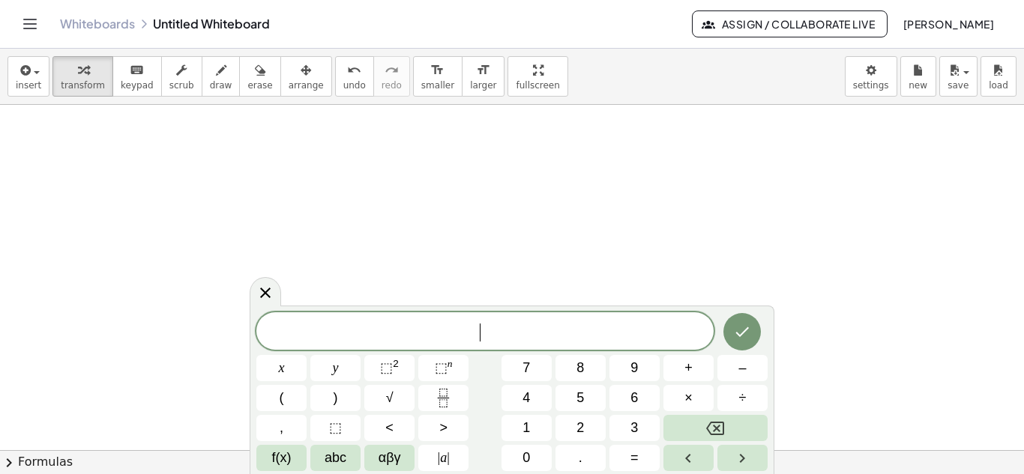
click at [237, 175] on div at bounding box center [512, 328] width 1024 height 1037
click at [277, 388] on button "(" at bounding box center [281, 398] width 50 height 26
click at [292, 371] on button "x" at bounding box center [281, 368] width 50 height 26
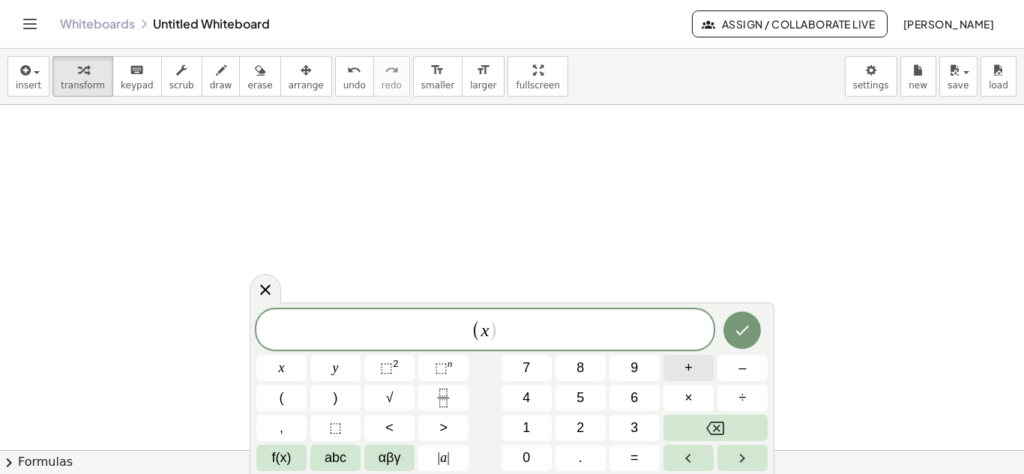
click at [686, 376] on span "+" at bounding box center [688, 368] width 8 height 20
click at [534, 398] on button "4" at bounding box center [526, 398] width 50 height 26
click at [359, 393] on button ")" at bounding box center [335, 398] width 50 height 26
click at [296, 404] on button "(" at bounding box center [281, 398] width 50 height 26
click at [287, 381] on button "x" at bounding box center [281, 368] width 50 height 26
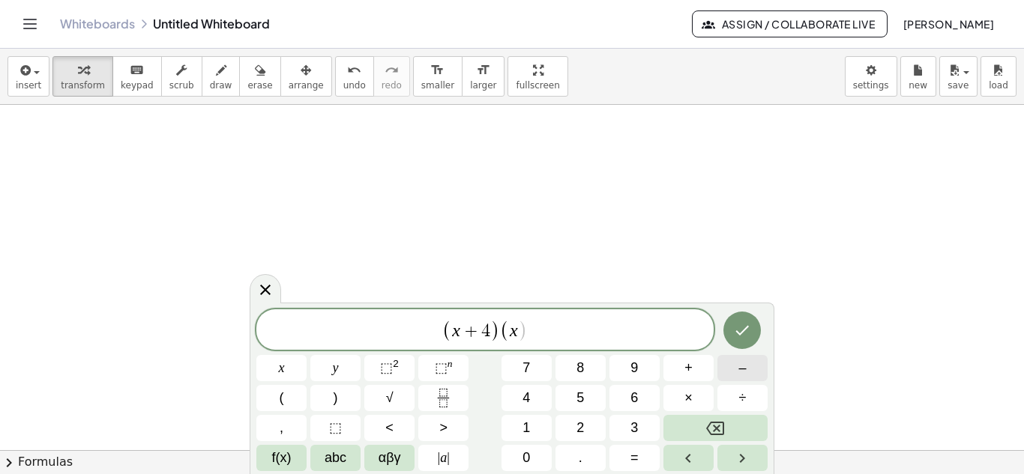
click at [731, 373] on button "–" at bounding box center [742, 368] width 50 height 26
click at [594, 424] on button "2" at bounding box center [580, 428] width 50 height 26
click at [343, 403] on button ")" at bounding box center [335, 398] width 50 height 26
click at [731, 334] on button "Done" at bounding box center [741, 330] width 37 height 37
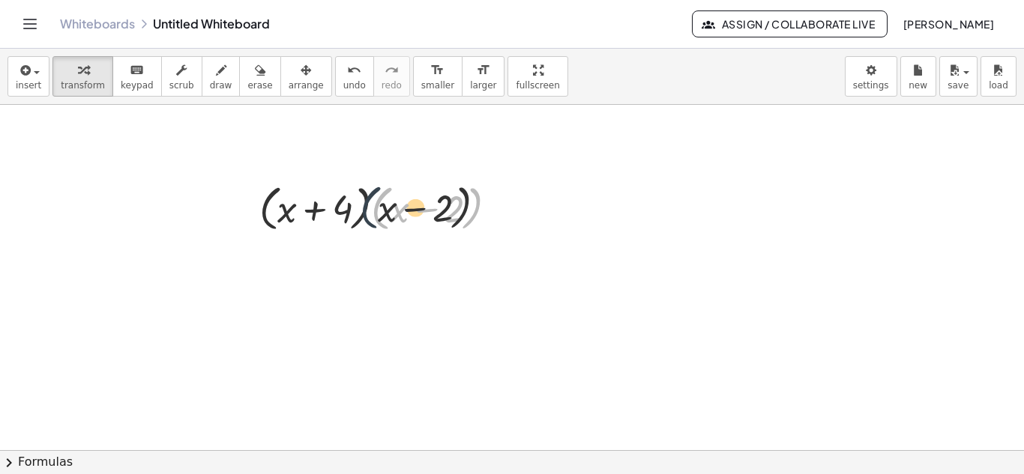
drag, startPoint x: 379, startPoint y: 217, endPoint x: 286, endPoint y: 211, distance: 93.1
click at [286, 211] on div at bounding box center [384, 207] width 265 height 57
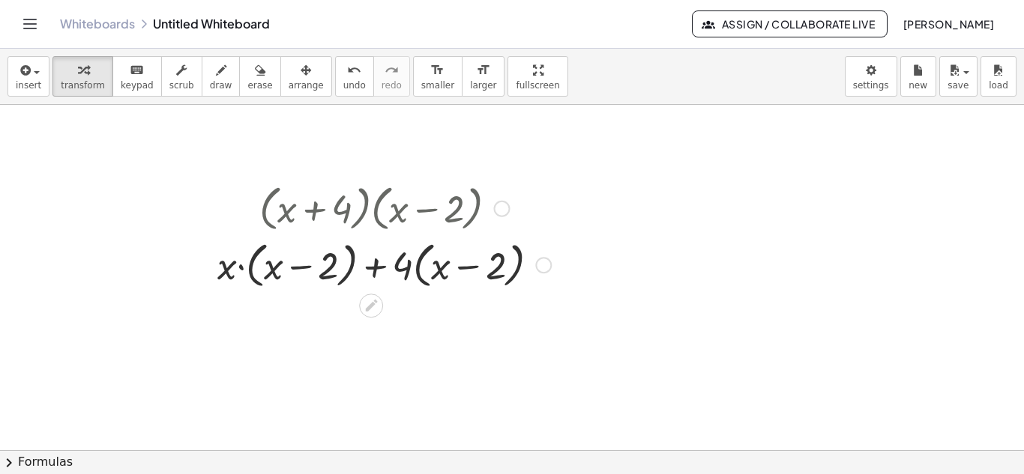
drag, startPoint x: 227, startPoint y: 217, endPoint x: 290, endPoint y: 231, distance: 64.6
click at [290, 231] on div at bounding box center [384, 207] width 349 height 57
drag, startPoint x: 235, startPoint y: 263, endPoint x: 279, endPoint y: 268, distance: 44.5
click at [279, 268] on div at bounding box center [384, 264] width 349 height 57
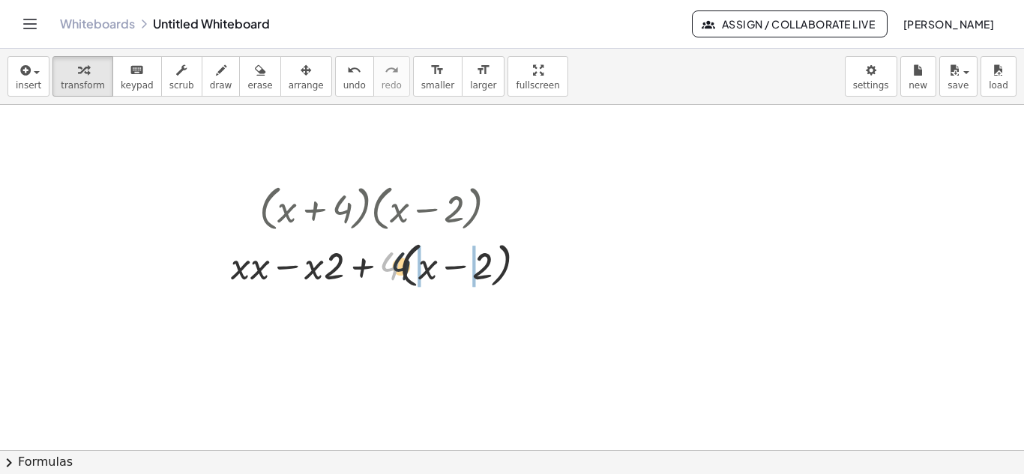
drag, startPoint x: 394, startPoint y: 266, endPoint x: 436, endPoint y: 268, distance: 42.0
click at [436, 268] on div at bounding box center [384, 264] width 322 height 57
click at [272, 271] on div at bounding box center [384, 263] width 287 height 51
click at [272, 271] on div at bounding box center [384, 263] width 280 height 51
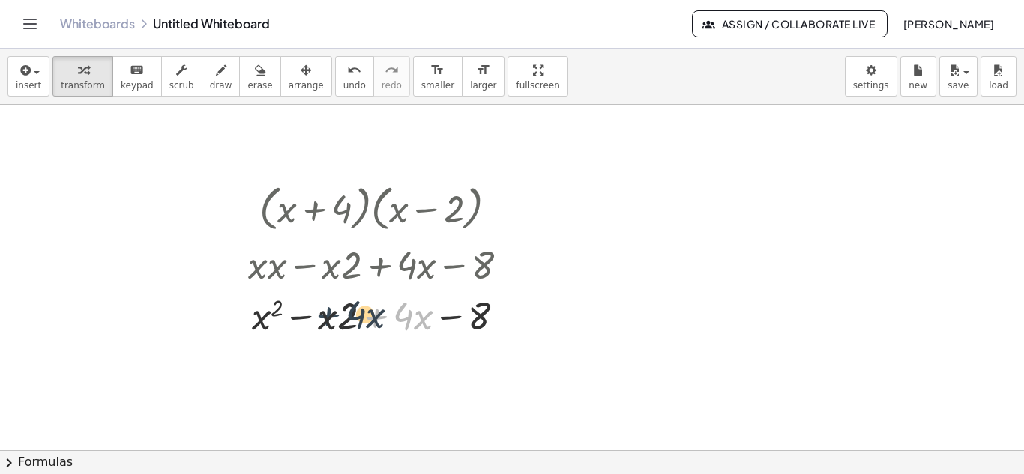
drag, startPoint x: 379, startPoint y: 319, endPoint x: 301, endPoint y: 319, distance: 77.2
click at [301, 319] on div at bounding box center [384, 314] width 287 height 51
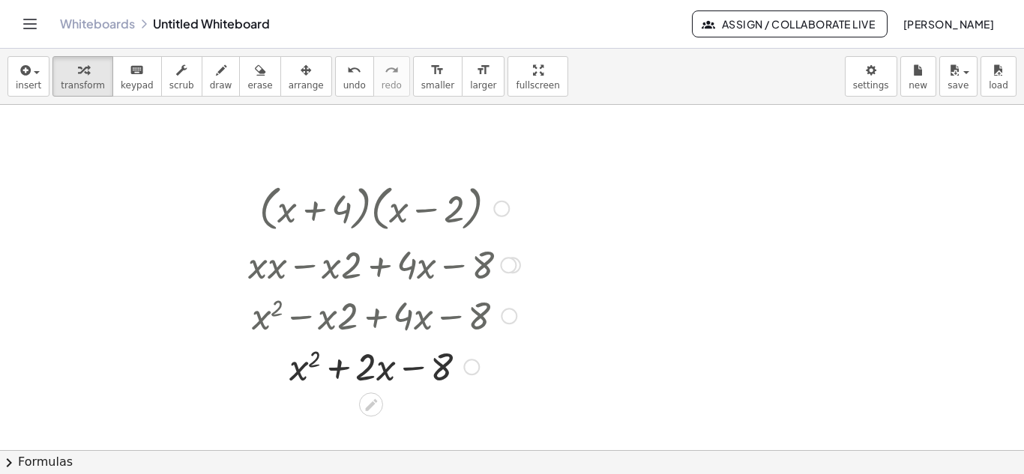
click at [426, 370] on div at bounding box center [384, 365] width 287 height 51
click at [453, 287] on div at bounding box center [384, 263] width 287 height 51
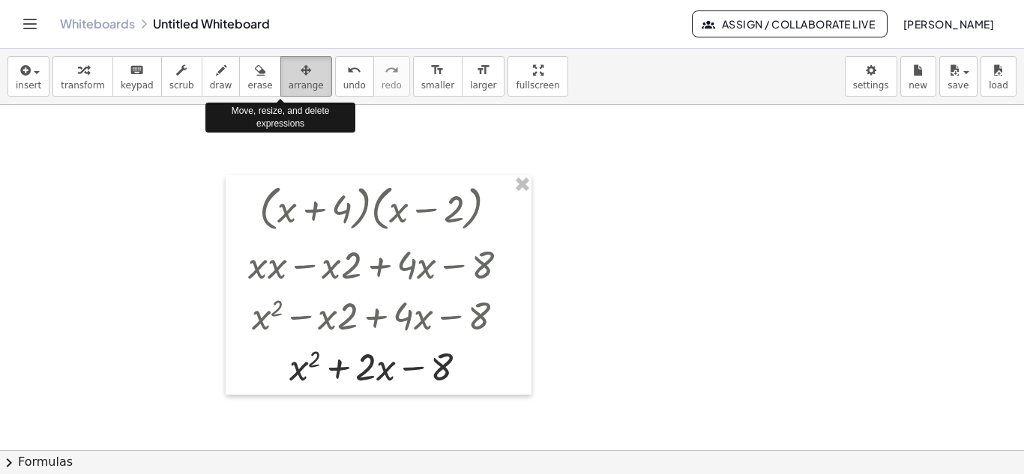
click at [289, 80] on span "arrange" at bounding box center [306, 85] width 35 height 10
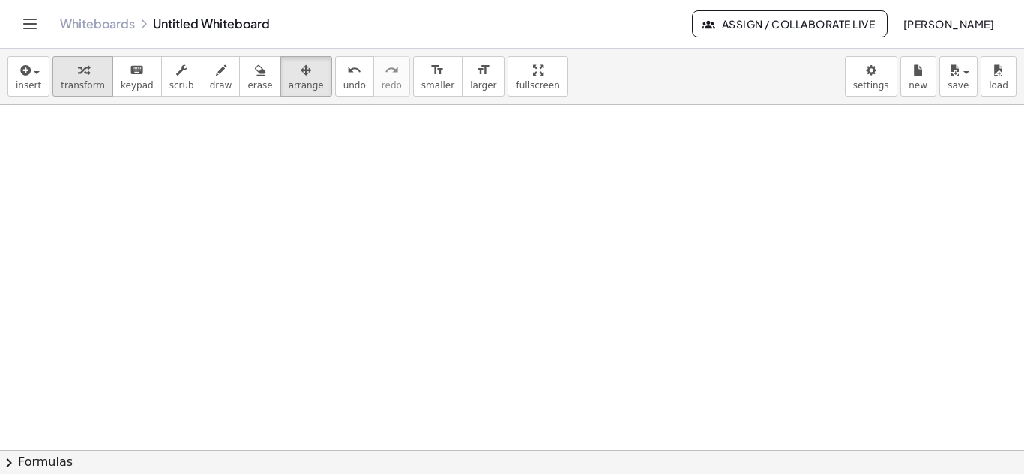
click at [80, 80] on span "transform" at bounding box center [83, 85] width 44 height 10
click at [337, 212] on div at bounding box center [512, 328] width 1024 height 1037
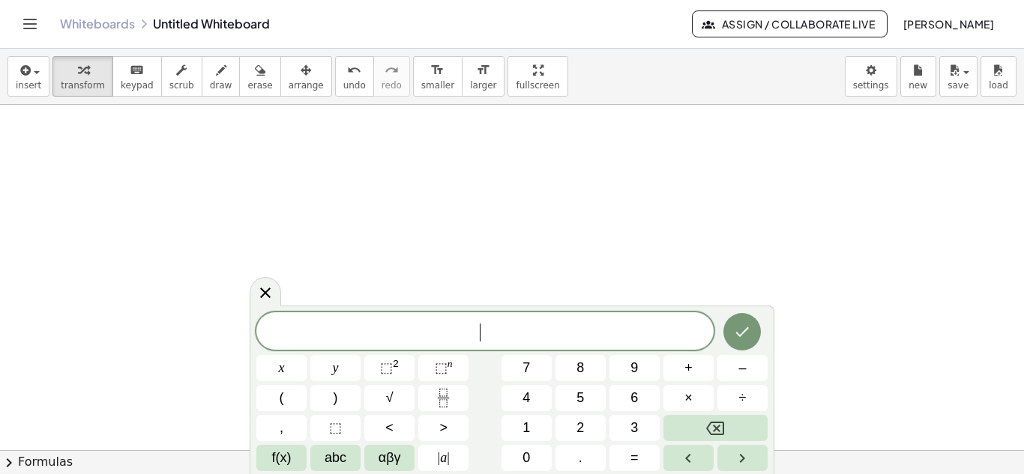
click at [337, 212] on div at bounding box center [512, 328] width 1024 height 1037
click at [295, 386] on button "(" at bounding box center [281, 398] width 50 height 26
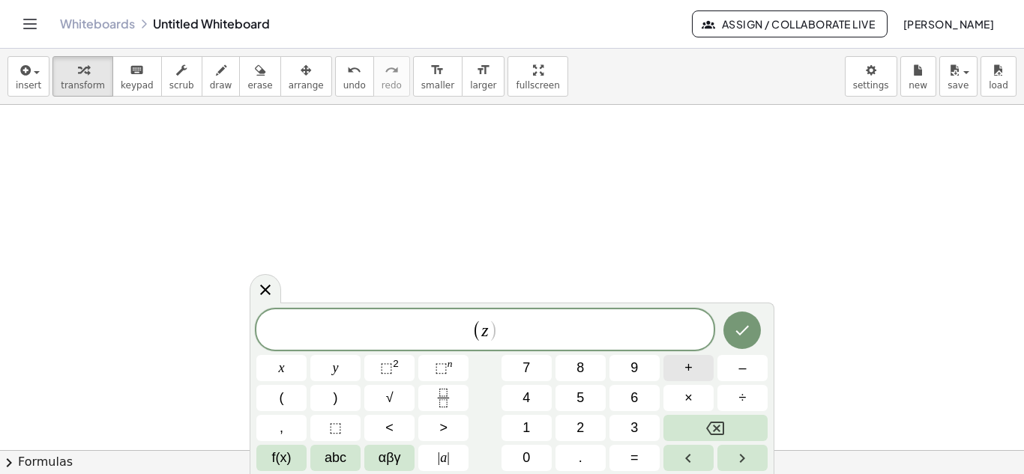
click at [684, 364] on button "+" at bounding box center [688, 368] width 50 height 26
click at [591, 429] on button "2" at bounding box center [580, 428] width 50 height 26
click at [469, 335] on var "z" at bounding box center [469, 330] width 7 height 19
click at [524, 328] on span "( 3 ​ z + 2 )" at bounding box center [484, 331] width 457 height 25
click at [337, 387] on button ")" at bounding box center [335, 398] width 50 height 26
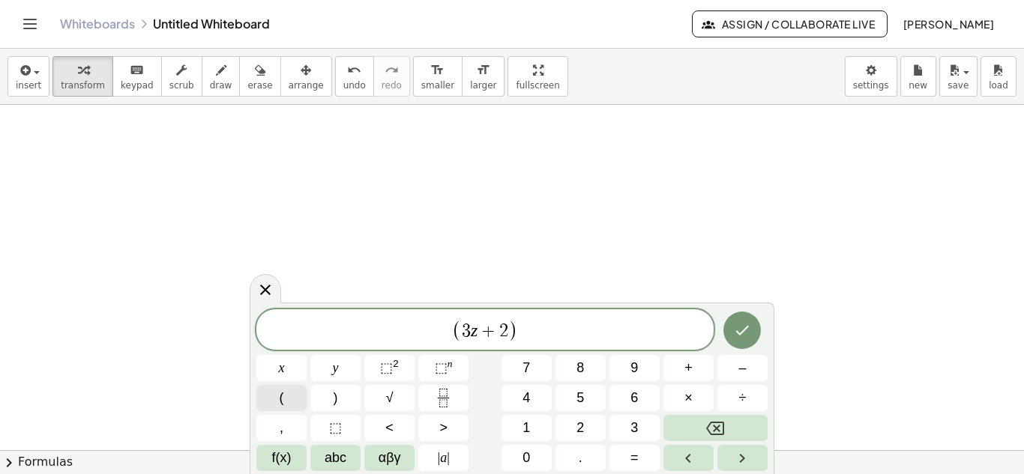
click at [285, 397] on button "(" at bounding box center [281, 398] width 50 height 26
click at [573, 429] on button "2" at bounding box center [580, 428] width 50 height 26
click at [728, 427] on button "Backspace" at bounding box center [715, 428] width 104 height 26
click at [530, 391] on span "4" at bounding box center [525, 398] width 7 height 20
click at [692, 424] on button "Backspace" at bounding box center [715, 428] width 104 height 26
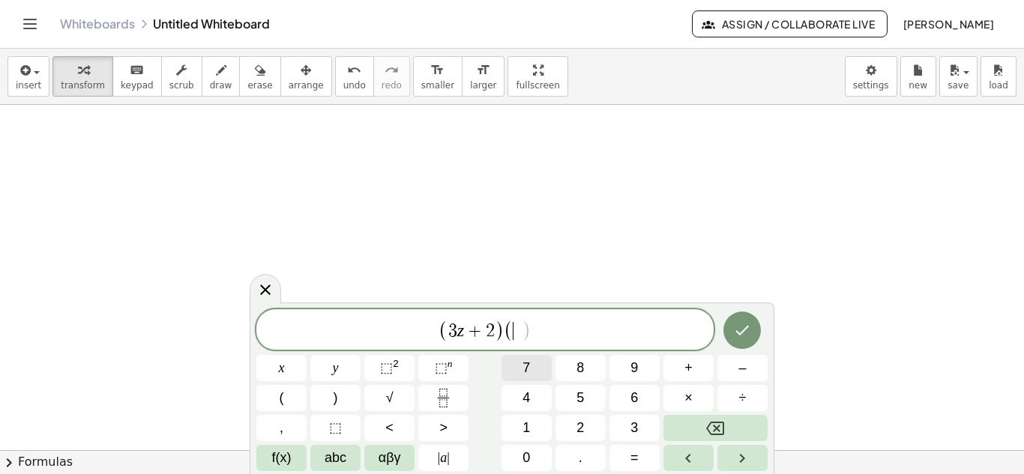
click at [532, 373] on button "7" at bounding box center [526, 368] width 50 height 26
click at [740, 372] on span "–" at bounding box center [741, 368] width 7 height 20
click at [587, 419] on button "2" at bounding box center [580, 428] width 50 height 26
click at [348, 394] on button ")" at bounding box center [335, 398] width 50 height 26
click at [748, 337] on icon "Done" at bounding box center [742, 331] width 18 height 18
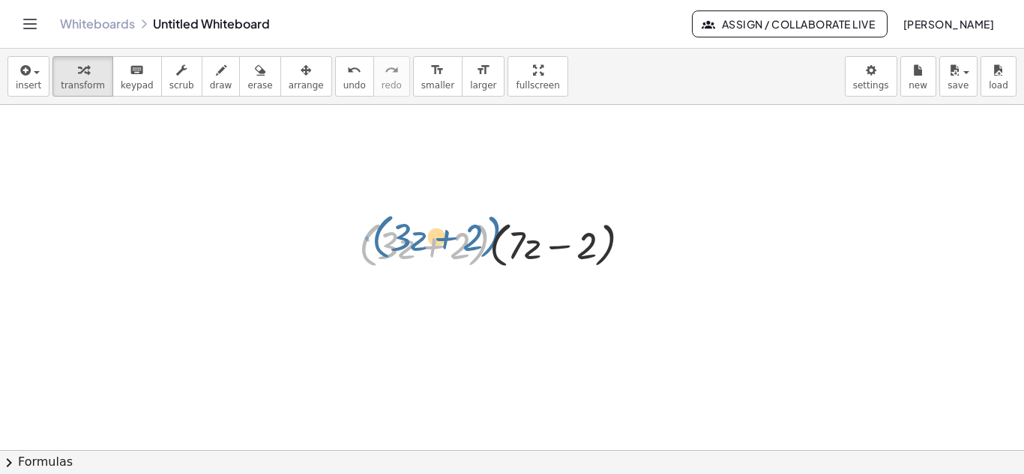
drag, startPoint x: 480, startPoint y: 250, endPoint x: 603, endPoint y: 259, distance: 122.5
click at [603, 259] on div at bounding box center [501, 244] width 298 height 57
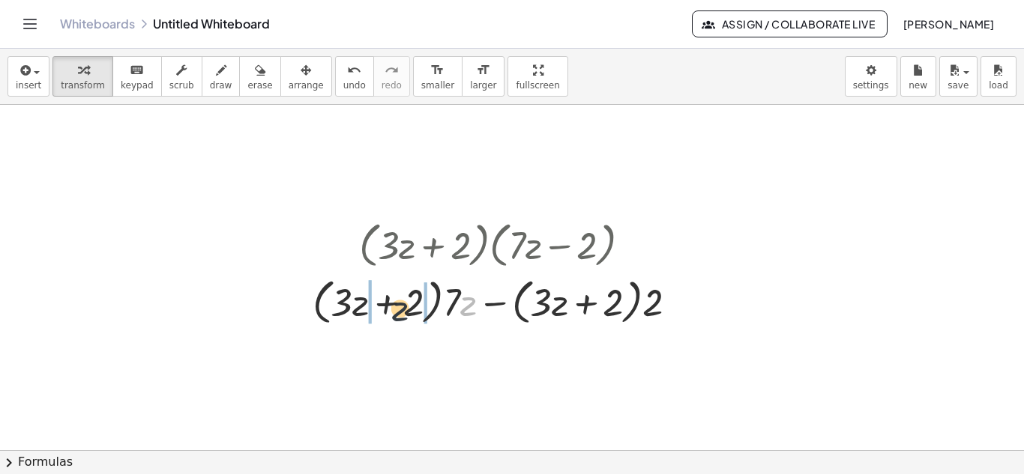
drag, startPoint x: 465, startPoint y: 295, endPoint x: 378, endPoint y: 302, distance: 88.0
click at [378, 302] on div at bounding box center [500, 301] width 391 height 57
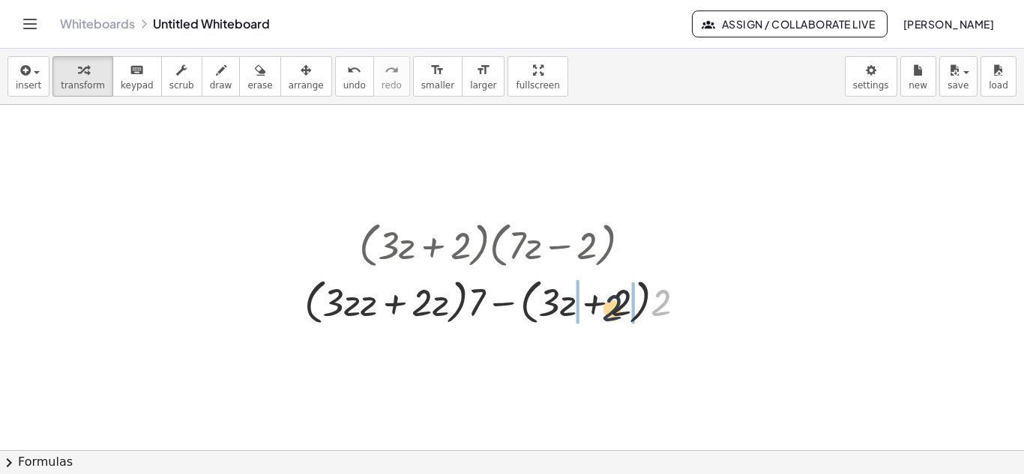
drag, startPoint x: 660, startPoint y: 306, endPoint x: 583, endPoint y: 310, distance: 77.3
click at [583, 310] on div at bounding box center [501, 301] width 408 height 57
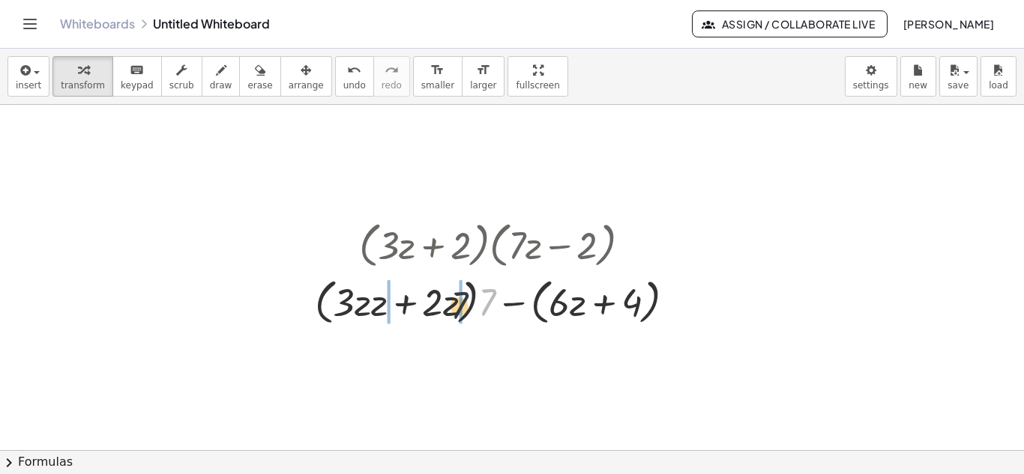
drag, startPoint x: 494, startPoint y: 300, endPoint x: 396, endPoint y: 307, distance: 98.5
click at [396, 307] on div at bounding box center [500, 301] width 387 height 57
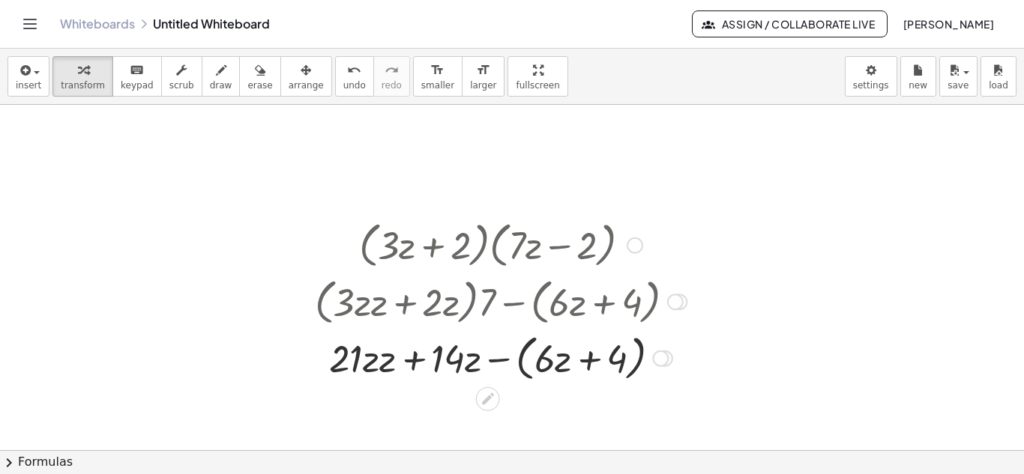
click at [379, 365] on div at bounding box center [500, 357] width 387 height 57
click at [501, 358] on div at bounding box center [500, 357] width 387 height 57
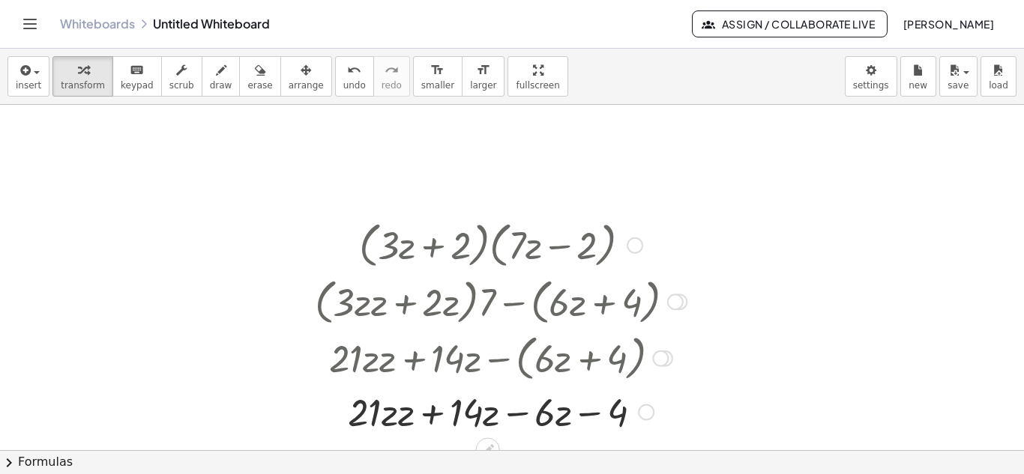
click at [502, 411] on div at bounding box center [500, 411] width 387 height 51
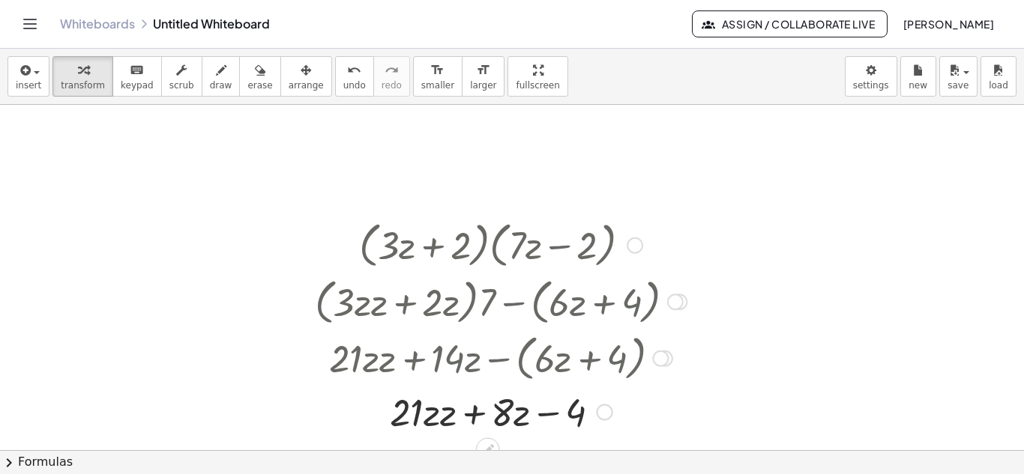
click at [464, 420] on div at bounding box center [500, 411] width 387 height 51
click at [430, 420] on div at bounding box center [500, 411] width 387 height 51
click at [440, 415] on div at bounding box center [500, 411] width 387 height 51
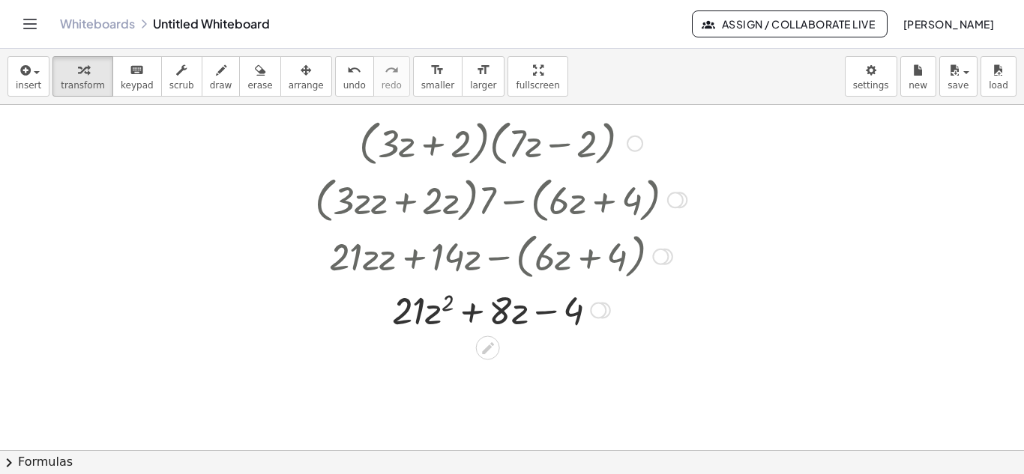
scroll to position [406, 0]
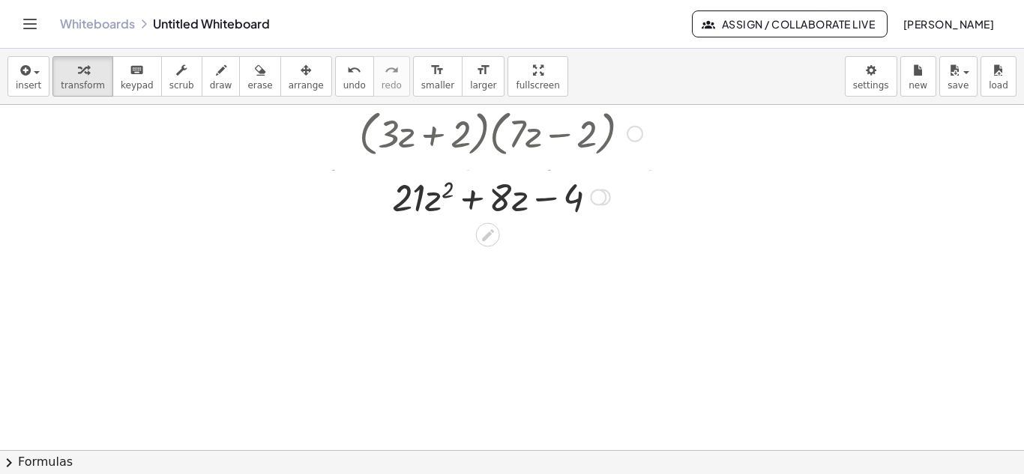
drag, startPoint x: 600, startPoint y: 296, endPoint x: 604, endPoint y: 188, distance: 108.0
click at [488, 198] on div "+ · z + · z 4 · 21 − · 8 2" at bounding box center [488, 198] width 0 height 0
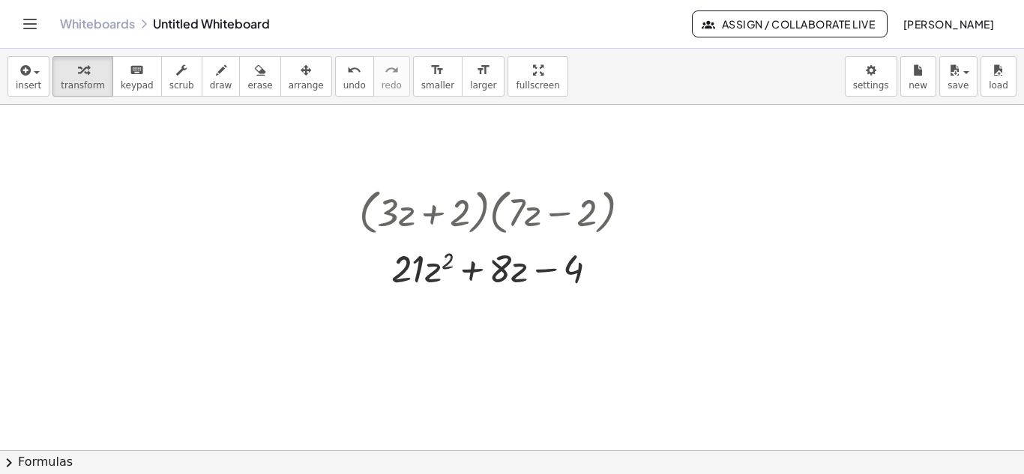
scroll to position [327, 0]
click at [400, 285] on div at bounding box center [501, 268] width 298 height 51
click at [534, 213] on div at bounding box center [501, 212] width 298 height 57
click at [169, 80] on span "scrub" at bounding box center [181, 85] width 25 height 10
click at [579, 204] on div at bounding box center [501, 212] width 298 height 57
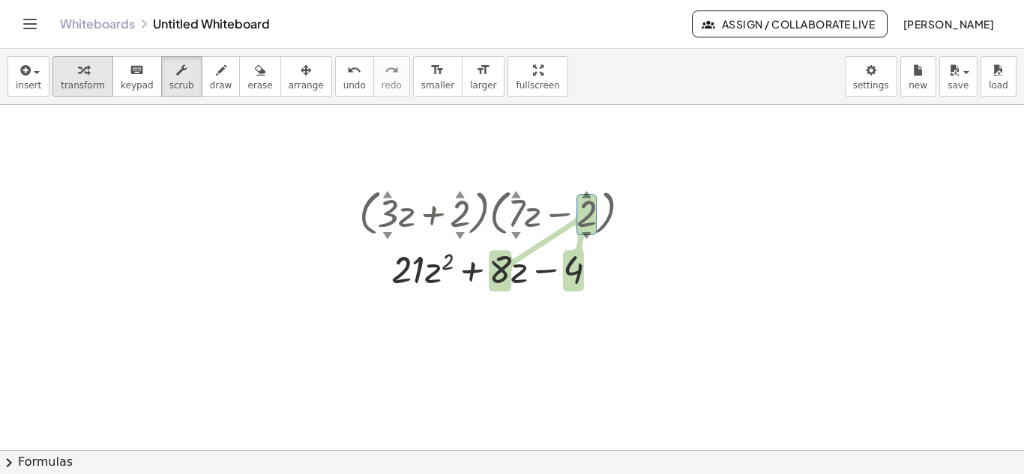
click at [91, 87] on span "transform" at bounding box center [83, 85] width 44 height 10
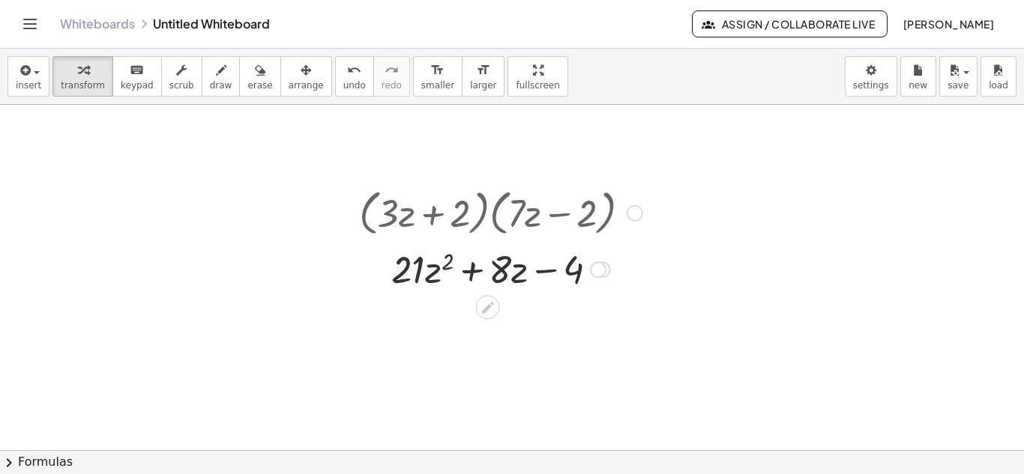
click at [525, 197] on div at bounding box center [501, 212] width 298 height 57
click at [605, 274] on div at bounding box center [598, 270] width 16 height 16
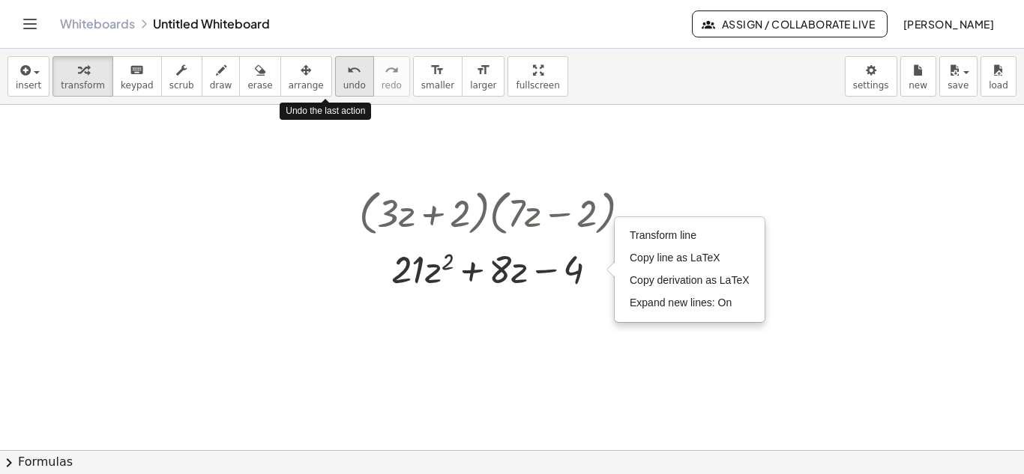
click at [337, 75] on button "undo undo" at bounding box center [354, 76] width 39 height 40
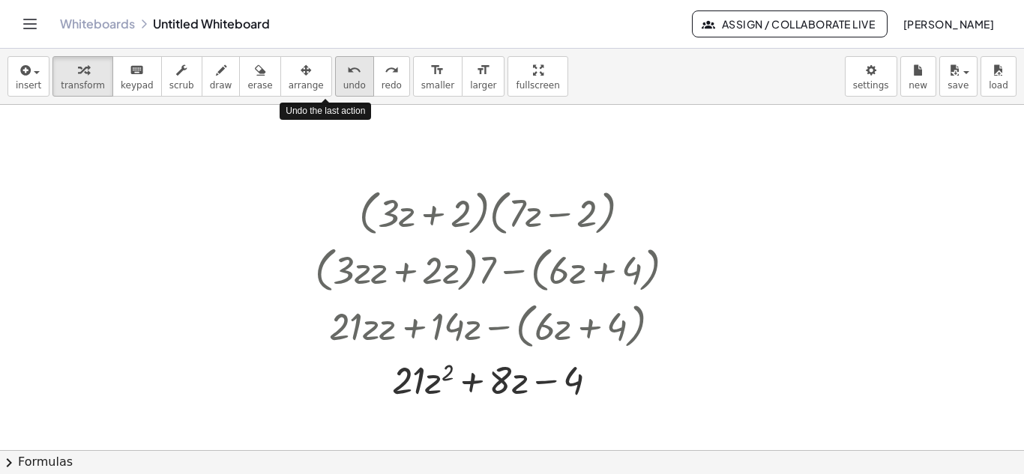
click at [337, 75] on button "undo undo" at bounding box center [354, 76] width 39 height 40
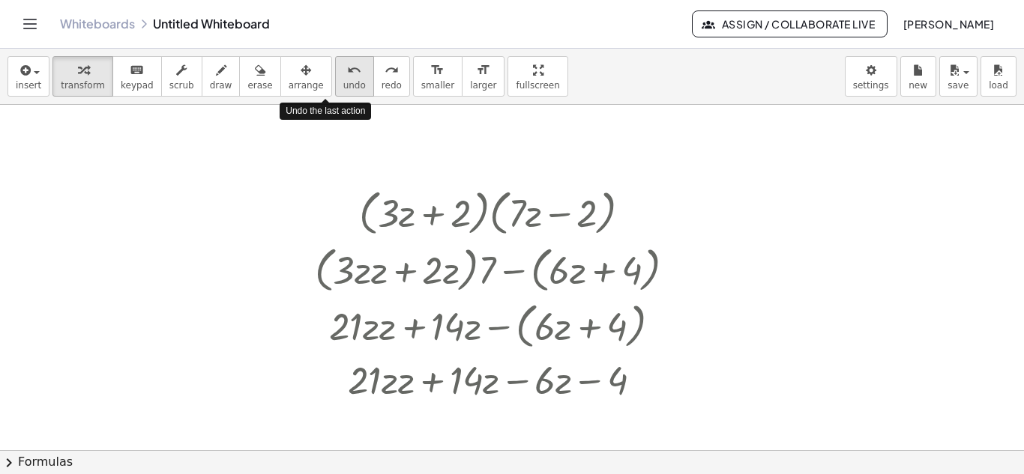
click at [337, 75] on button "undo undo" at bounding box center [354, 76] width 39 height 40
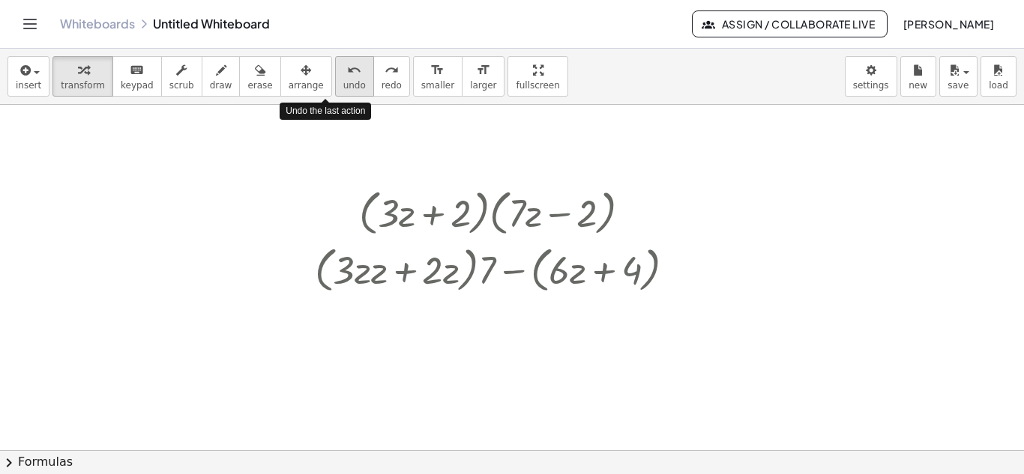
click at [337, 75] on button "undo undo" at bounding box center [354, 76] width 39 height 40
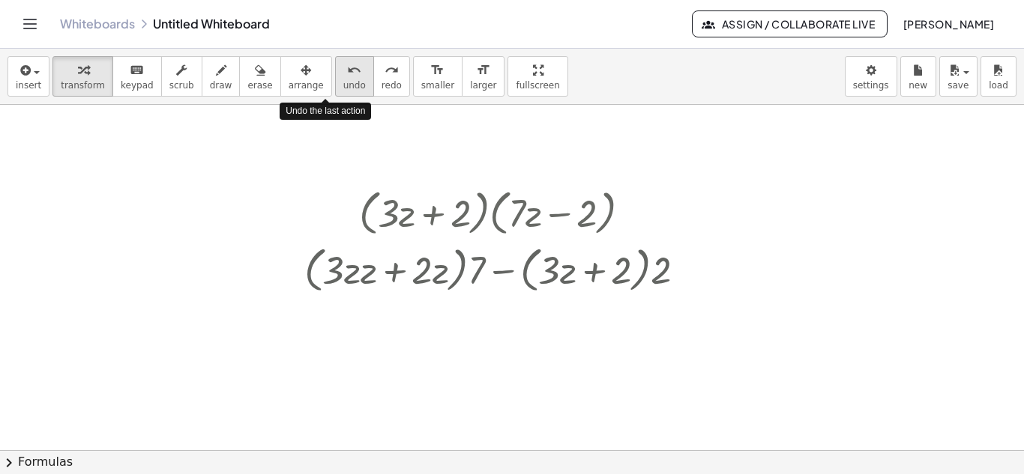
click at [337, 75] on button "undo undo" at bounding box center [354, 76] width 39 height 40
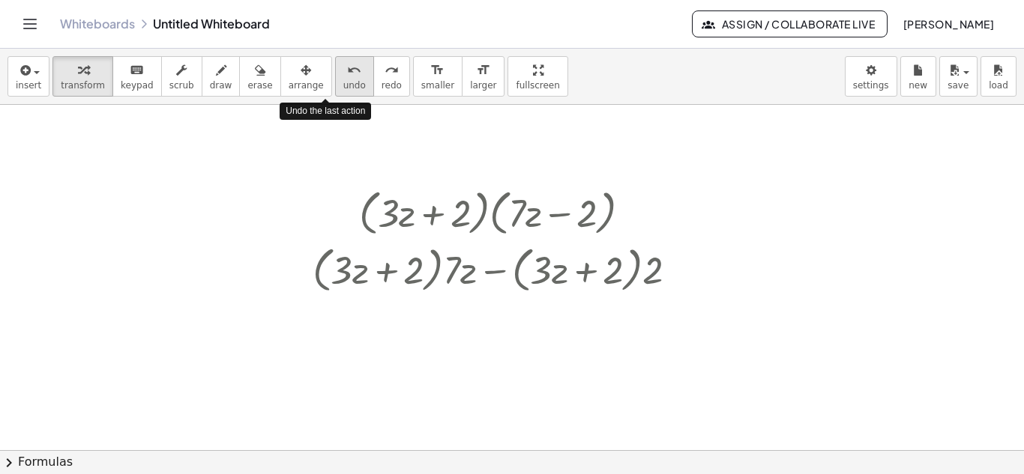
click at [337, 75] on button "undo undo" at bounding box center [354, 76] width 39 height 40
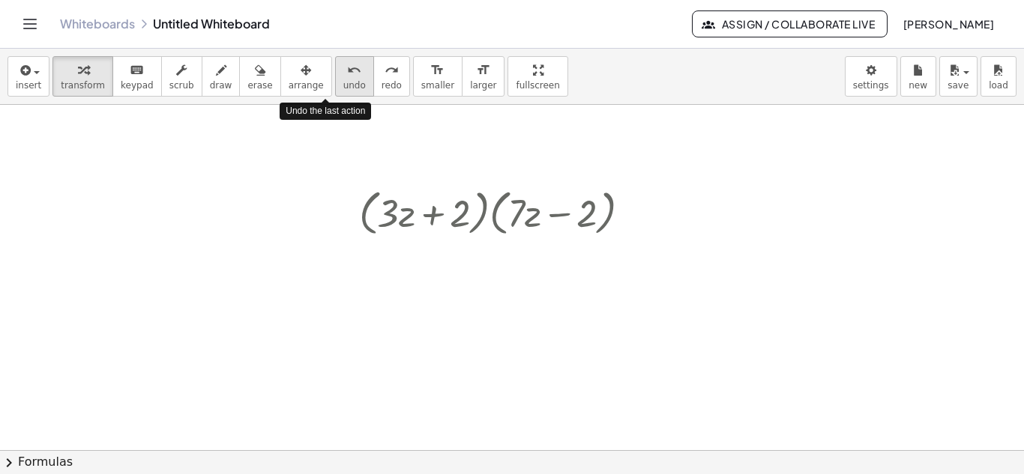
click at [337, 75] on button "undo undo" at bounding box center [354, 76] width 39 height 40
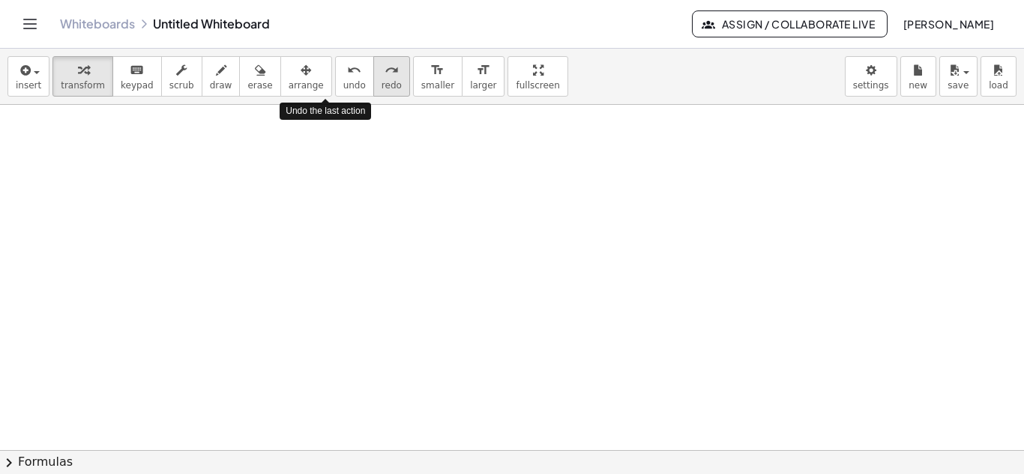
click at [385, 78] on icon "redo" at bounding box center [392, 70] width 14 height 18
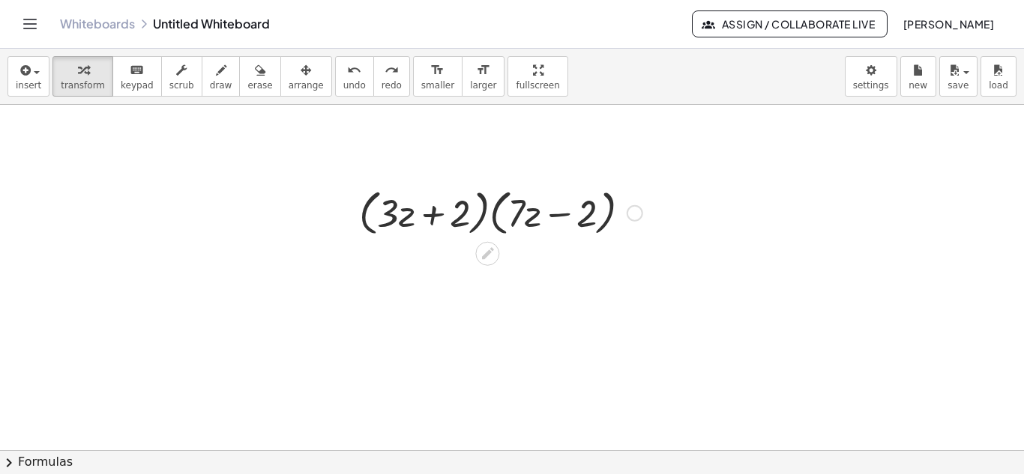
click at [446, 208] on div at bounding box center [501, 212] width 298 height 57
click at [493, 254] on icon at bounding box center [488, 254] width 16 height 16
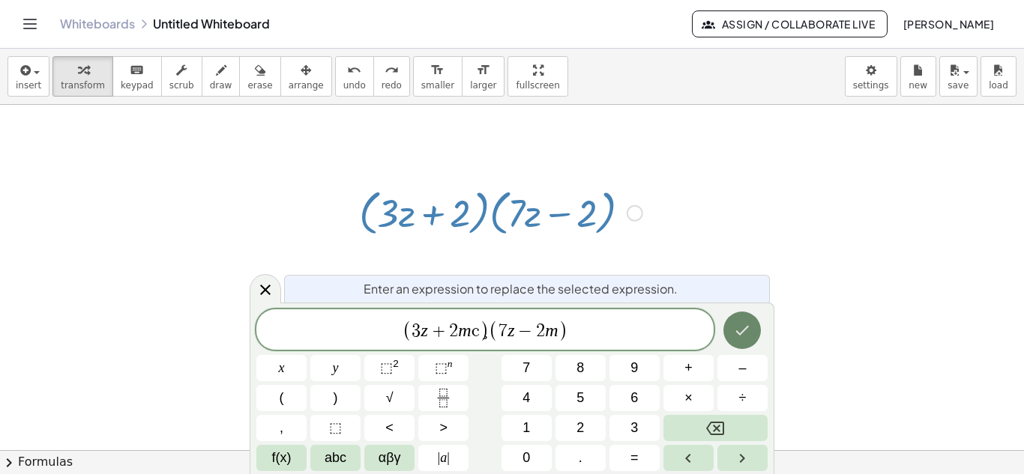
click at [738, 333] on icon "Done" at bounding box center [742, 331] width 13 height 10
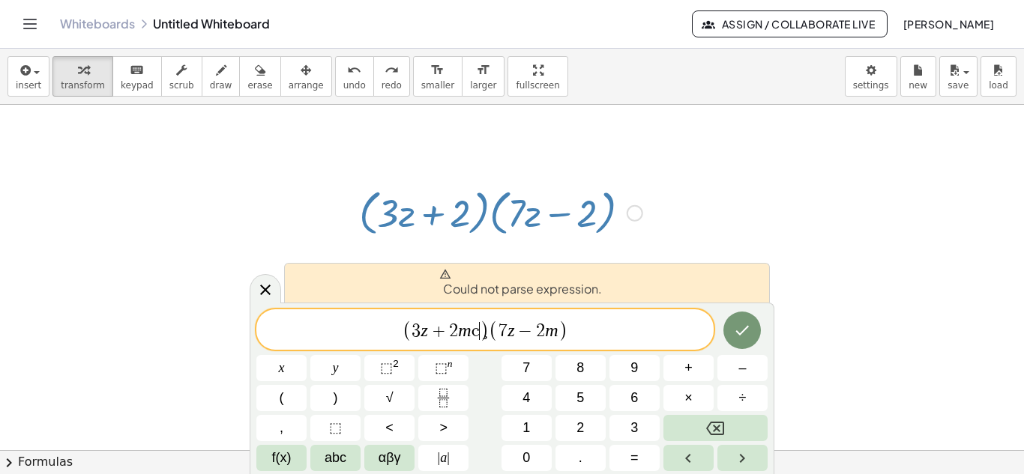
click at [604, 341] on span "( 3 z + 2 m ç ​ ) ( 7 z − 2 m )" at bounding box center [484, 331] width 457 height 25
click at [476, 331] on span "ç" at bounding box center [475, 331] width 8 height 18
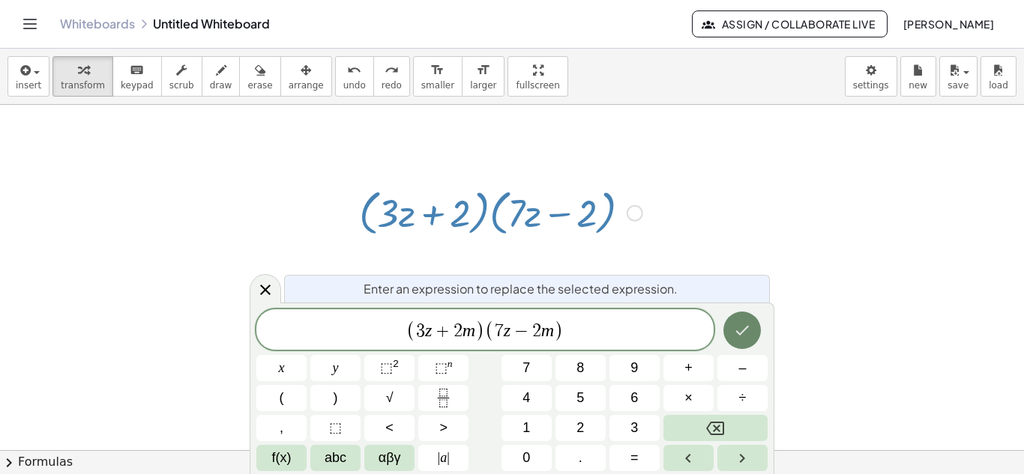
click at [738, 331] on icon "Done" at bounding box center [742, 331] width 18 height 18
click at [743, 332] on icon "Done" at bounding box center [742, 331] width 13 height 10
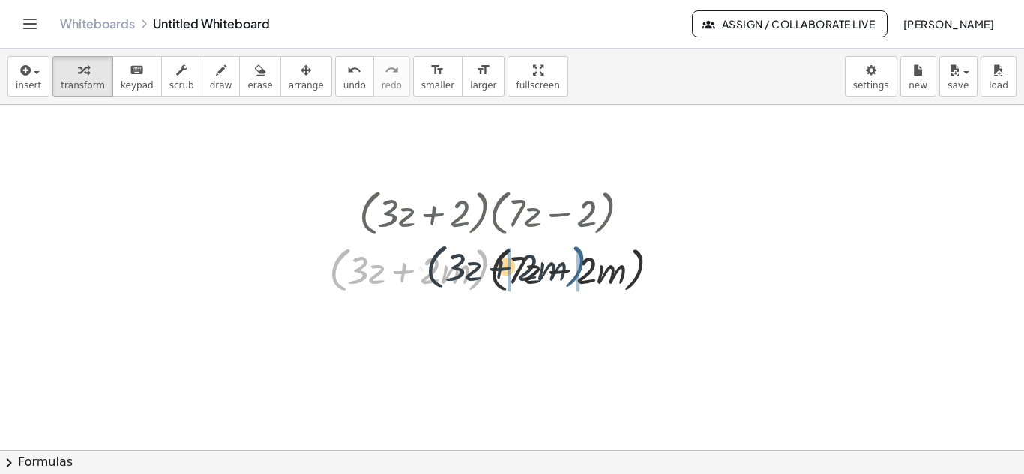
drag, startPoint x: 482, startPoint y: 277, endPoint x: 597, endPoint y: 274, distance: 114.7
click at [597, 274] on div at bounding box center [501, 269] width 358 height 57
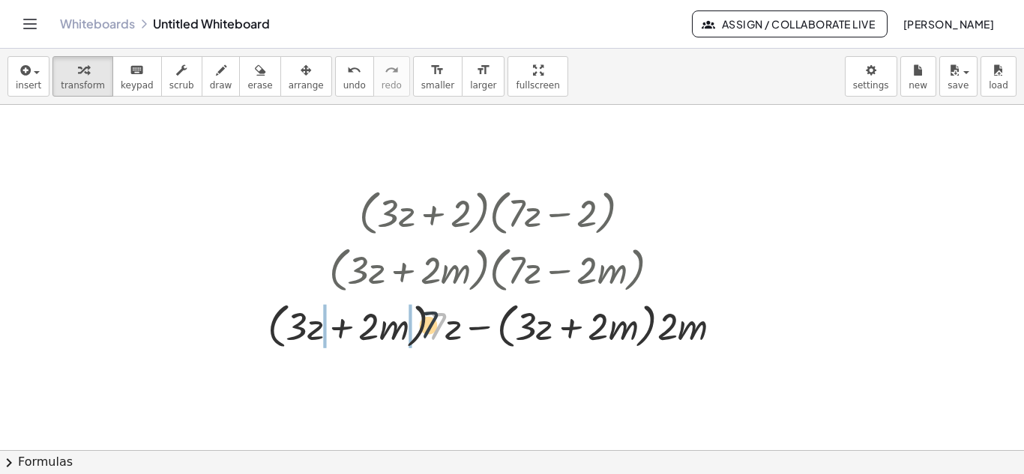
drag, startPoint x: 443, startPoint y: 330, endPoint x: 353, endPoint y: 322, distance: 90.3
click at [353, 322] on div at bounding box center [500, 325] width 481 height 57
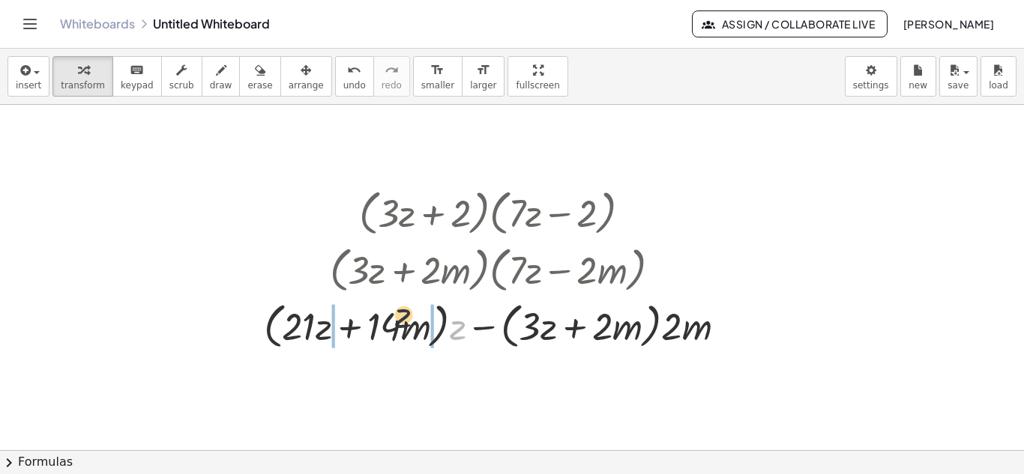
drag, startPoint x: 457, startPoint y: 334, endPoint x: 382, endPoint y: 316, distance: 76.9
click at [382, 316] on div at bounding box center [500, 325] width 489 height 57
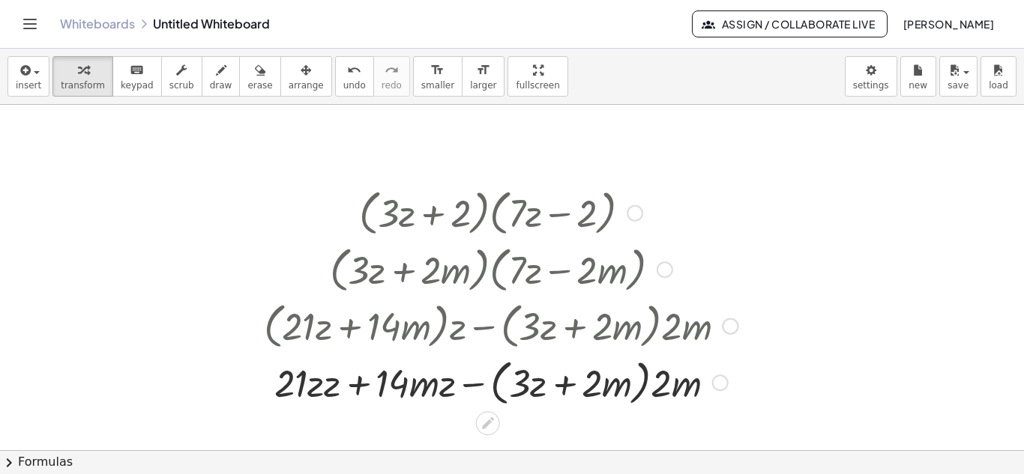
click at [525, 382] on div at bounding box center [500, 382] width 489 height 57
drag, startPoint x: 669, startPoint y: 376, endPoint x: 528, endPoint y: 385, distance: 142.0
click at [528, 385] on div at bounding box center [500, 382] width 489 height 57
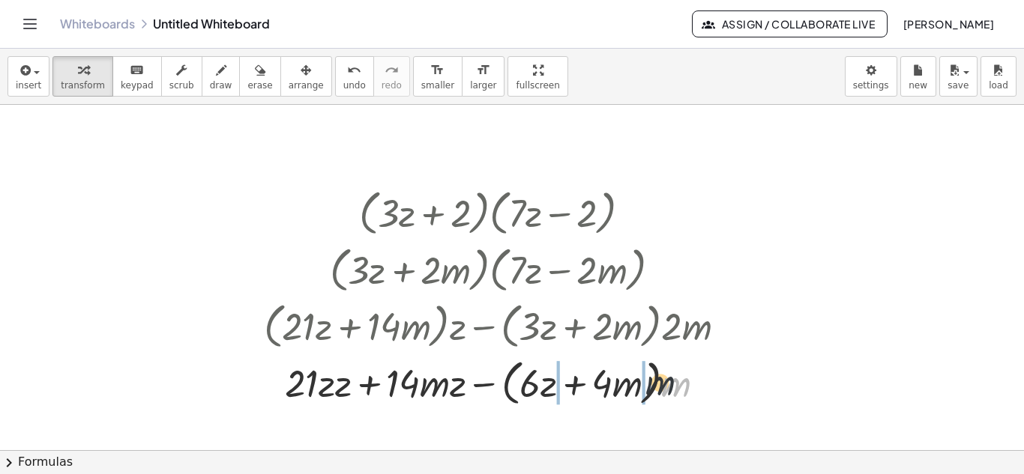
drag, startPoint x: 690, startPoint y: 388, endPoint x: 580, endPoint y: 383, distance: 110.3
click at [580, 383] on div at bounding box center [500, 382] width 489 height 57
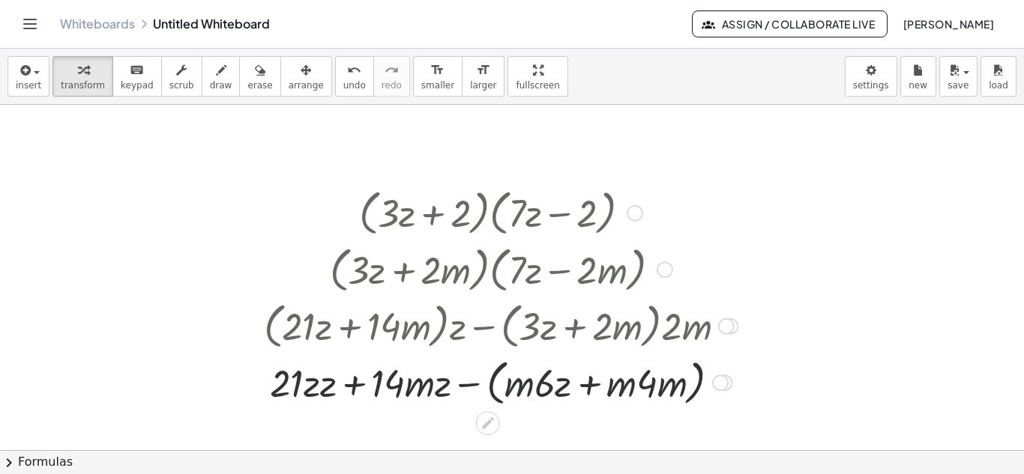
drag, startPoint x: 522, startPoint y: 394, endPoint x: 565, endPoint y: 395, distance: 43.5
click at [565, 395] on div at bounding box center [500, 382] width 489 height 57
click at [472, 389] on div at bounding box center [500, 382] width 489 height 57
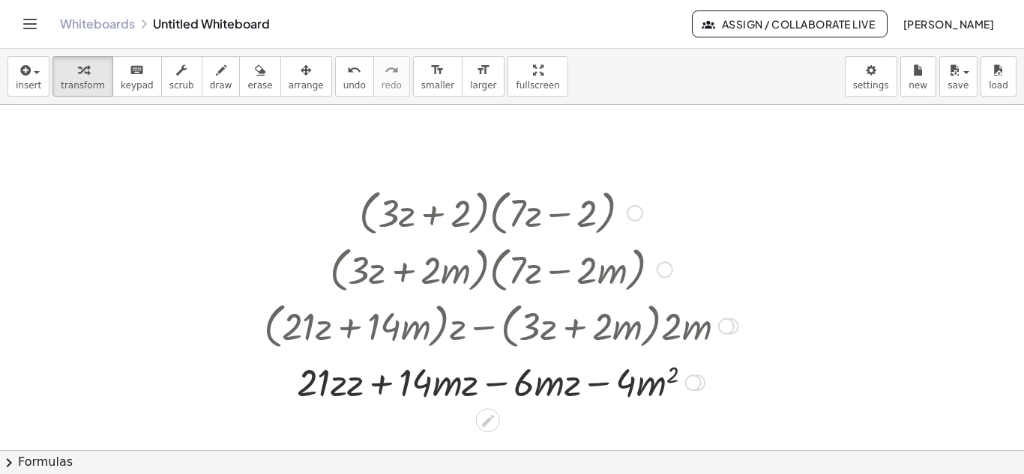
click at [499, 381] on div at bounding box center [500, 381] width 489 height 51
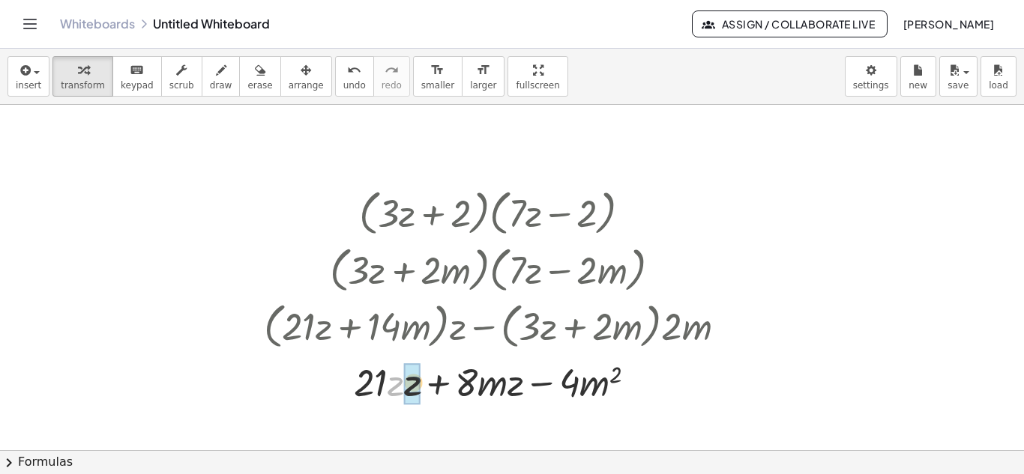
drag, startPoint x: 391, startPoint y: 385, endPoint x: 412, endPoint y: 385, distance: 21.7
click at [247, 64] on div "button" at bounding box center [259, 70] width 25 height 18
click at [78, 75] on icon "button" at bounding box center [83, 70] width 10 height 18
click at [289, 73] on div "button" at bounding box center [306, 70] width 35 height 18
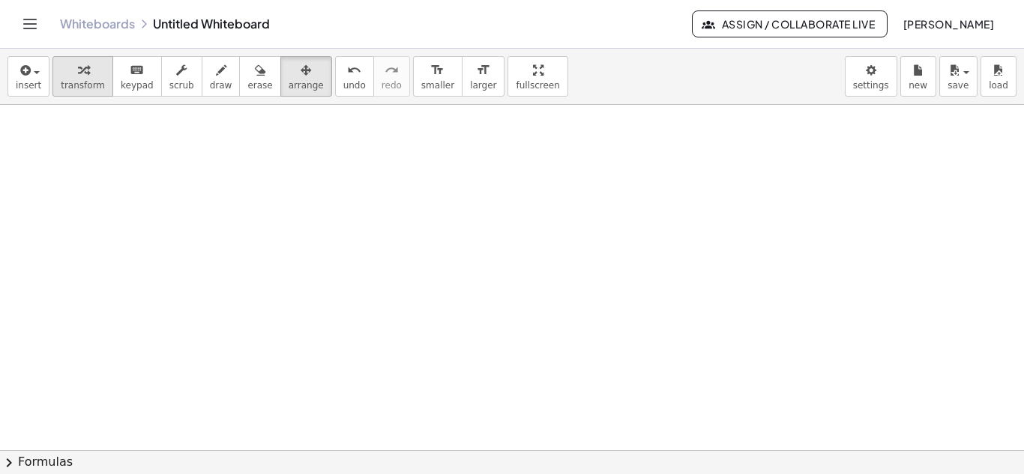
click at [89, 84] on span "transform" at bounding box center [83, 85] width 44 height 10
click at [415, 223] on div at bounding box center [512, 296] width 1024 height 1037
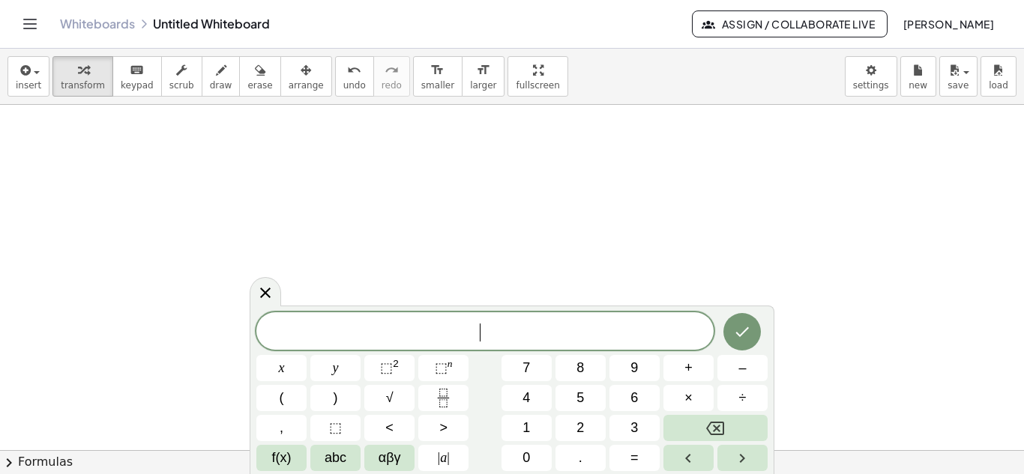
click at [415, 223] on div at bounding box center [512, 296] width 1024 height 1037
click at [729, 360] on button "–" at bounding box center [742, 368] width 50 height 26
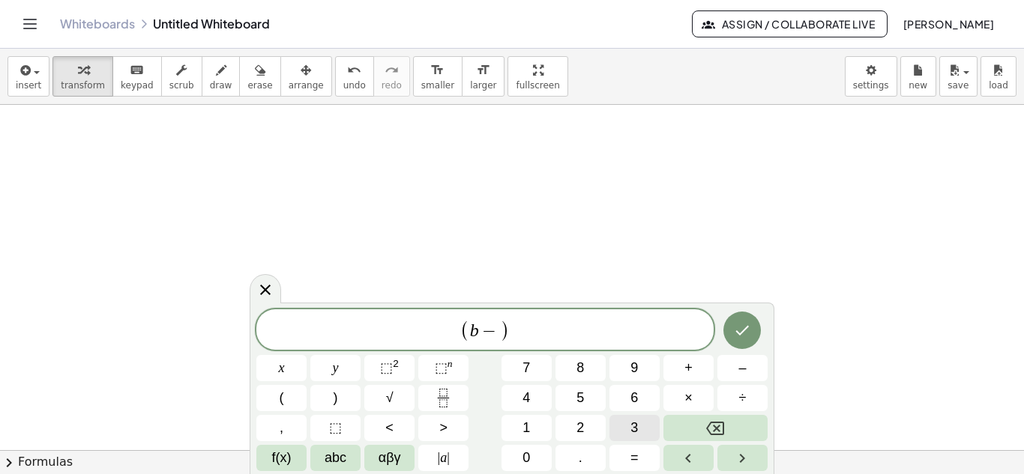
click at [625, 428] on button "3" at bounding box center [634, 428] width 50 height 26
click at [554, 331] on span "( b − 3 ​ )" at bounding box center [484, 331] width 457 height 25
click at [374, 373] on button "⬚ 2" at bounding box center [389, 368] width 50 height 26
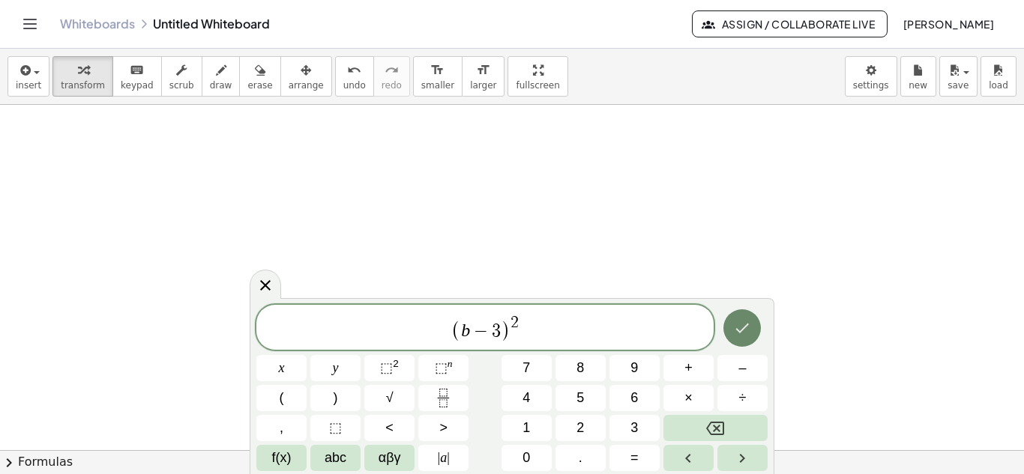
click at [737, 336] on icon "Done" at bounding box center [742, 328] width 18 height 18
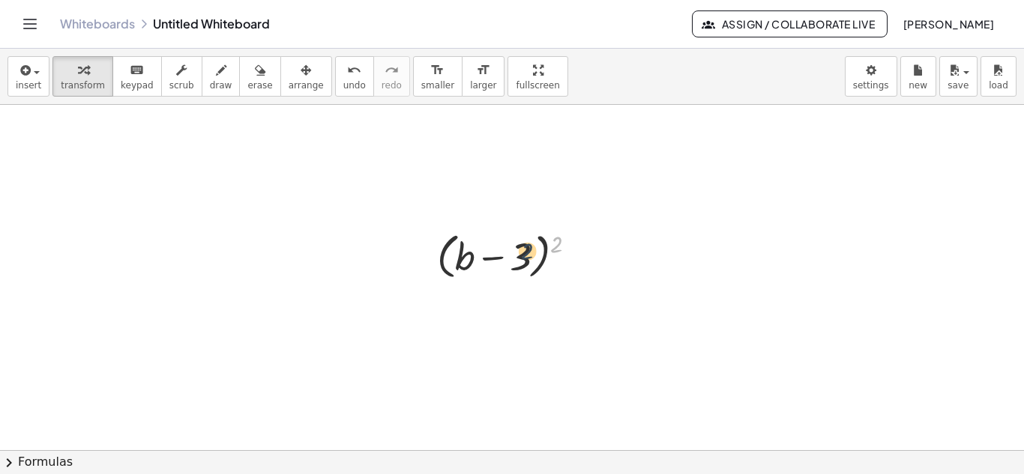
drag, startPoint x: 559, startPoint y: 244, endPoint x: 525, endPoint y: 251, distance: 34.6
click at [525, 251] on div at bounding box center [513, 255] width 166 height 57
click at [543, 256] on div at bounding box center [513, 255] width 166 height 57
click at [464, 249] on div at bounding box center [513, 255] width 166 height 57
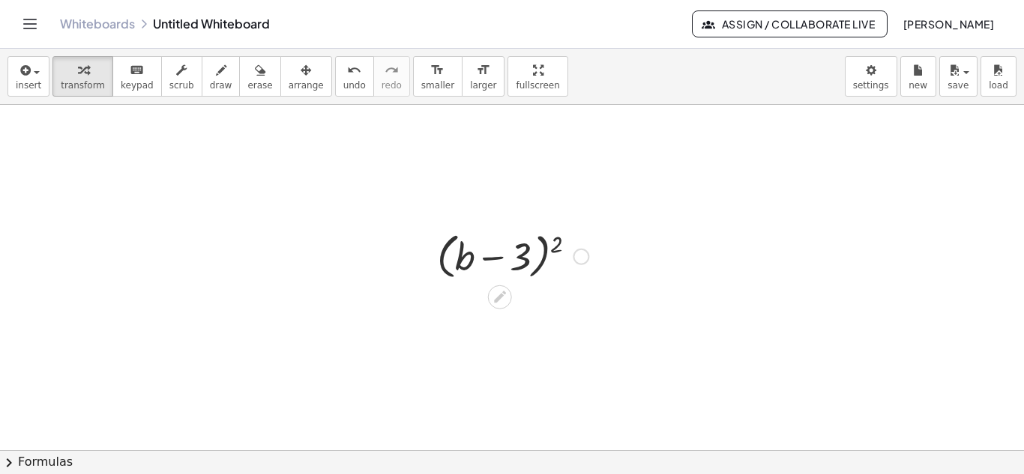
click at [464, 249] on div at bounding box center [513, 255] width 166 height 57
drag, startPoint x: 559, startPoint y: 246, endPoint x: 468, endPoint y: 255, distance: 91.9
click at [468, 255] on div at bounding box center [513, 255] width 166 height 57
click at [486, 262] on div at bounding box center [513, 255] width 166 height 57
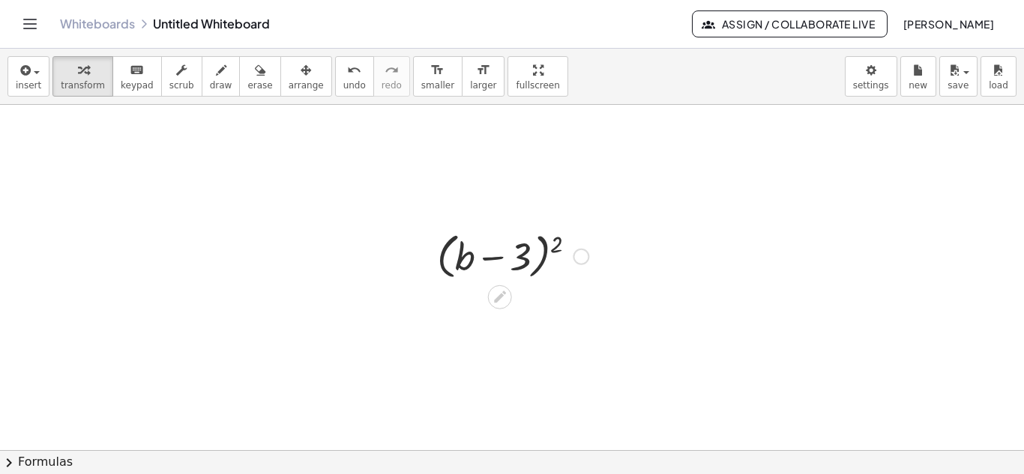
click at [532, 259] on div at bounding box center [513, 255] width 166 height 57
click at [540, 264] on div at bounding box center [513, 255] width 166 height 57
drag, startPoint x: 553, startPoint y: 244, endPoint x: 528, endPoint y: 274, distance: 38.8
click at [528, 274] on div at bounding box center [513, 255] width 166 height 57
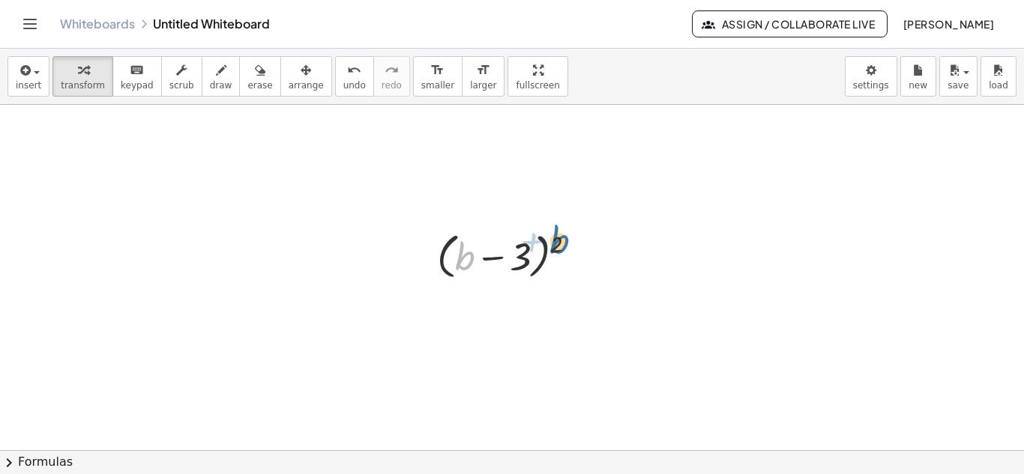
drag, startPoint x: 460, startPoint y: 262, endPoint x: 567, endPoint y: 242, distance: 108.3
click at [567, 242] on div at bounding box center [513, 255] width 166 height 57
click at [492, 258] on div at bounding box center [513, 255] width 166 height 57
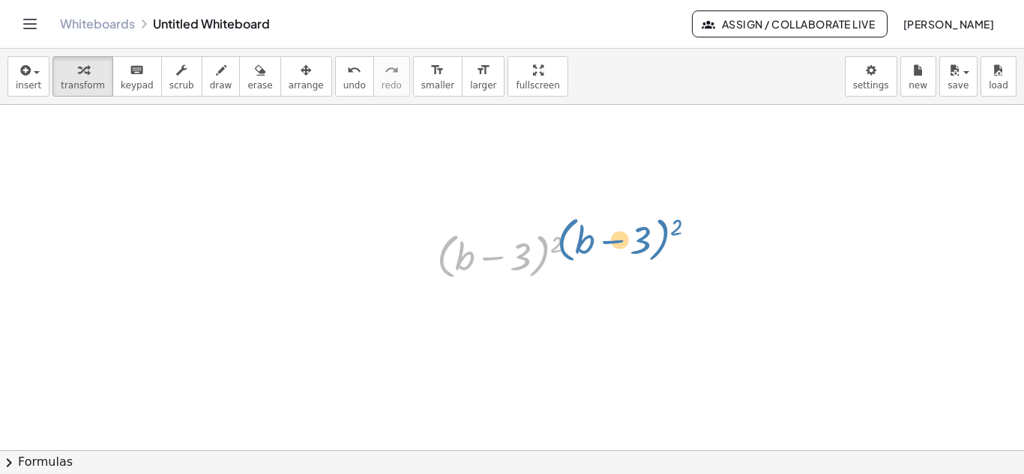
drag, startPoint x: 442, startPoint y: 251, endPoint x: 564, endPoint y: 235, distance: 123.2
click at [564, 235] on div at bounding box center [513, 255] width 166 height 57
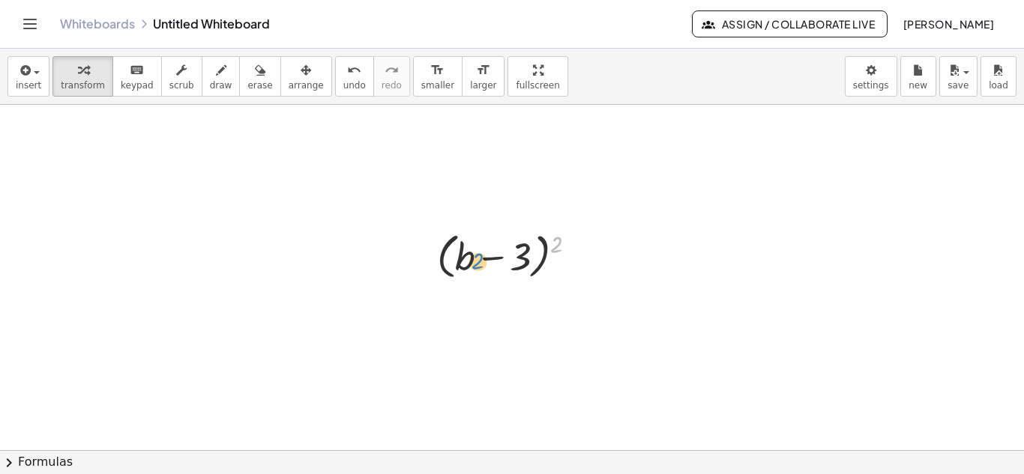
drag, startPoint x: 551, startPoint y: 246, endPoint x: 472, endPoint y: 263, distance: 80.6
click at [472, 263] on div at bounding box center [513, 255] width 166 height 57
click at [505, 265] on div at bounding box center [513, 255] width 166 height 57
click at [545, 265] on div at bounding box center [513, 255] width 166 height 57
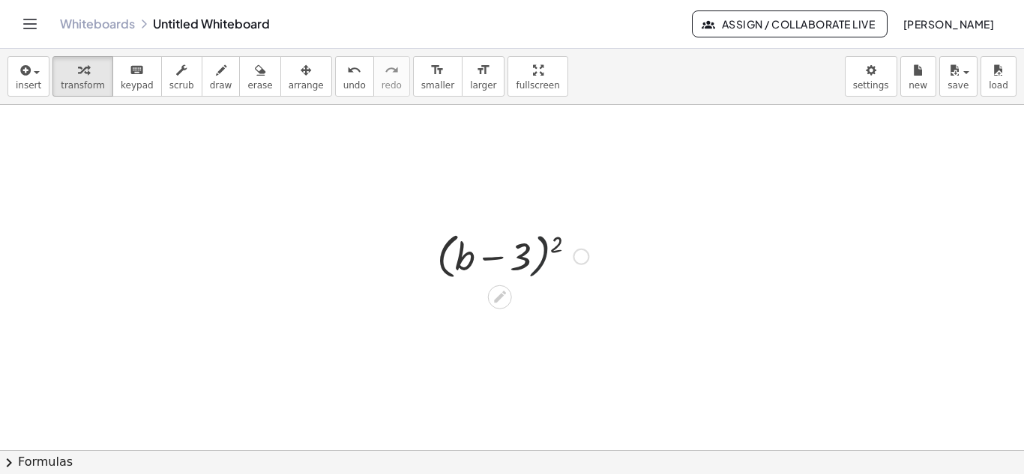
click at [545, 265] on div at bounding box center [513, 255] width 166 height 57
drag, startPoint x: 582, startPoint y: 257, endPoint x: 588, endPoint y: 391, distance: 133.5
click at [588, 391] on div "( + b − 3 ) 2" at bounding box center [512, 296] width 1024 height 1037
click at [490, 257] on div at bounding box center [513, 255] width 166 height 57
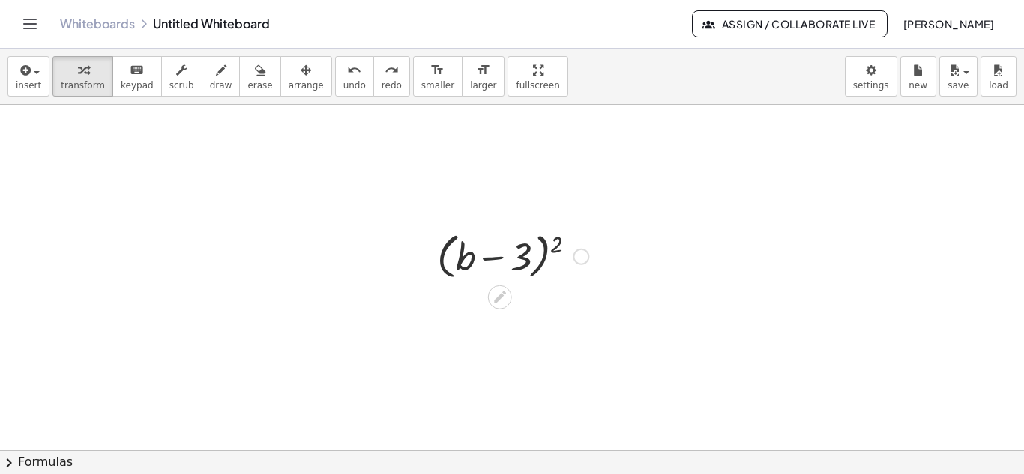
click at [490, 257] on div at bounding box center [513, 255] width 166 height 57
click at [535, 258] on div at bounding box center [513, 255] width 166 height 57
click at [543, 249] on div at bounding box center [513, 255] width 166 height 57
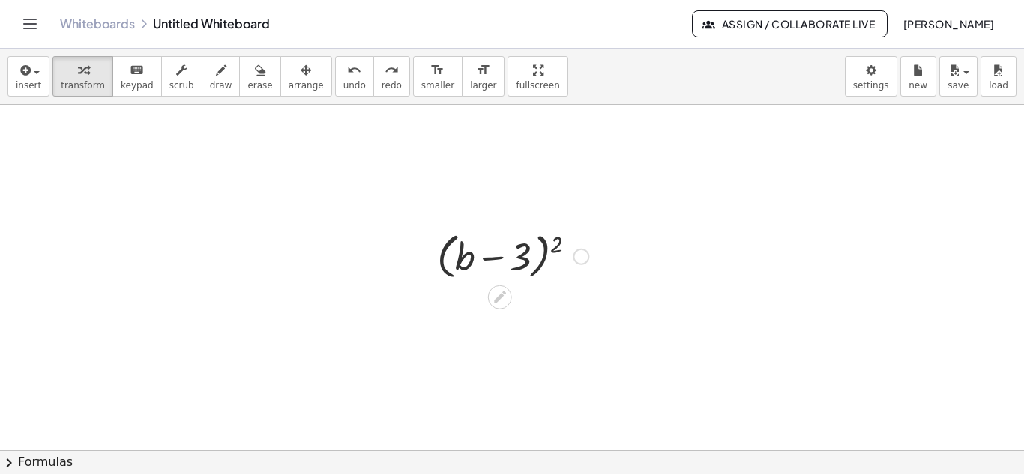
click at [543, 240] on div at bounding box center [513, 255] width 166 height 57
click at [560, 248] on div at bounding box center [513, 255] width 166 height 57
click at [560, 248] on div at bounding box center [512, 255] width 223 height 51
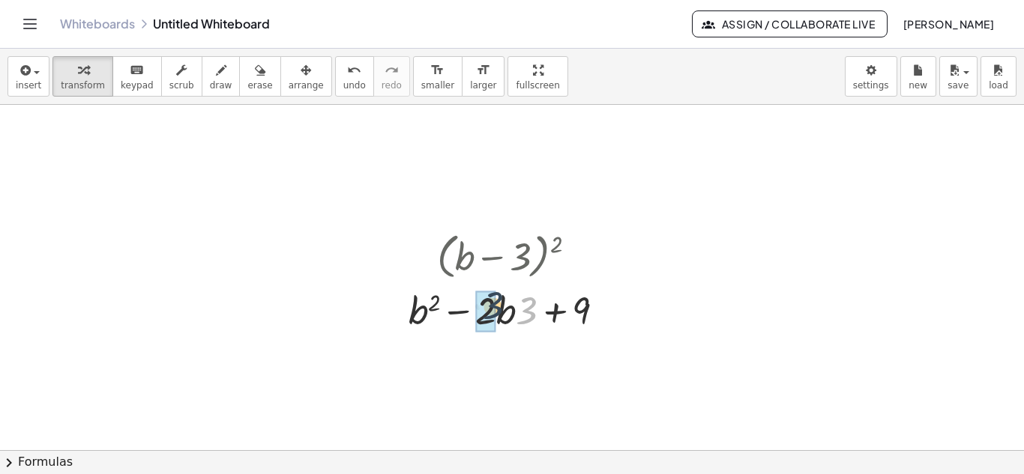
drag, startPoint x: 527, startPoint y: 314, endPoint x: 489, endPoint y: 310, distance: 37.7
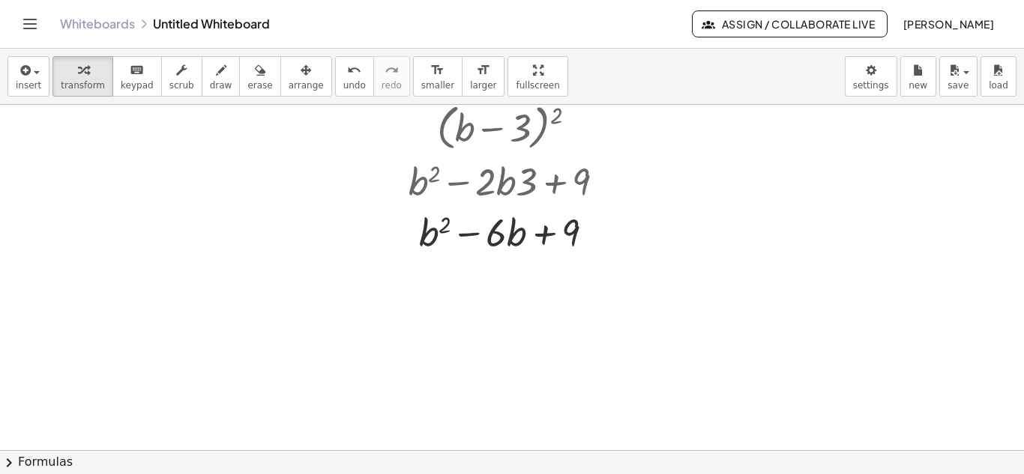
scroll to position [459, 0]
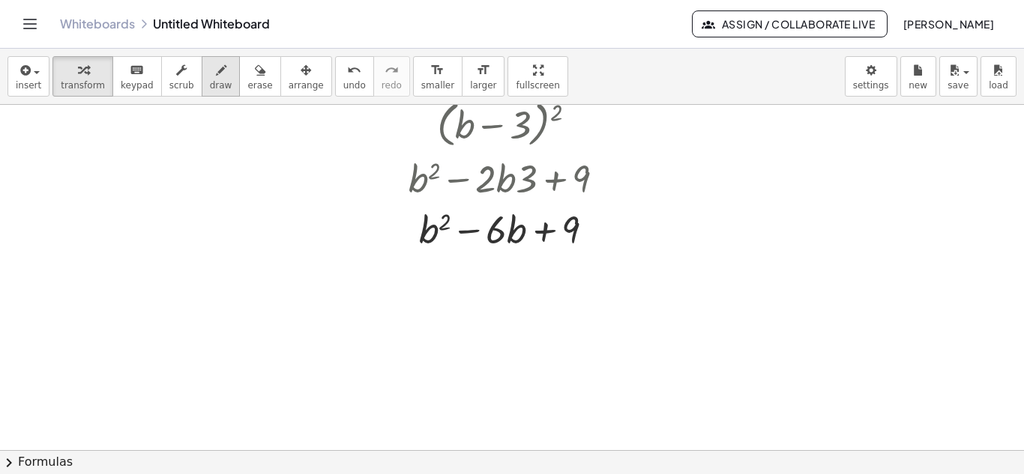
click at [210, 80] on span "draw" at bounding box center [221, 85] width 22 height 10
click at [216, 73] on icon "button" at bounding box center [221, 70] width 10 height 18
drag, startPoint x: 419, startPoint y: 308, endPoint x: 424, endPoint y: 247, distance: 61.7
click at [424, 247] on div at bounding box center [512, 164] width 1024 height 1037
drag, startPoint x: 424, startPoint y: 369, endPoint x: 422, endPoint y: 323, distance: 45.8
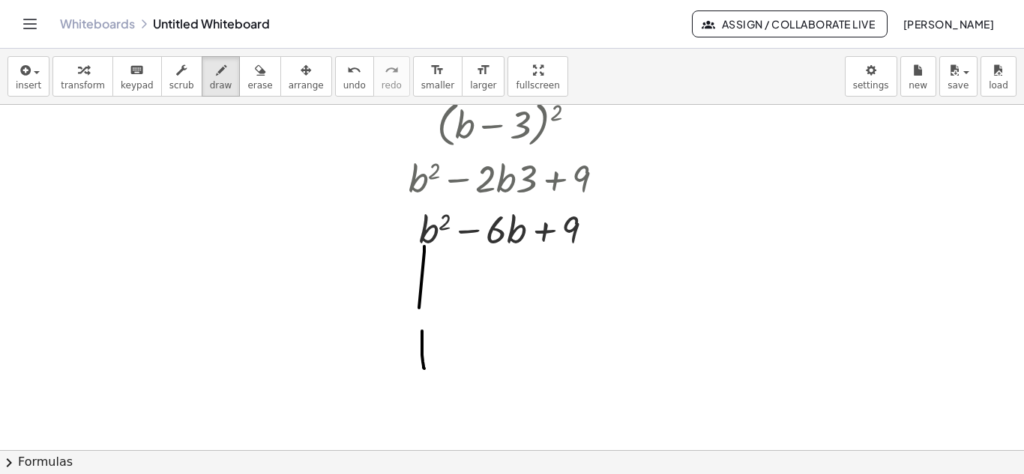
click at [422, 323] on div at bounding box center [512, 164] width 1024 height 1037
drag, startPoint x: 546, startPoint y: 271, endPoint x: 551, endPoint y: 303, distance: 32.7
click at [551, 303] on div at bounding box center [512, 164] width 1024 height 1037
drag, startPoint x: 564, startPoint y: 334, endPoint x: 562, endPoint y: 370, distance: 36.0
click at [562, 370] on div at bounding box center [512, 164] width 1024 height 1037
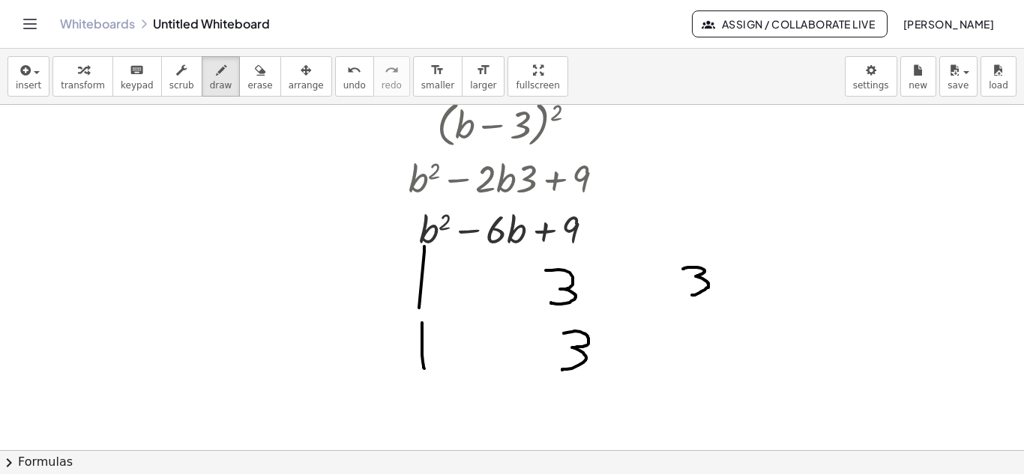
drag, startPoint x: 683, startPoint y: 269, endPoint x: 690, endPoint y: 295, distance: 27.3
click at [690, 295] on div at bounding box center [512, 164] width 1024 height 1037
drag, startPoint x: 688, startPoint y: 322, endPoint x: 689, endPoint y: 353, distance: 31.5
click at [689, 353] on div at bounding box center [512, 164] width 1024 height 1037
drag, startPoint x: 654, startPoint y: 292, endPoint x: 670, endPoint y: 292, distance: 15.7
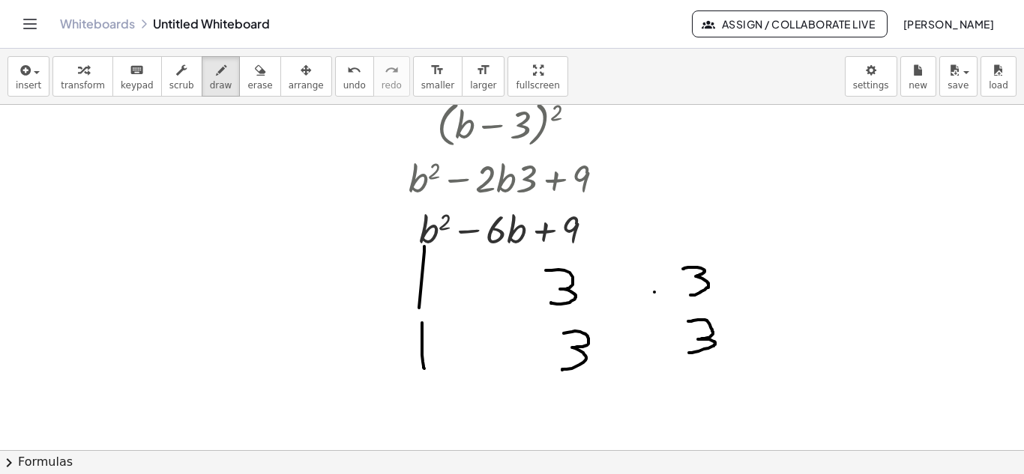
click at [670, 292] on div at bounding box center [512, 164] width 1024 height 1037
drag, startPoint x: 659, startPoint y: 339, endPoint x: 678, endPoint y: 339, distance: 19.5
click at [678, 339] on div at bounding box center [512, 164] width 1024 height 1037
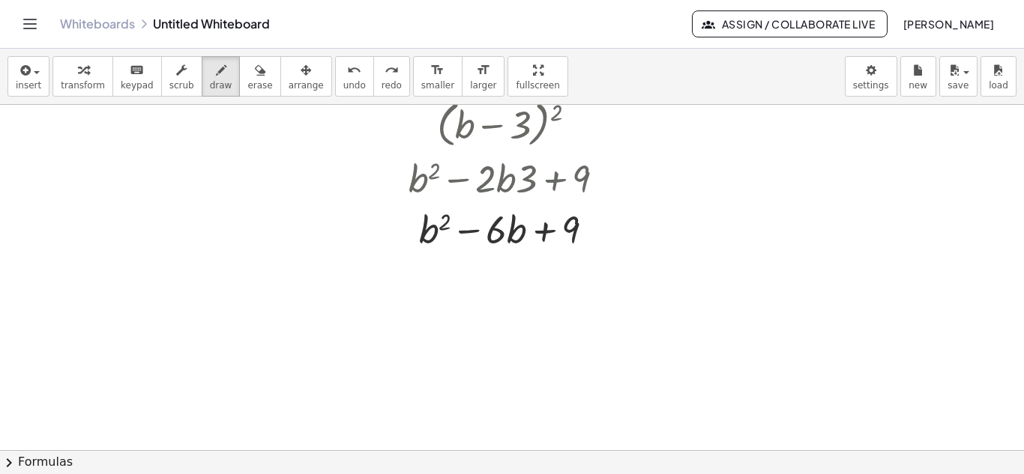
scroll to position [400, 0]
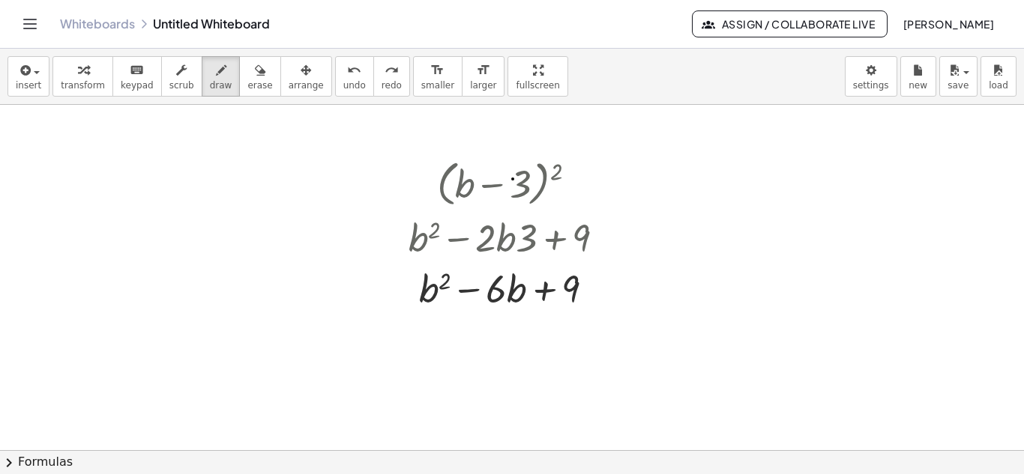
click at [513, 179] on div at bounding box center [512, 223] width 1024 height 1037
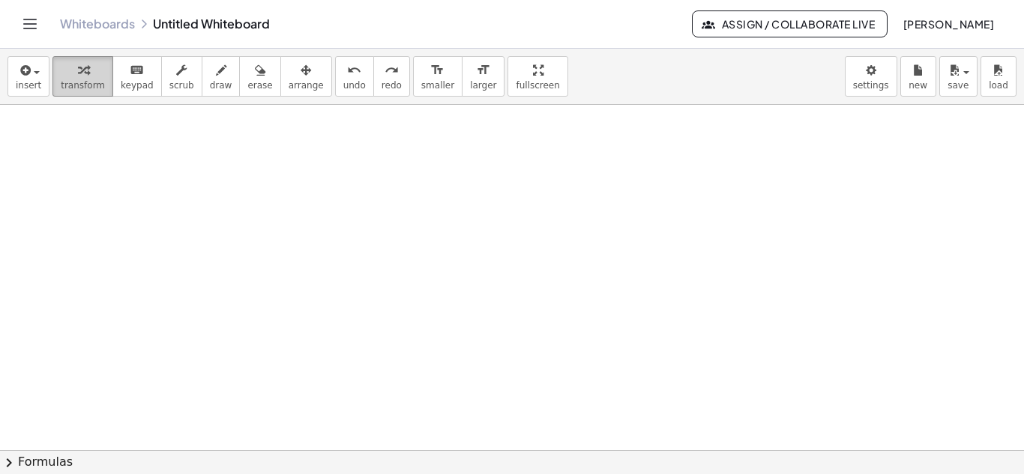
click at [81, 75] on icon "button" at bounding box center [83, 70] width 10 height 18
click at [519, 215] on div at bounding box center [512, 223] width 1024 height 1037
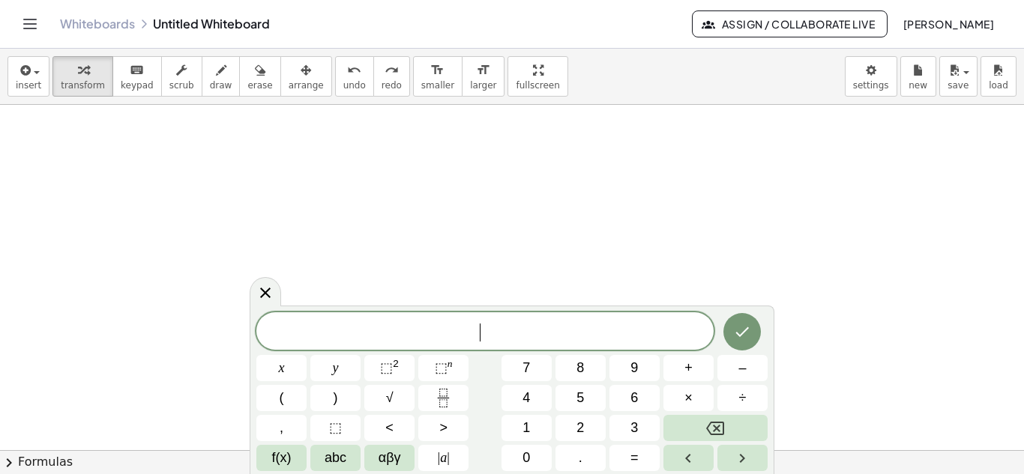
click at [519, 215] on div at bounding box center [512, 223] width 1024 height 1037
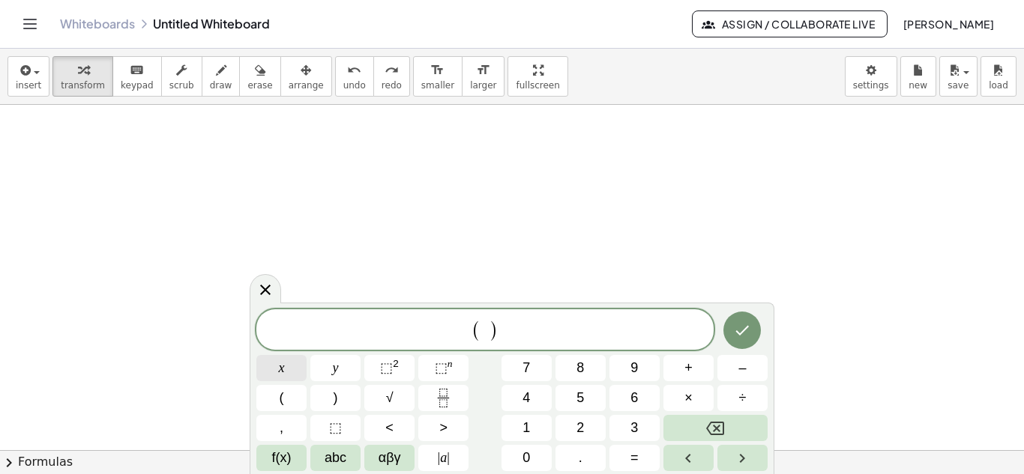
click at [301, 366] on button "x" at bounding box center [281, 368] width 50 height 26
click at [683, 368] on button "+" at bounding box center [688, 368] width 50 height 26
click at [639, 430] on button "3" at bounding box center [634, 428] width 50 height 26
click at [525, 326] on span "( x + 3 ​ )" at bounding box center [484, 331] width 457 height 25
click at [380, 363] on button "⬚ 2" at bounding box center [389, 368] width 50 height 26
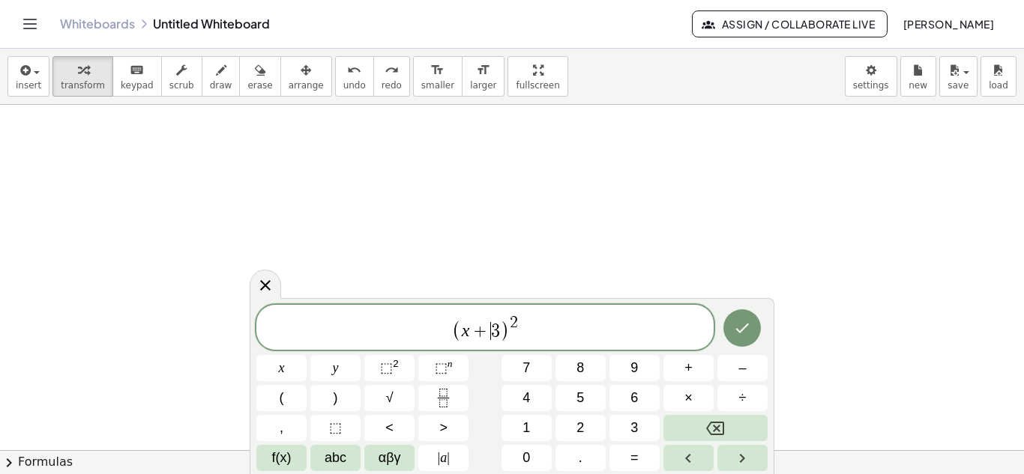
click at [494, 326] on span "3" at bounding box center [495, 331] width 9 height 18
click at [581, 370] on span "8" at bounding box center [579, 368] width 7 height 20
click at [745, 329] on icon "Done" at bounding box center [742, 328] width 18 height 18
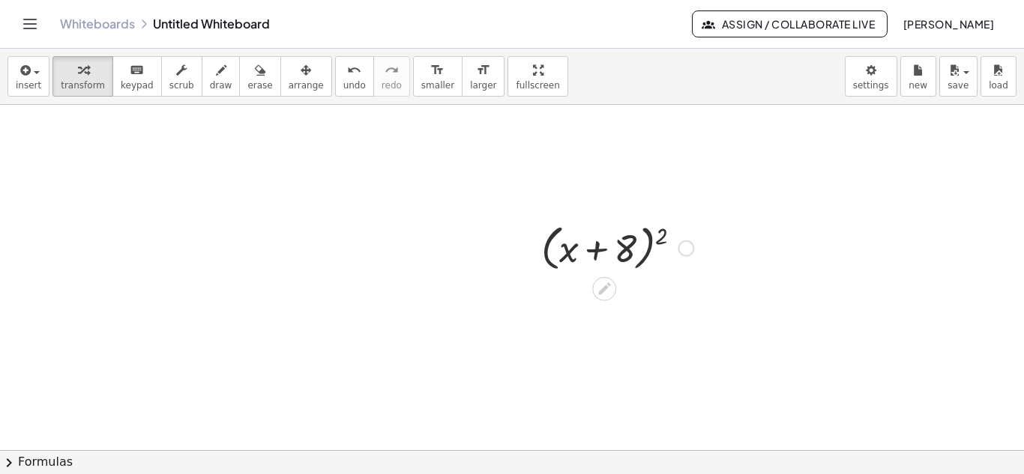
click at [664, 231] on div at bounding box center [617, 247] width 167 height 57
drag, startPoint x: 664, startPoint y: 231, endPoint x: 640, endPoint y: 242, distance: 26.5
click at [640, 242] on div at bounding box center [617, 247] width 247 height 51
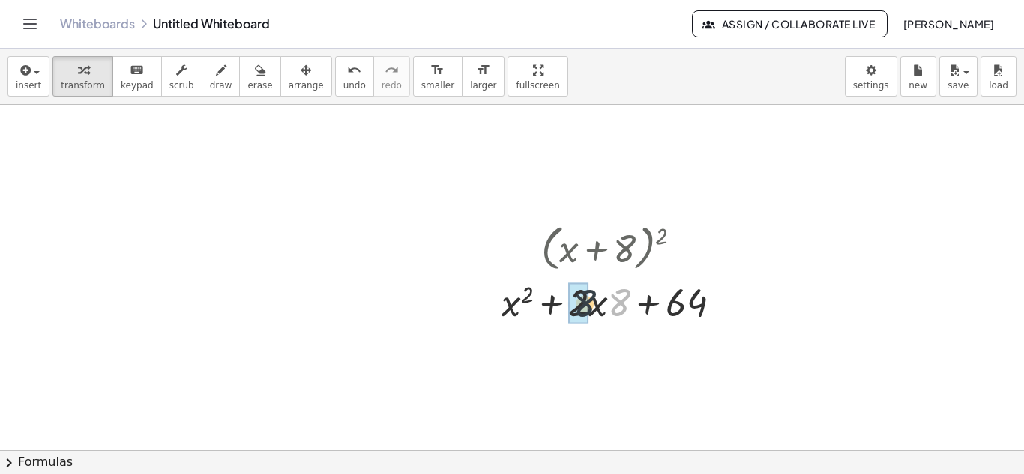
drag, startPoint x: 621, startPoint y: 299, endPoint x: 575, endPoint y: 301, distance: 45.8
